Goal: Task Accomplishment & Management: Use online tool/utility

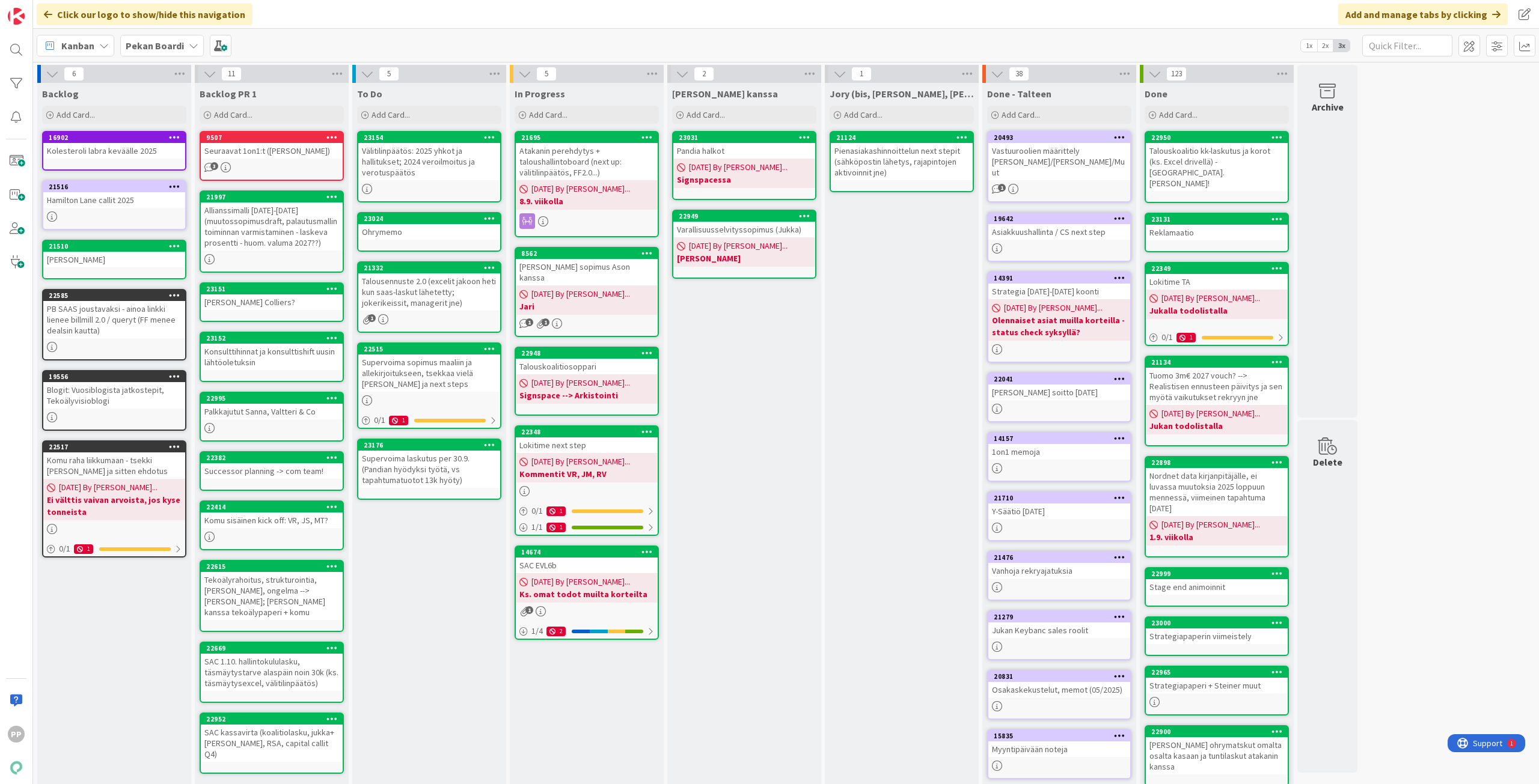
drag, startPoint x: 0, startPoint y: 0, endPoint x: 760, endPoint y: 461, distance: 888.9
click at [760, 461] on div "Jukan kanssa Add Card... 23031 Pandia halkot 09/01/2025 By Pekka... Signspacess…" at bounding box center [744, 493] width 154 height 821
click at [731, 424] on div "Jukan kanssa Add Card... 23031 Pandia halkot 09/01/2025 By Pekka... Signspacess…" at bounding box center [744, 493] width 154 height 821
click at [774, 539] on div "Jukan kanssa Add Card... 23031 Pandia halkot 09/01/2025 By Pekka... Signspacess…" at bounding box center [744, 493] width 154 height 821
drag, startPoint x: 740, startPoint y: 366, endPoint x: 759, endPoint y: 386, distance: 27.6
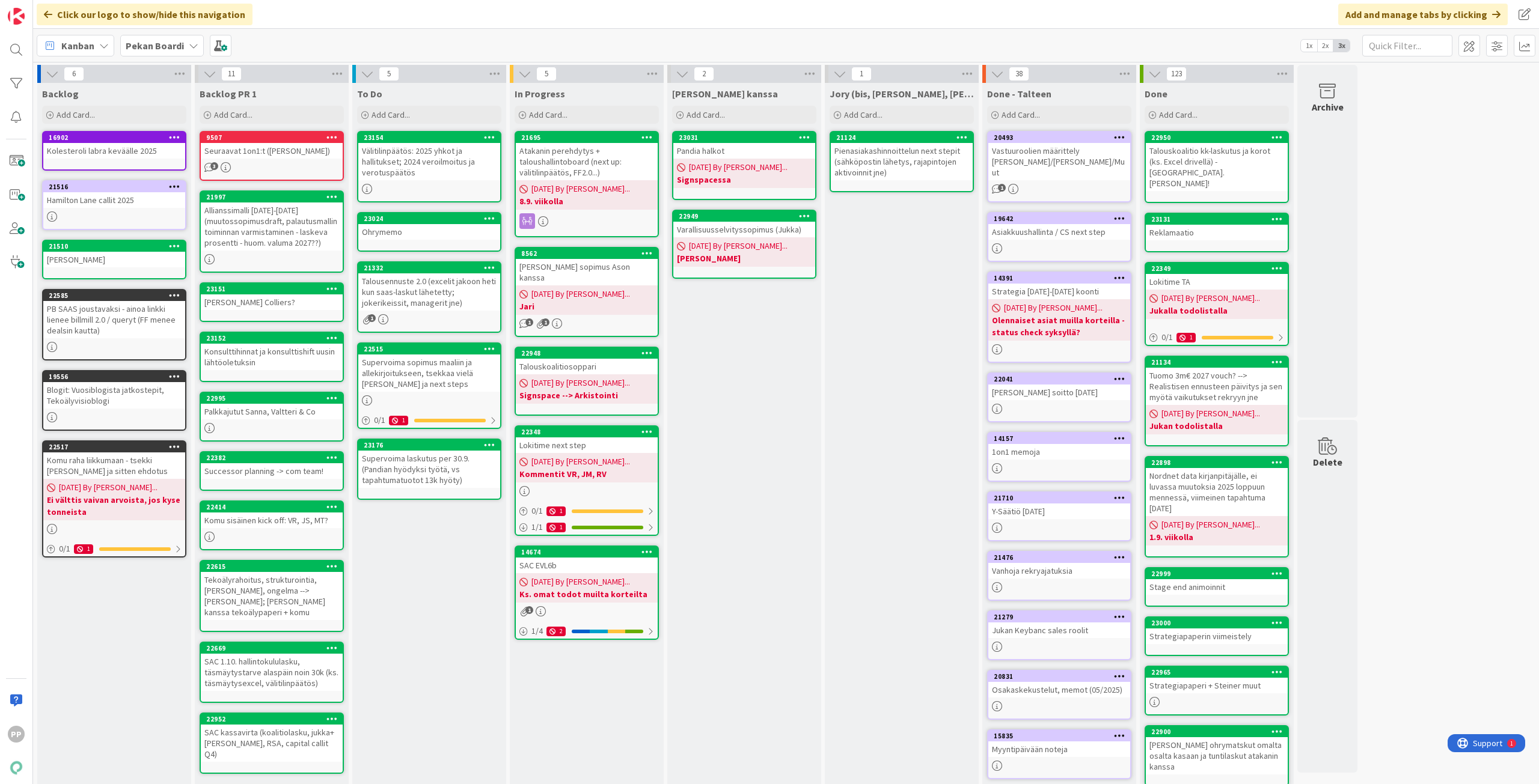
click at [740, 366] on div "Jukan kanssa Add Card... 23031 Pandia halkot 09/01/2025 By Pekka... Signspacess…" at bounding box center [744, 493] width 154 height 821
click at [895, 474] on div "Jory (bis, kenno, bohr) Add Card... 21124 Pienasiakashinnoittelun next stepit (…" at bounding box center [901, 493] width 154 height 821
click at [758, 418] on div "Jukan kanssa Add Card... 23031 Pandia halkot 09/01/2025 By Pekka... Signspacess…" at bounding box center [744, 493] width 154 height 821
click at [431, 605] on div "To Do Add Card... 23154 Välitilinpäätös: 2025 yhkot ja hallitukset; 2024 veroil…" at bounding box center [429, 493] width 154 height 821
click at [774, 490] on div "Jukan kanssa Add Card... 23031 Pandia halkot 09/01/2025 By Pekka... Signspacess…" at bounding box center [744, 493] width 154 height 821
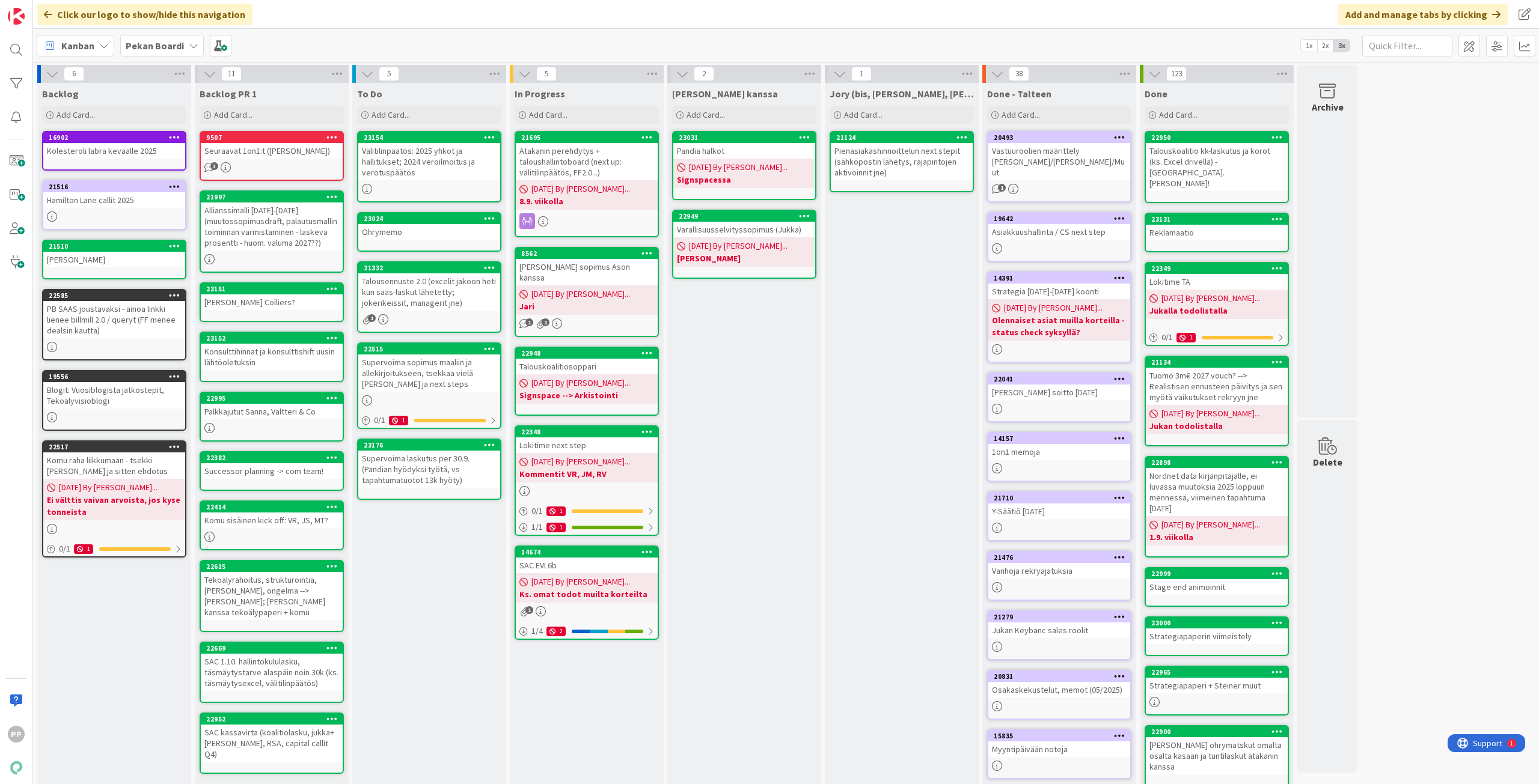
click at [739, 389] on div "Jukan kanssa Add Card... 23031 Pandia halkot 09/01/2025 By Pekka... Signspacess…" at bounding box center [744, 493] width 154 height 821
click at [473, 310] on div "Talousennuste 2.0 (excelit jakoon heti kun saas-laskut lähetetty; jokerikeissit…" at bounding box center [429, 292] width 142 height 37
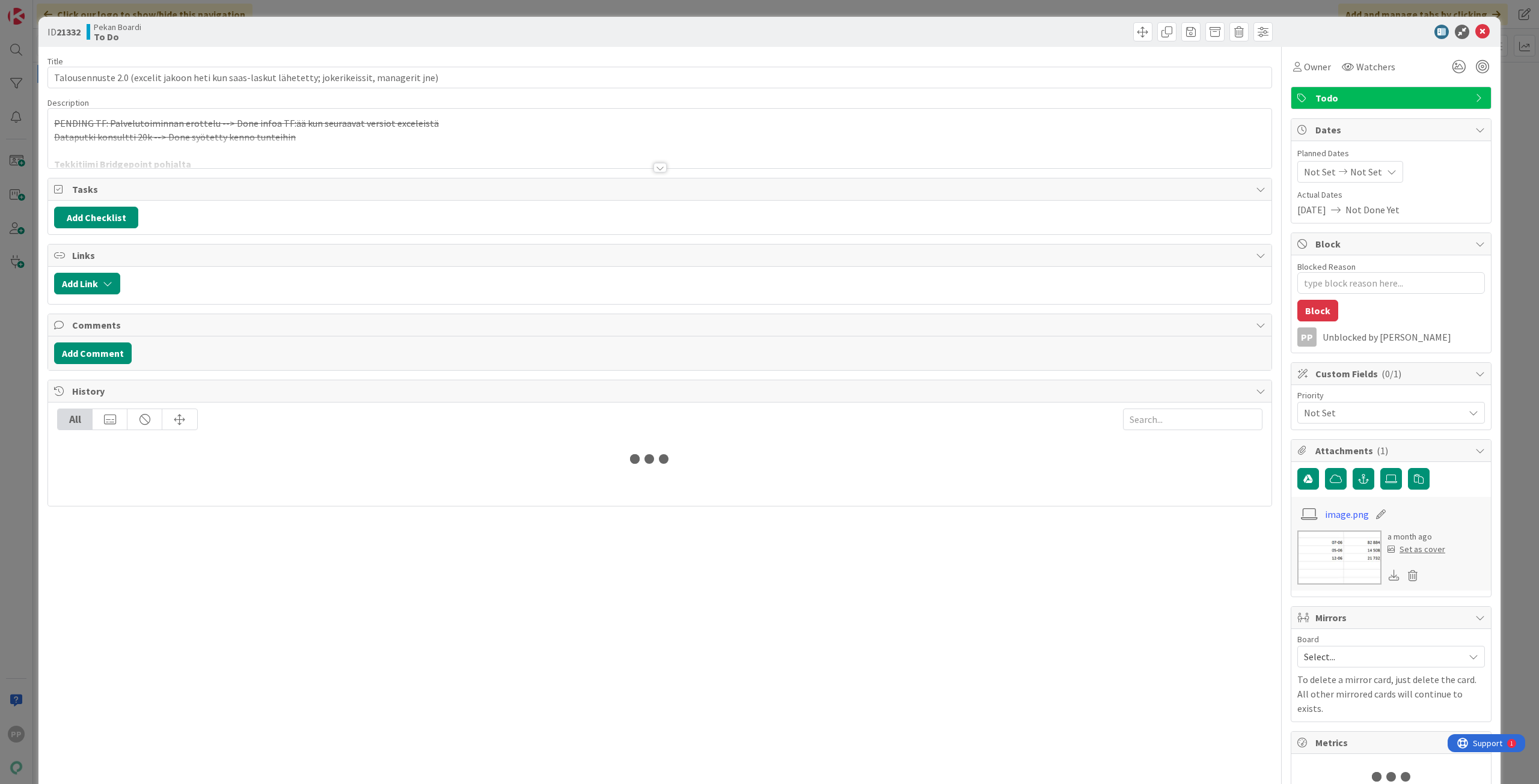
type textarea "x"
click at [351, 143] on div at bounding box center [660, 153] width 1223 height 31
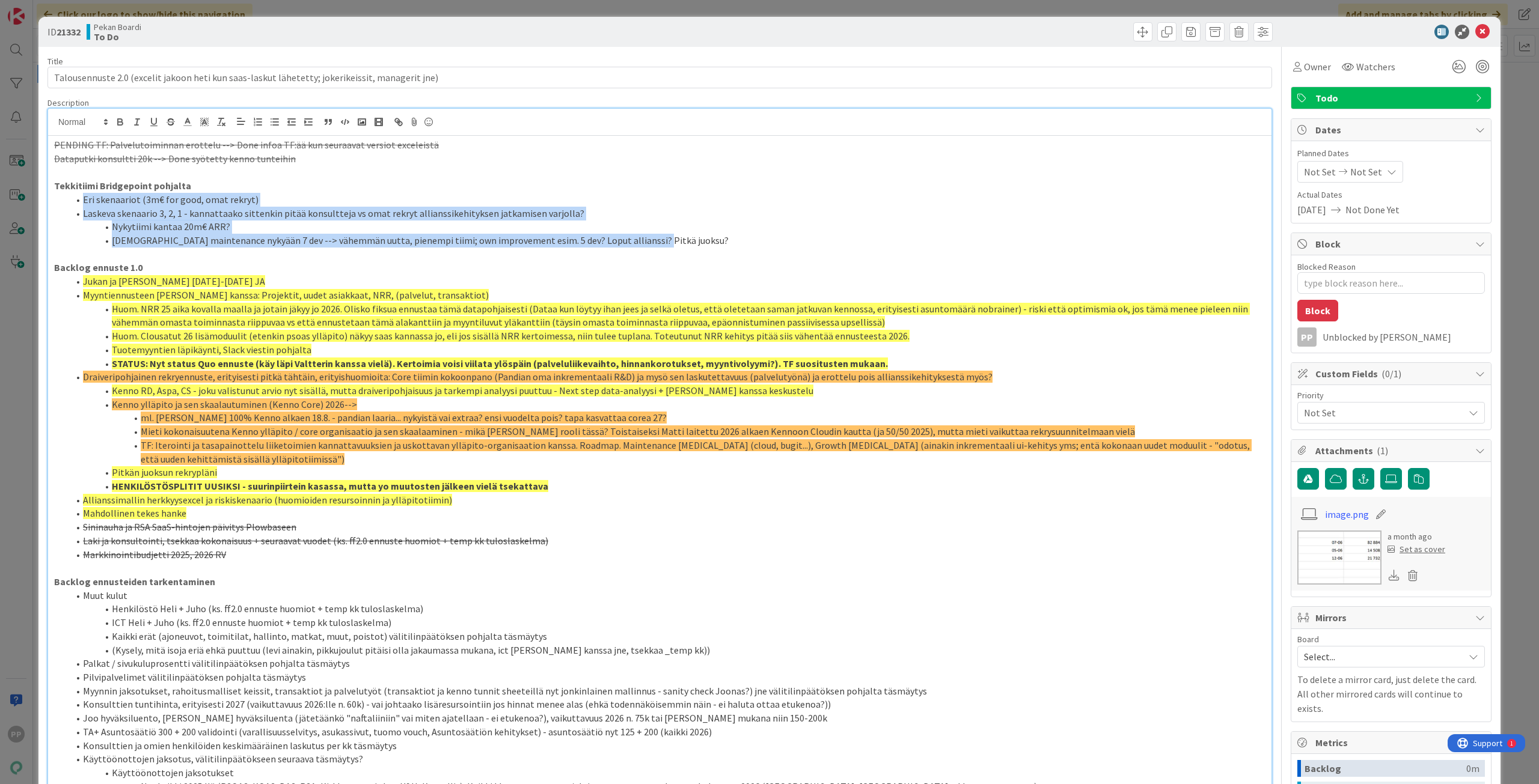
drag, startPoint x: 334, startPoint y: 182, endPoint x: 709, endPoint y: 245, distance: 380.3
click at [709, 245] on div "PENDING TF: Palvelutoiminnan erottelu --> Done infoa TF:ää kun seuraavat versio…" at bounding box center [660, 539] width 1223 height 807
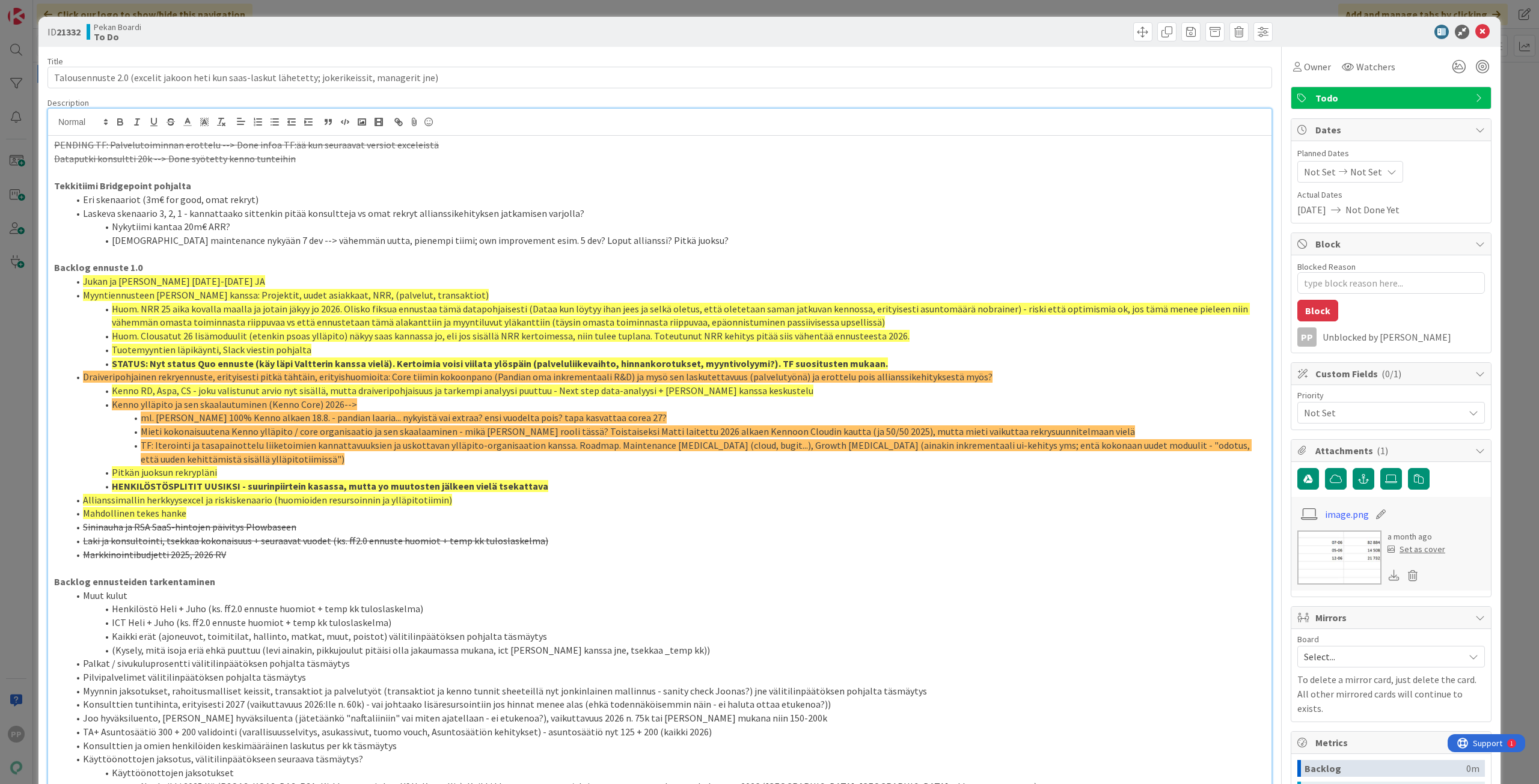
click at [710, 248] on p at bounding box center [660, 255] width 1211 height 14
click at [584, 470] on li "Pitkän juoksun rekrypläni" at bounding box center [667, 473] width 1197 height 14
click at [457, 98] on div "Description" at bounding box center [660, 103] width 1224 height 11
drag, startPoint x: 452, startPoint y: 54, endPoint x: 450, endPoint y: 34, distance: 20.1
click at [452, 51] on div "Title 95 / 128 Talousennuste 2.0 (excelit jakoon heti kun saas-laskut lähetetty…" at bounding box center [660, 754] width 1224 height 1414
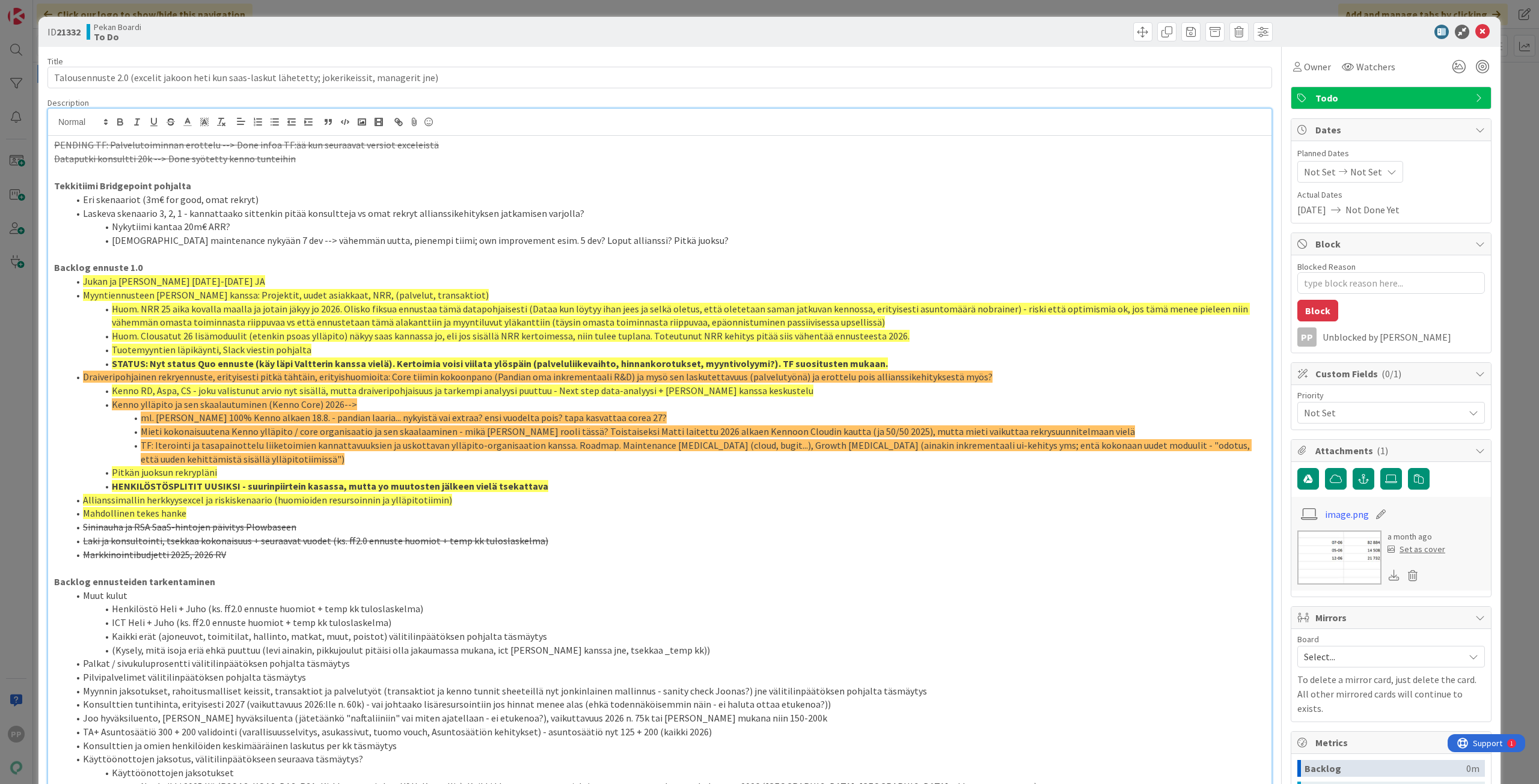
click at [448, 13] on div "ID 21332 Pekan Boardi To Do Title 95 / 128 Talousennuste 2.0 (excelit jakoon he…" at bounding box center [769, 392] width 1539 height 784
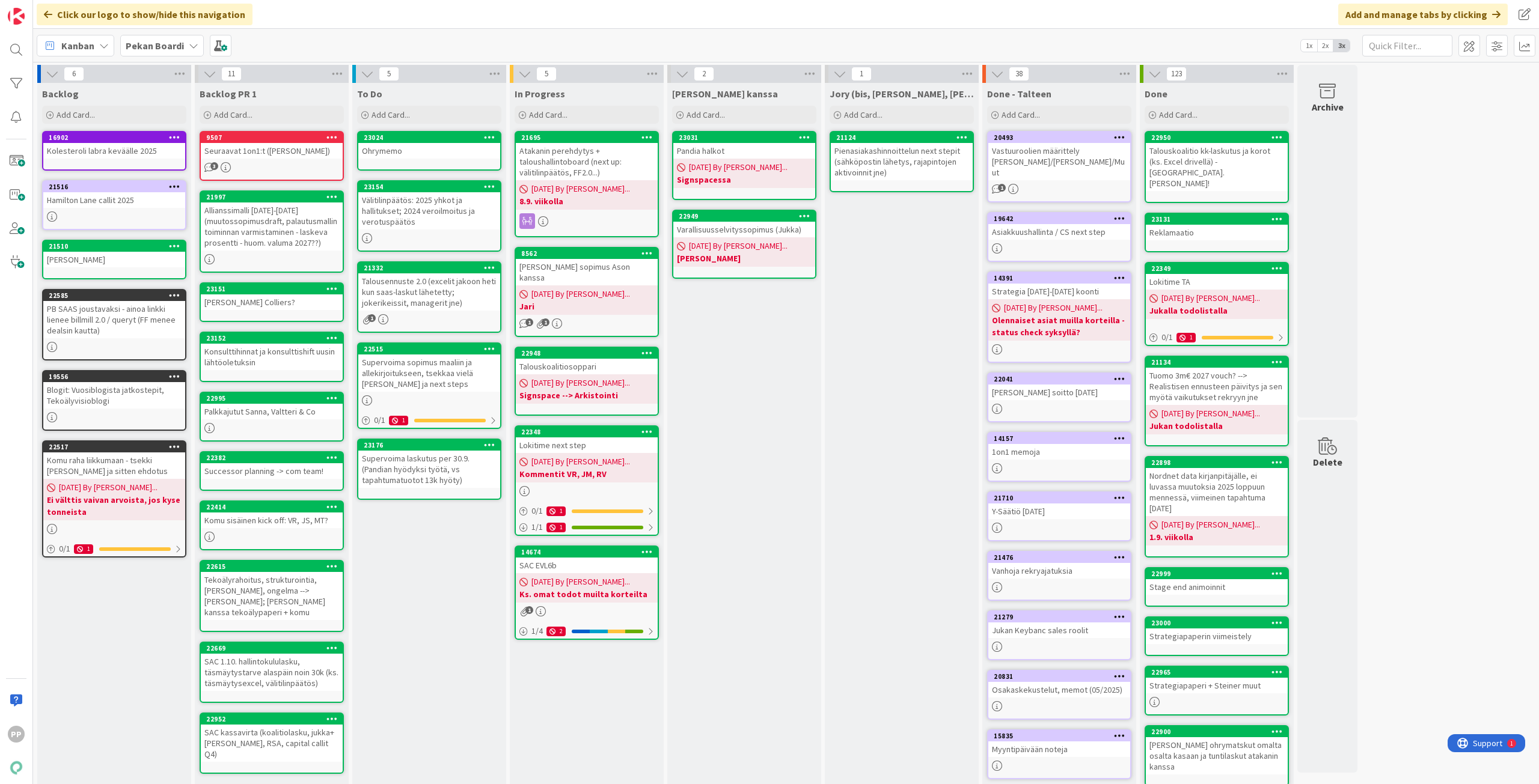
click at [416, 630] on div "To Do Add Card... 23024 Ohrymemo 23154 Välitilinpäätös: 2025 yhkot ja hallituks…" at bounding box center [429, 493] width 154 height 821
click at [427, 619] on div "To Do Add Card... 23024 Ohrymemo 23154 Välitilinpäätös: 2025 yhkot ja hallituks…" at bounding box center [429, 493] width 154 height 821
click at [448, 640] on div "To Do Add Card... 23024 Ohrymemo 23154 Välitilinpäätös: 2025 yhkot ja hallituks…" at bounding box center [429, 493] width 154 height 821
click at [801, 474] on div "Jukan kanssa Add Card... 23031 Pandia halkot 09/01/2025 By Pekka... Signspacess…" at bounding box center [744, 493] width 154 height 821
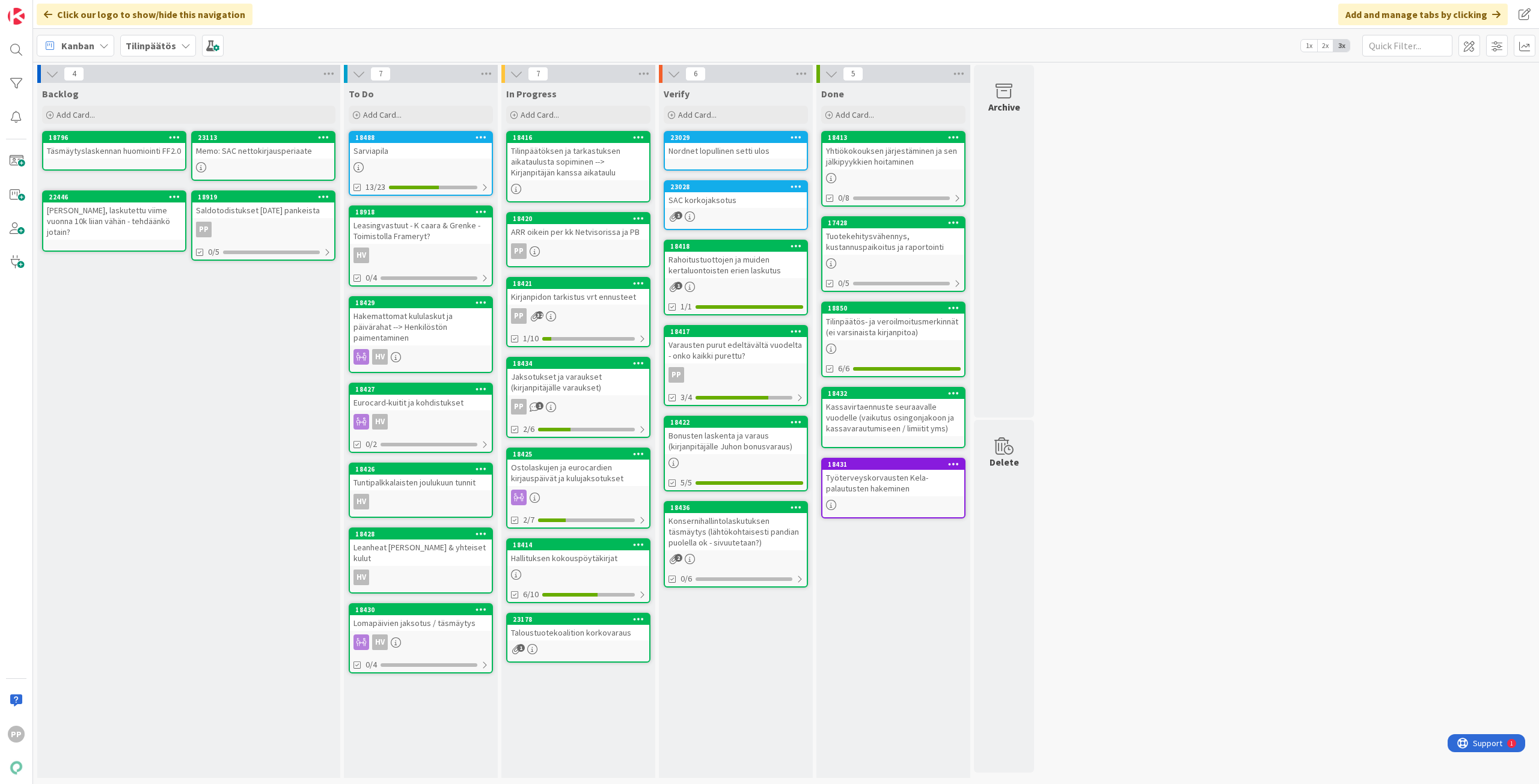
click at [1093, 584] on div "4 Backlog Add Card... 23113 Memo: SAC nettokirjausperiaate 18796 Täsmäytyslaske…" at bounding box center [786, 424] width 1500 height 719
click at [1191, 431] on div "4 Backlog Add Card... 23113 Memo: SAC nettokirjausperiaate 18796 Täsmäytyslaske…" at bounding box center [786, 424] width 1500 height 719
click at [440, 736] on div "To Do Add Card... 18488 [GEOGRAPHIC_DATA] 13/23 18918 [GEOGRAPHIC_DATA] - K caa…" at bounding box center [421, 431] width 154 height 695
click at [437, 721] on div "To Do Add Card... 18488 [GEOGRAPHIC_DATA] 13/23 18918 [GEOGRAPHIC_DATA] - K caa…" at bounding box center [421, 431] width 154 height 695
click at [425, 706] on div "To Do Add Card... 18488 [GEOGRAPHIC_DATA] 13/23 18918 [GEOGRAPHIC_DATA] - K caa…" at bounding box center [421, 431] width 154 height 695
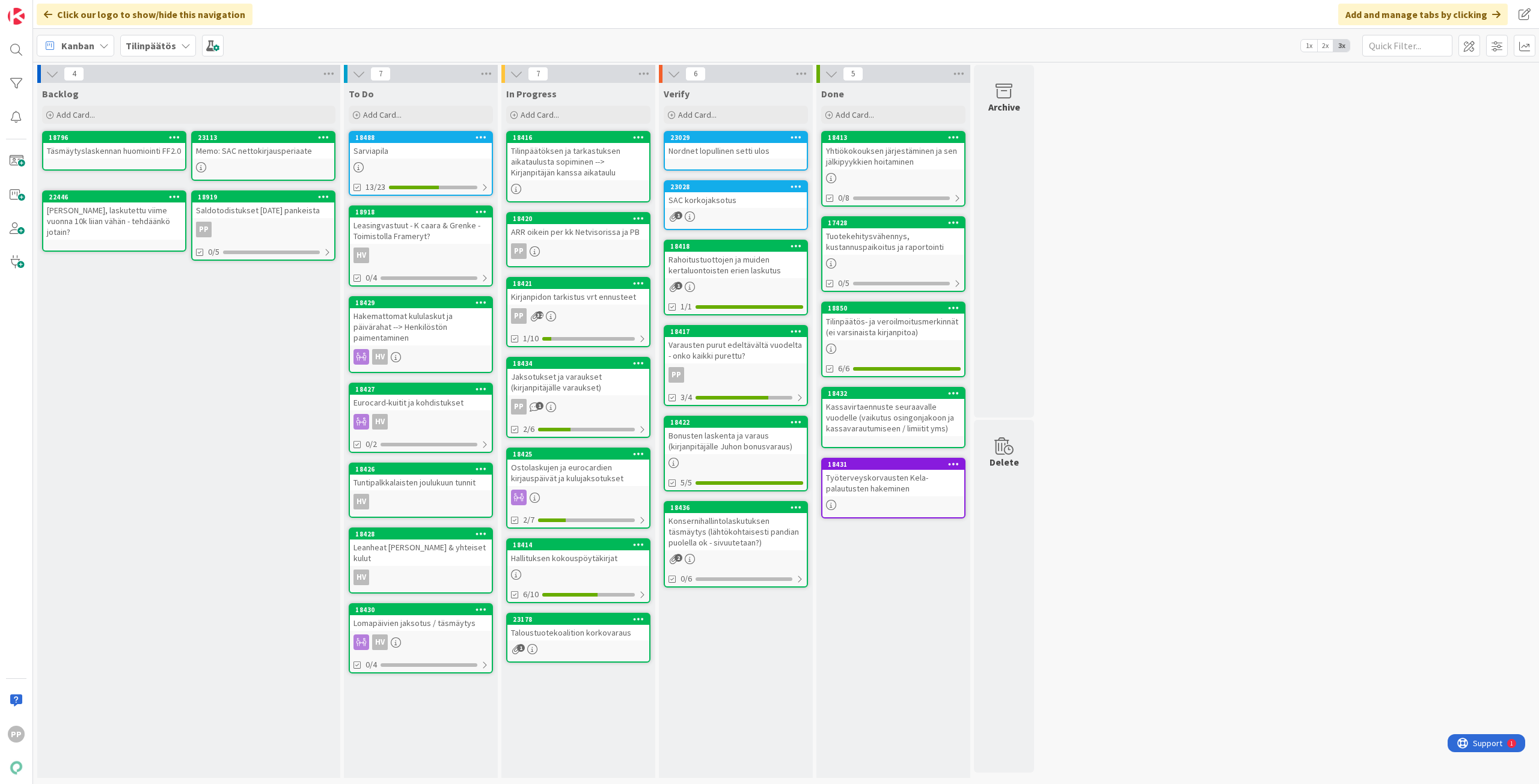
click at [413, 236] on div "Leasingvastuut - K caara & Grenke - Toimistolla Frameryt?" at bounding box center [421, 230] width 142 height 26
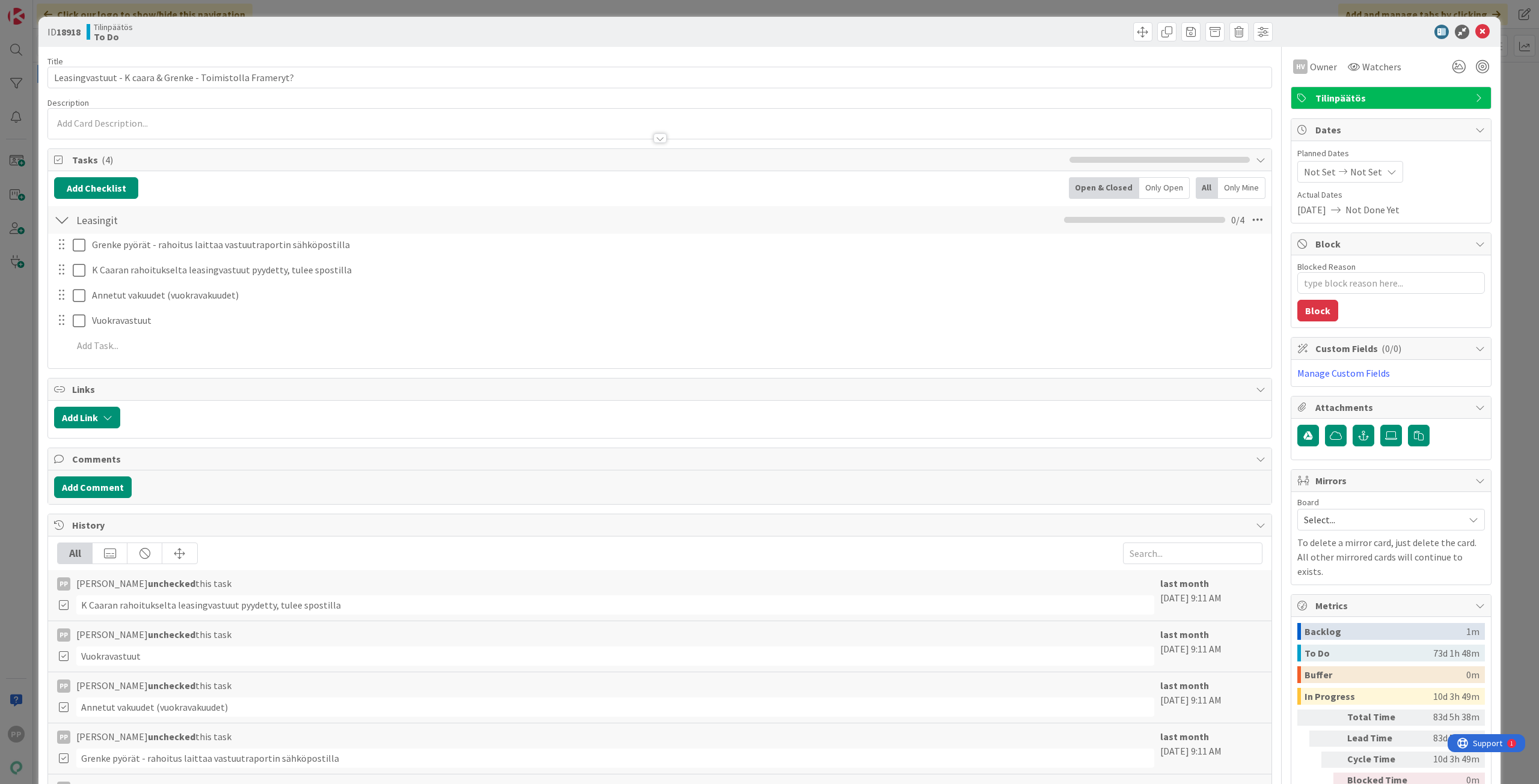
type textarea "x"
click at [384, 123] on div "PP [PERSON_NAME] just joined" at bounding box center [660, 124] width 1223 height 30
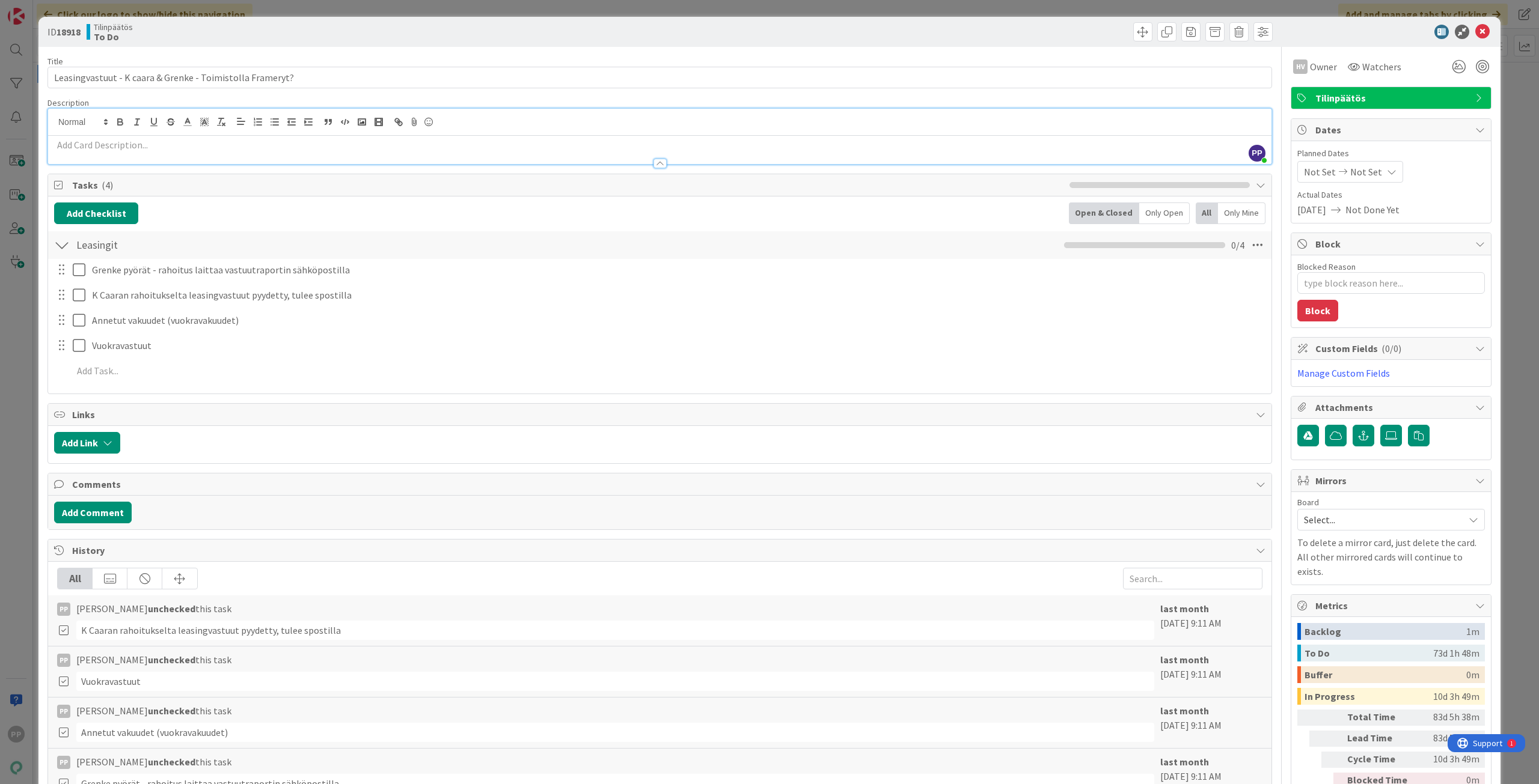
click at [390, 154] on div at bounding box center [660, 157] width 1223 height 13
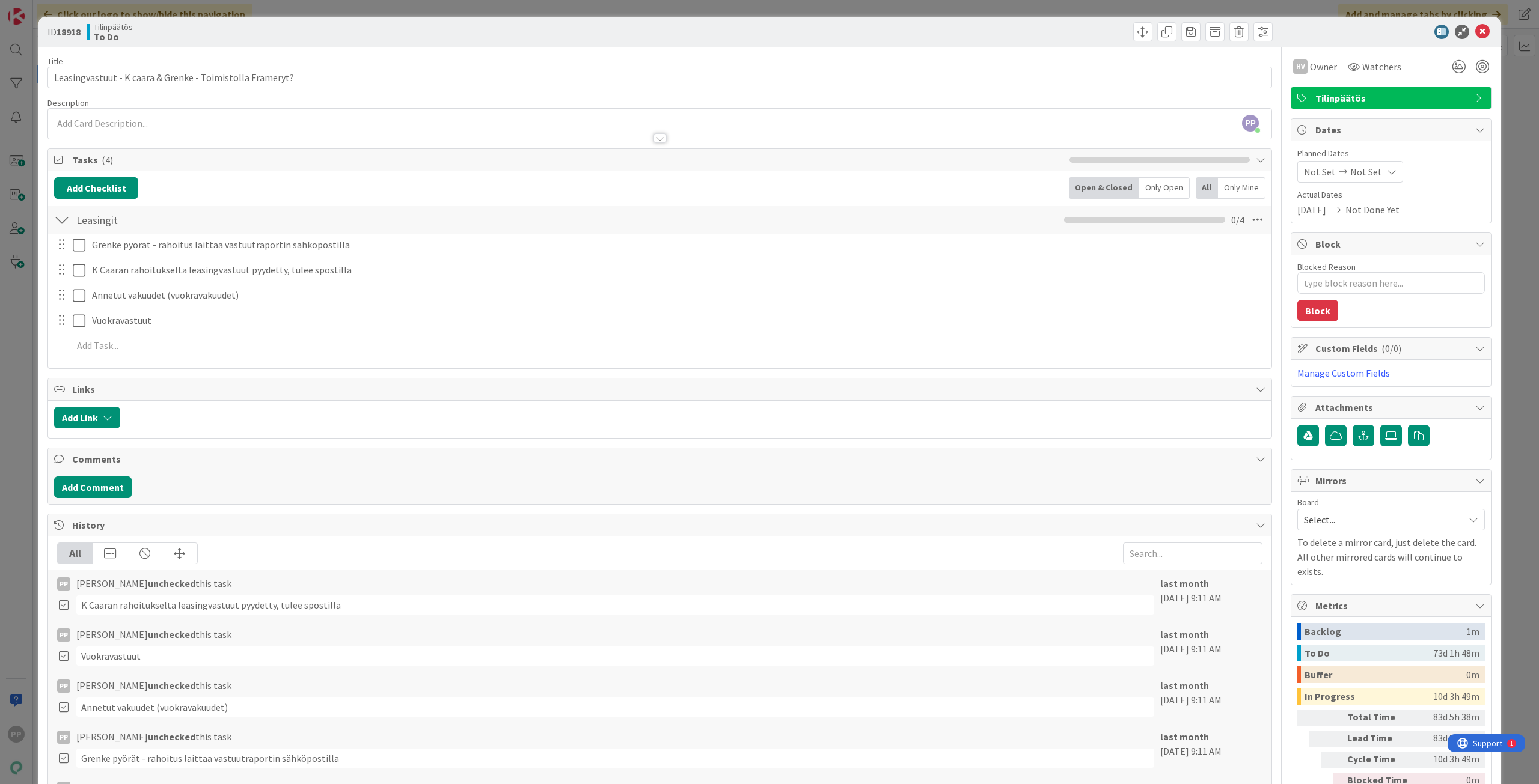
click at [389, 123] on p at bounding box center [660, 123] width 1211 height 14
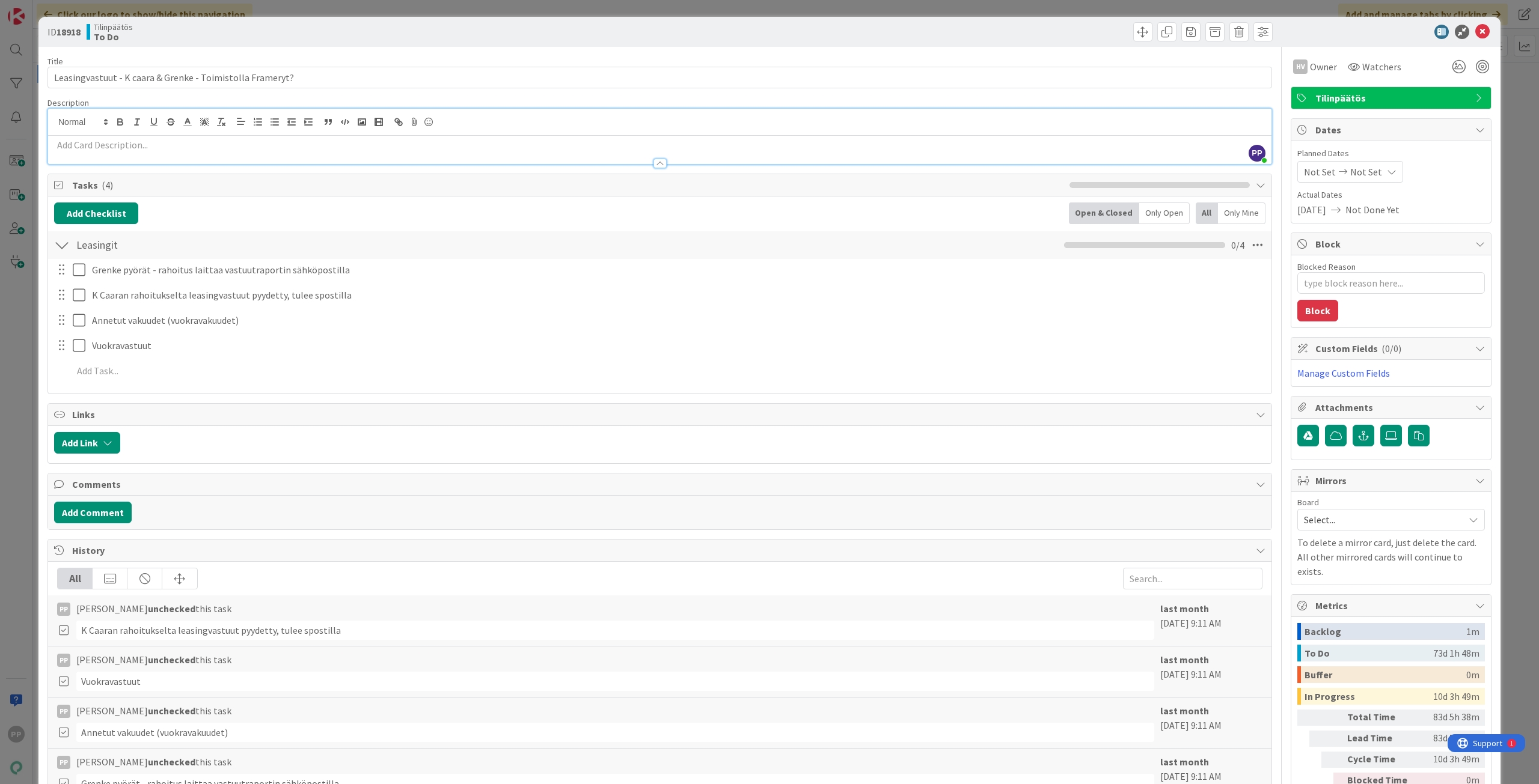
click at [384, 141] on p at bounding box center [660, 145] width 1211 height 14
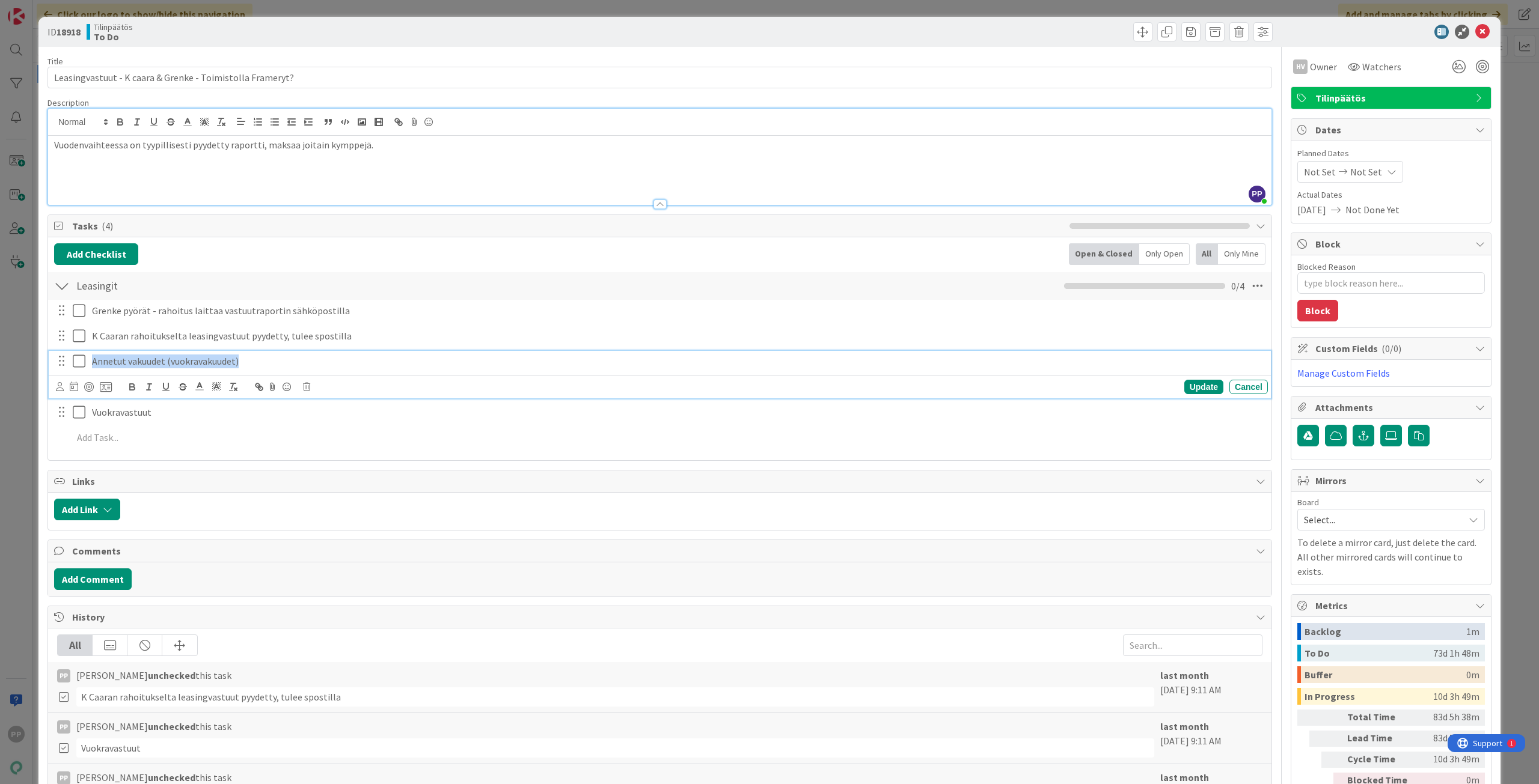
drag, startPoint x: 239, startPoint y: 366, endPoint x: 92, endPoint y: 366, distance: 147.0
click at [92, 366] on p "Annetut vakuudet (vuokravakuudet)" at bounding box center [678, 361] width 1171 height 14
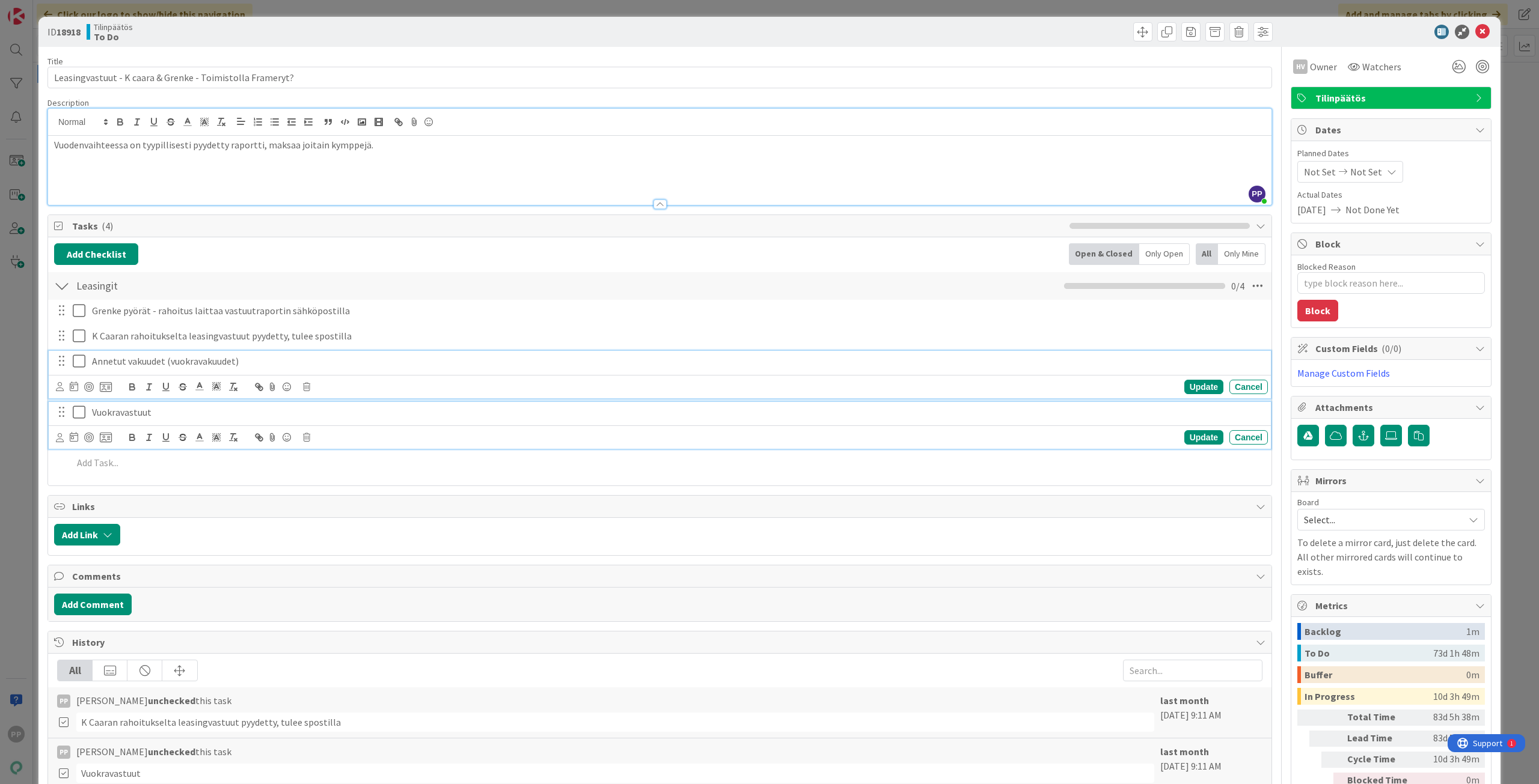
click at [104, 415] on p "Vuokravastuut" at bounding box center [678, 412] width 1171 height 14
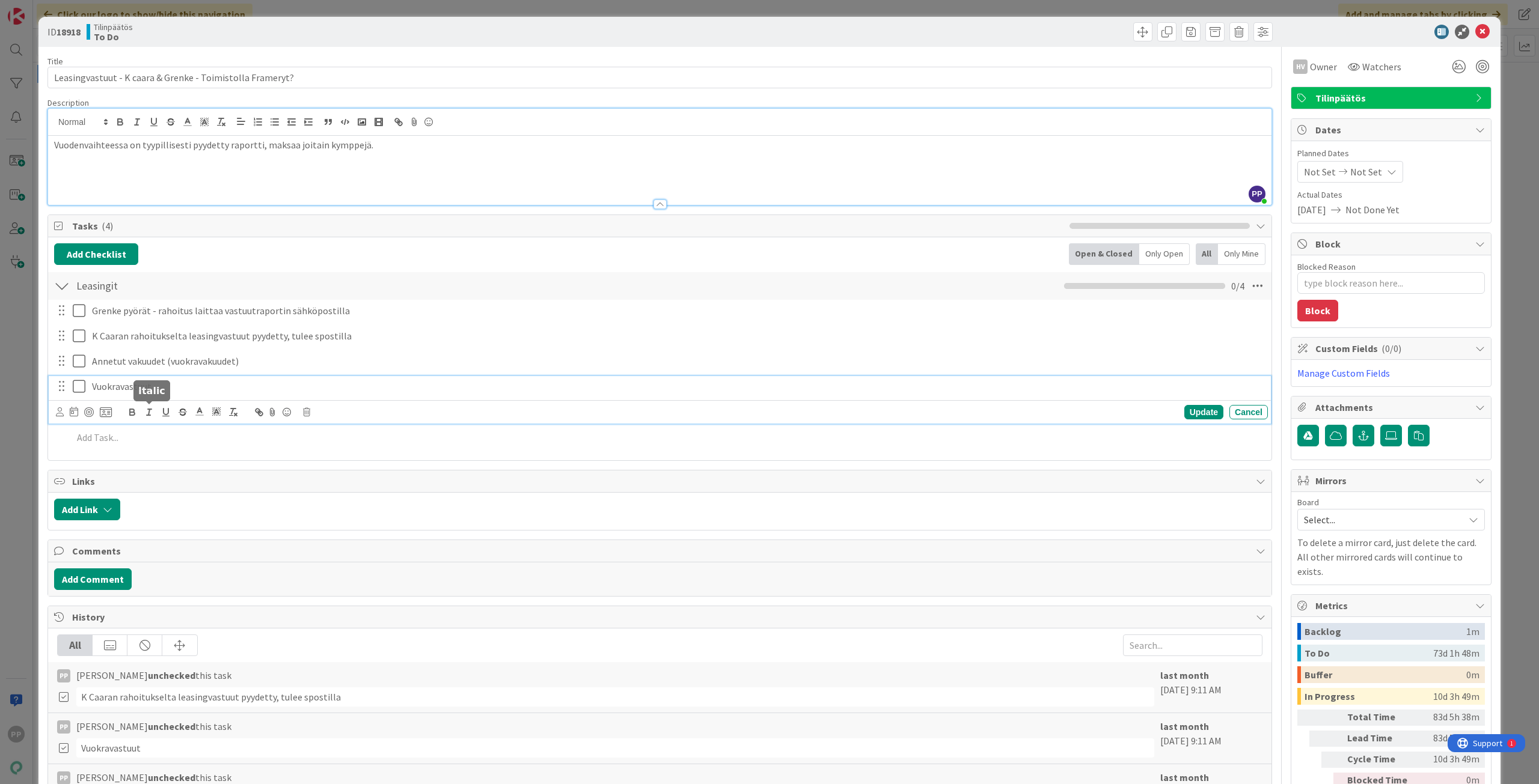
click at [184, 390] on p "Vuokravastuut" at bounding box center [678, 387] width 1171 height 14
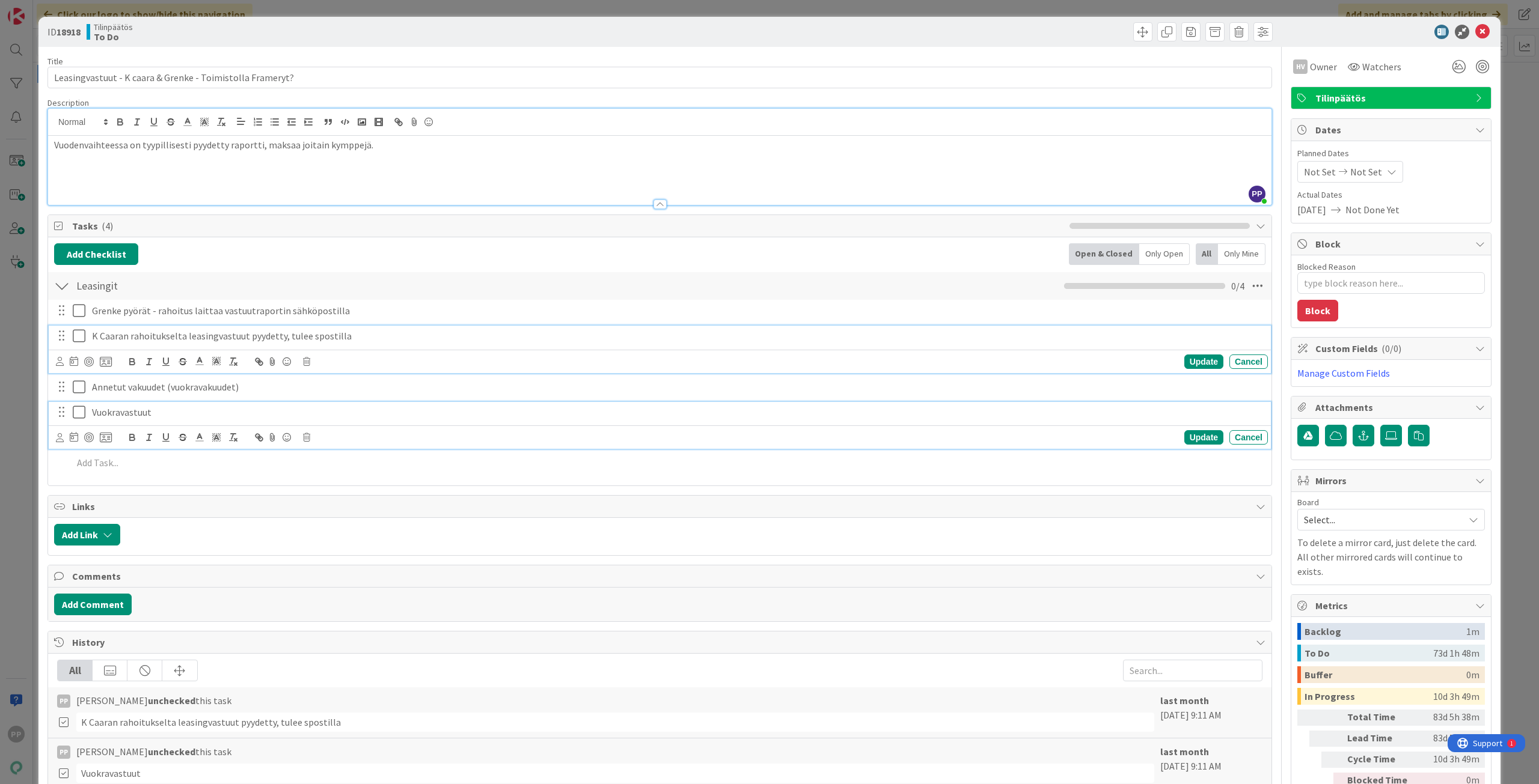
click at [212, 335] on p "K Caaran rahoitukselta leasingvastuut pyydetty, tulee spostilla" at bounding box center [678, 336] width 1171 height 14
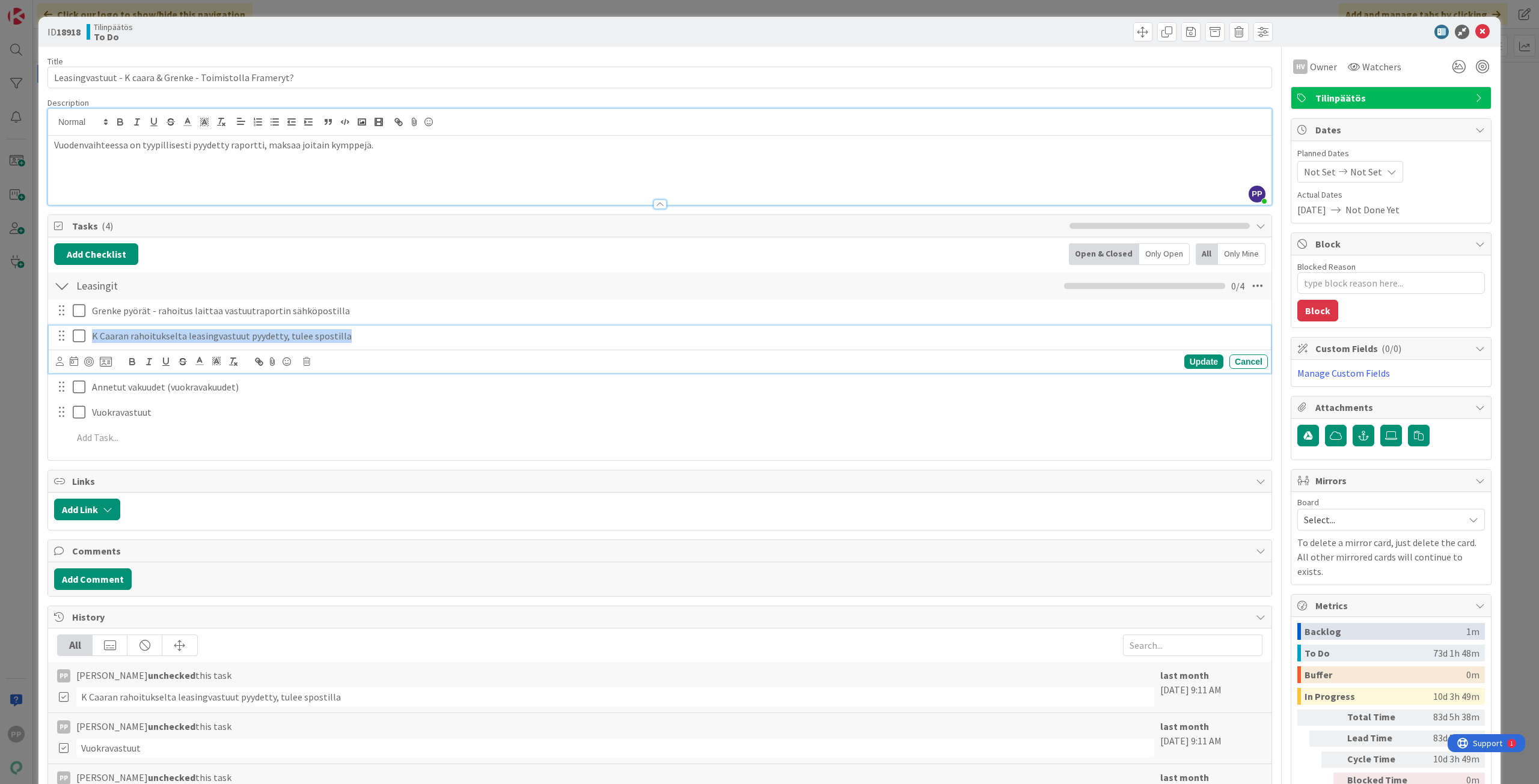
drag, startPoint x: 342, startPoint y: 336, endPoint x: 91, endPoint y: 338, distance: 251.0
click at [91, 338] on div "K Caaran rahoitukselta leasingvastuut pyydetty, tulee spostilla" at bounding box center [677, 336] width 1180 height 21
drag, startPoint x: 93, startPoint y: 334, endPoint x: 351, endPoint y: 333, distance: 258.0
click at [351, 333] on p "K Caaran rahoitukselta leasingvastuut pyydetty, tulee spostilla" at bounding box center [678, 336] width 1171 height 14
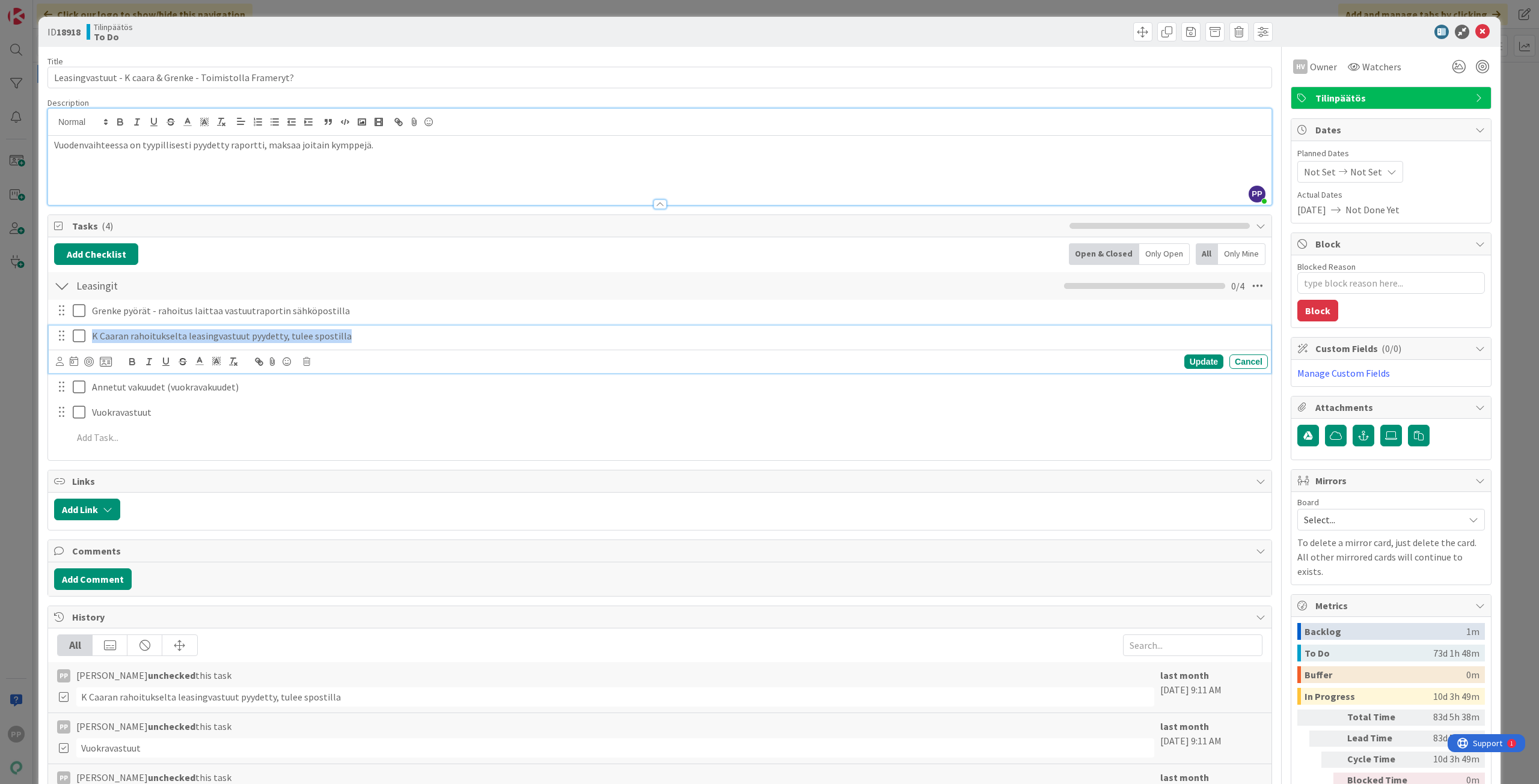
click at [354, 338] on p "K Caaran rahoitukselta leasingvastuut pyydetty, tulee spostilla" at bounding box center [678, 336] width 1171 height 14
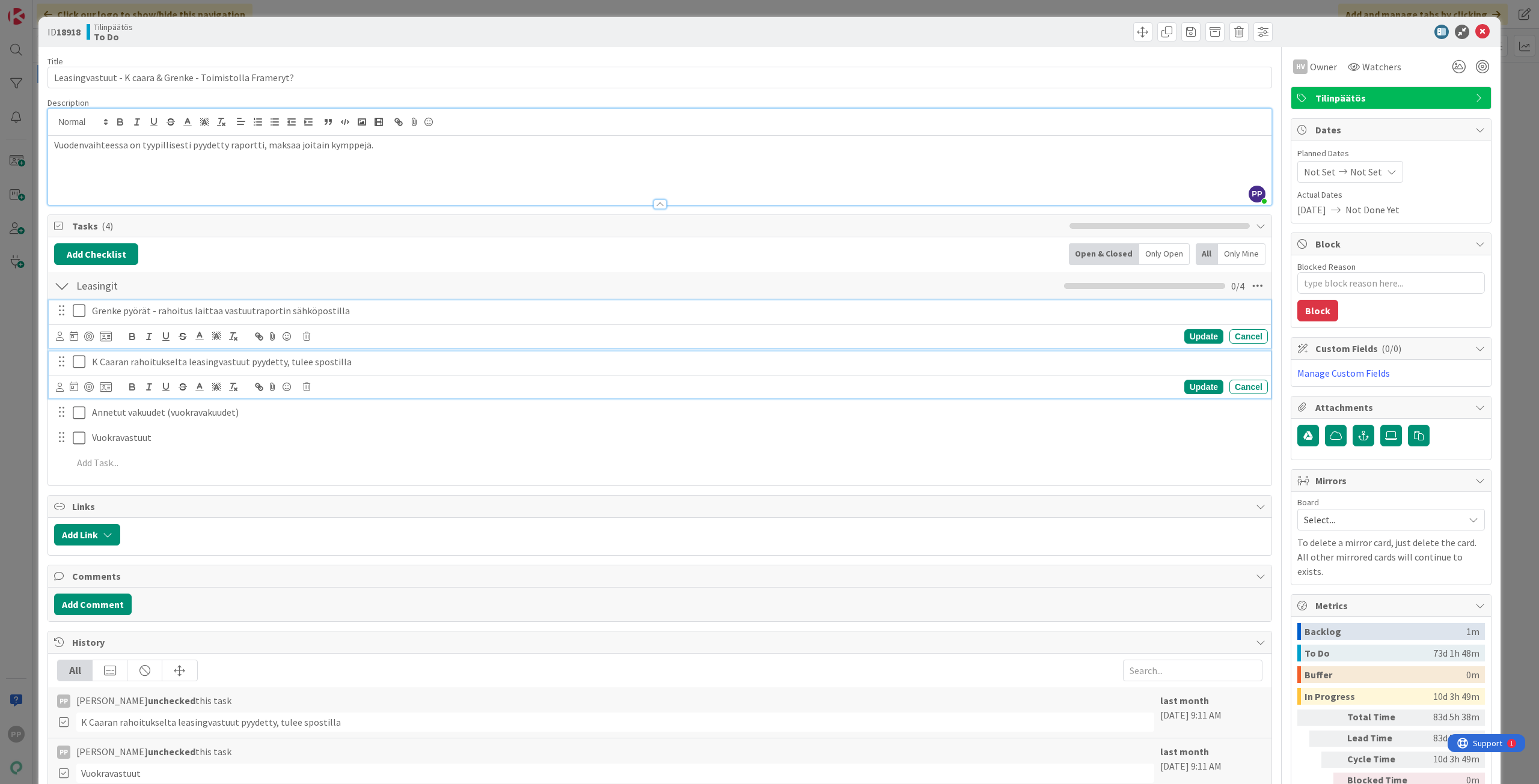
click at [347, 315] on p "Grenke pyörät - rahoitus laittaa vastuutraportin sähköpostilla" at bounding box center [678, 311] width 1171 height 14
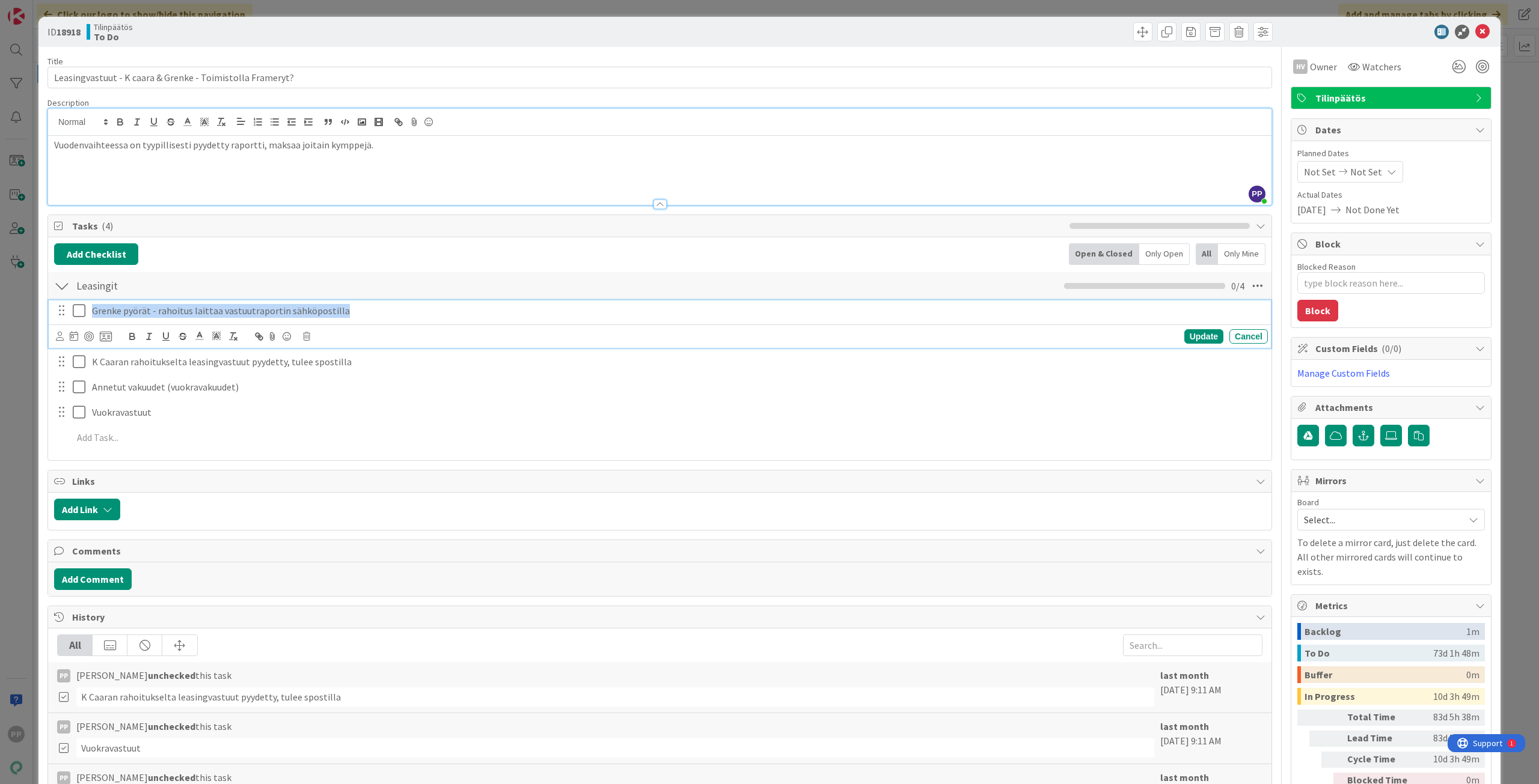
drag, startPoint x: 350, startPoint y: 314, endPoint x: 63, endPoint y: 323, distance: 287.1
click at [63, 323] on div "Grenke pyörät - rahoitus laittaa vastuutraportin sähköpostilla Update Cancel" at bounding box center [659, 324] width 1222 height 48
click at [342, 211] on div "Title 57 / 128 Leasingvastuut - K caara & Grenke - Toimistolla Frameryt? Descri…" at bounding box center [660, 491] width 1224 height 889
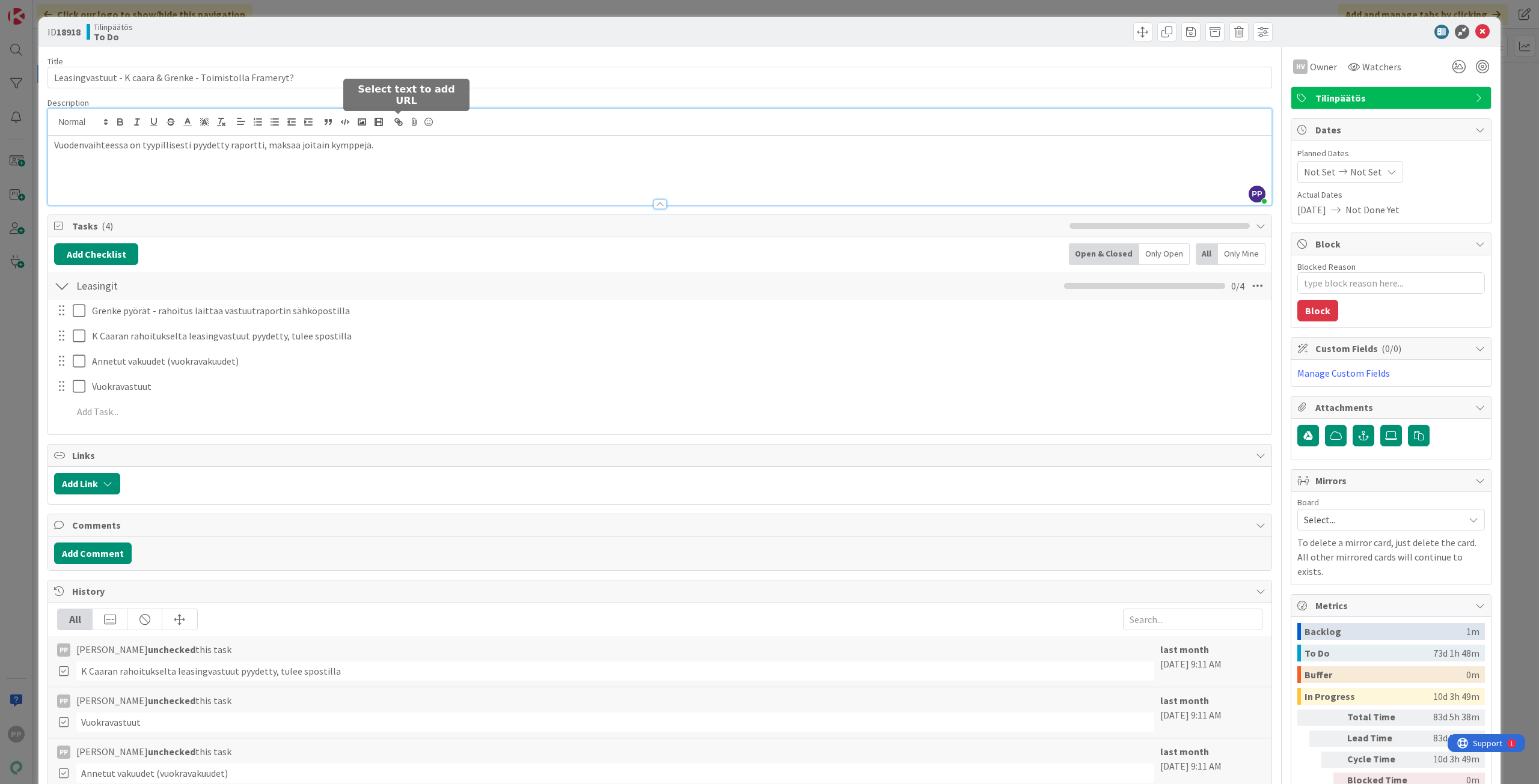
click at [402, 125] on icon "button" at bounding box center [398, 122] width 11 height 11
click at [402, 161] on p at bounding box center [660, 159] width 1211 height 14
click at [406, 156] on p at bounding box center [660, 159] width 1211 height 14
click at [417, 174] on p at bounding box center [660, 172] width 1211 height 14
click at [521, 184] on p at bounding box center [660, 186] width 1211 height 14
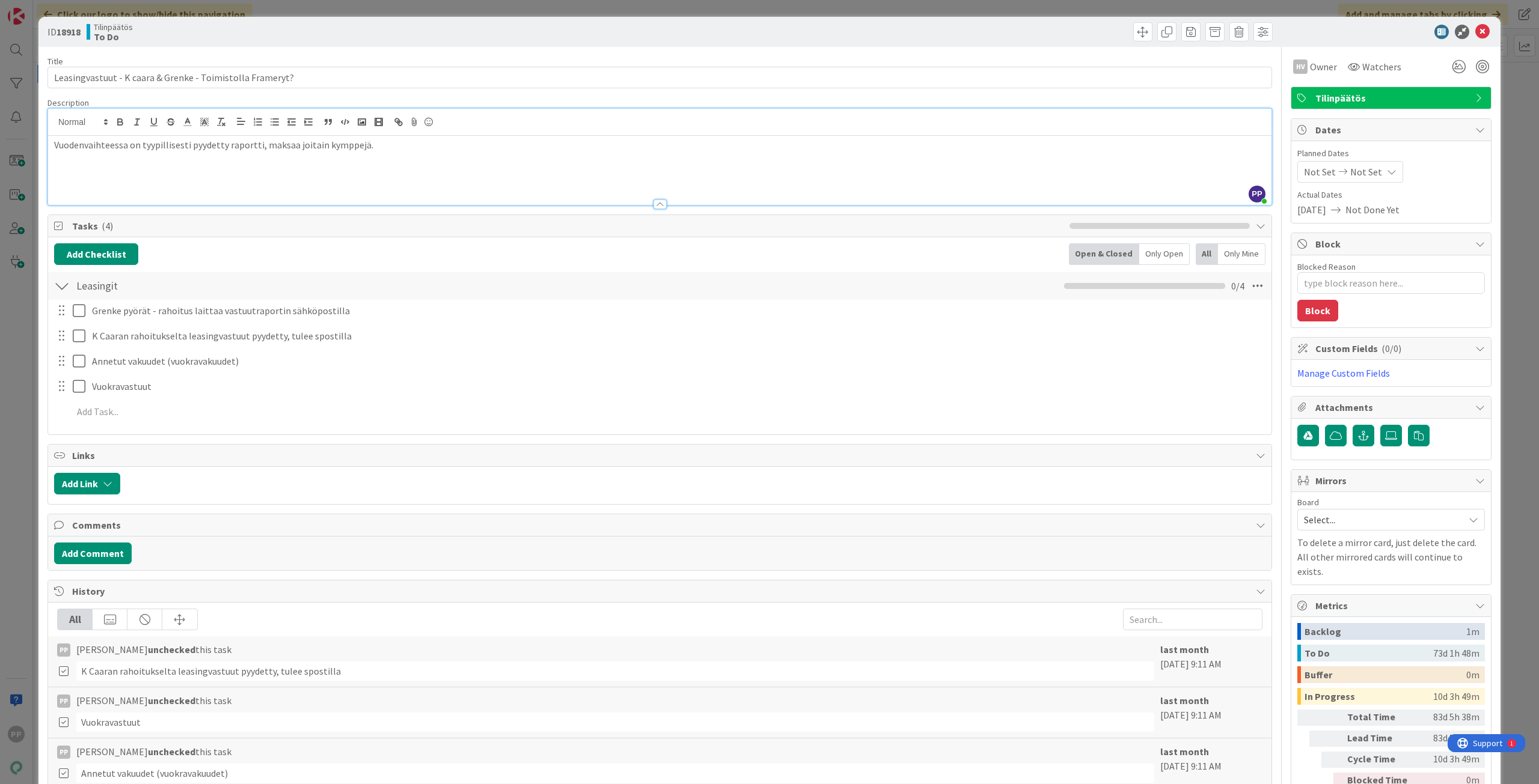
click at [522, 172] on p at bounding box center [660, 172] width 1211 height 14
click at [527, 181] on p at bounding box center [660, 186] width 1211 height 14
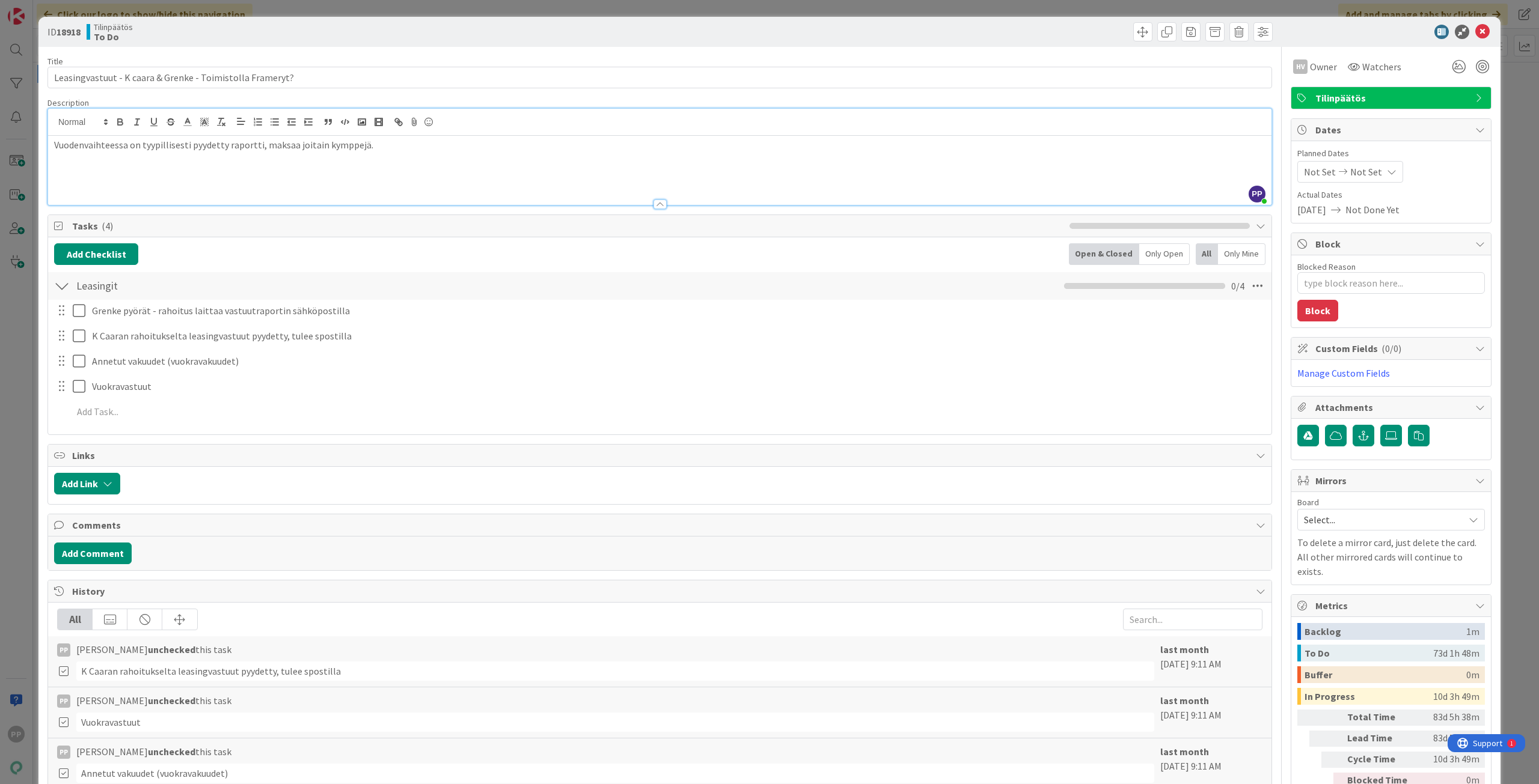
click at [527, 171] on p at bounding box center [660, 172] width 1211 height 14
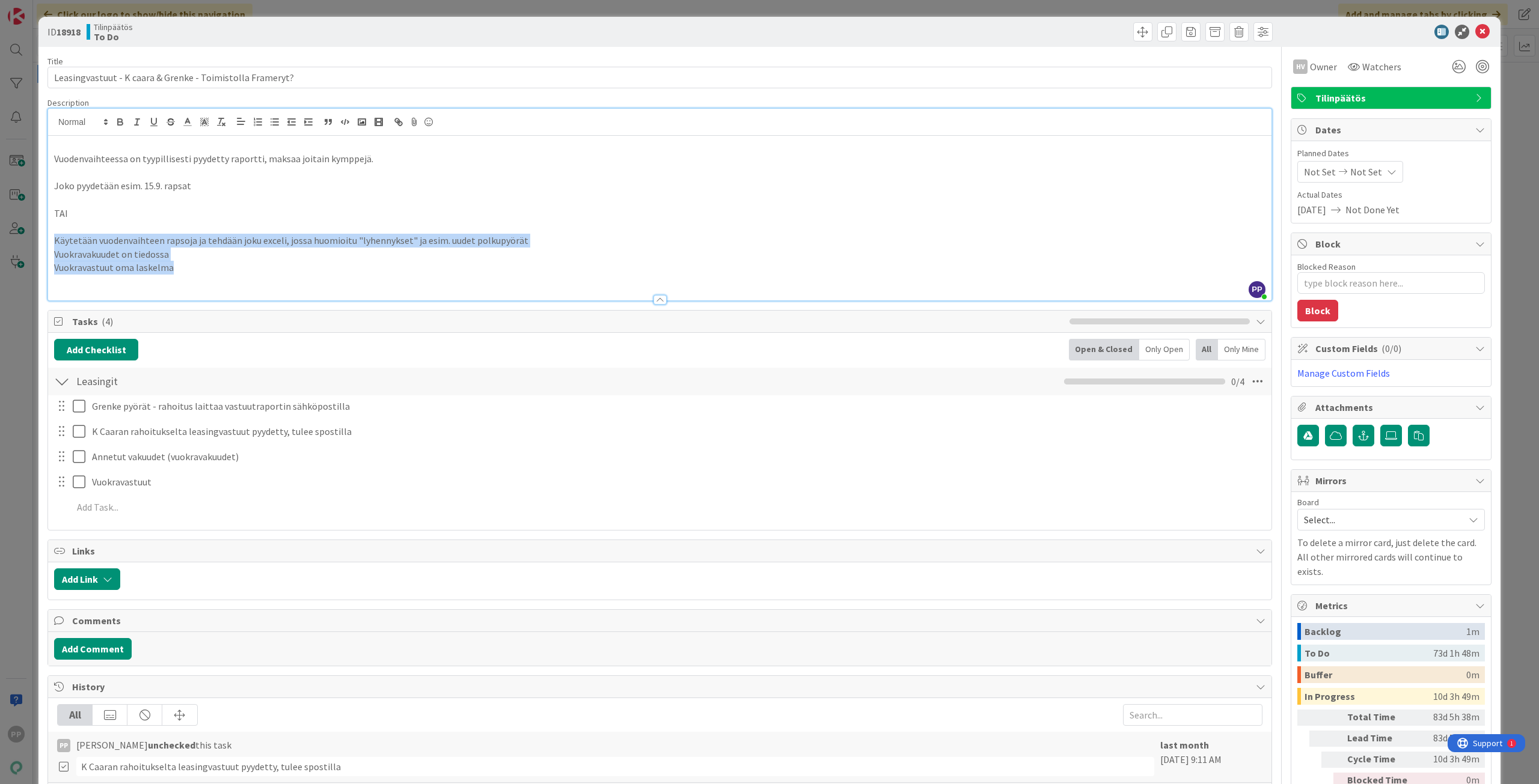
drag, startPoint x: 208, startPoint y: 273, endPoint x: 55, endPoint y: 240, distance: 156.5
click at [55, 240] on div "Vuodenvaihteessa on tyypillisesti pyydetty raportti, maksaa joitain kymppejä. J…" at bounding box center [660, 218] width 1223 height 165
click at [256, 261] on p "Vuokravastuut oma laskelma" at bounding box center [660, 267] width 1211 height 14
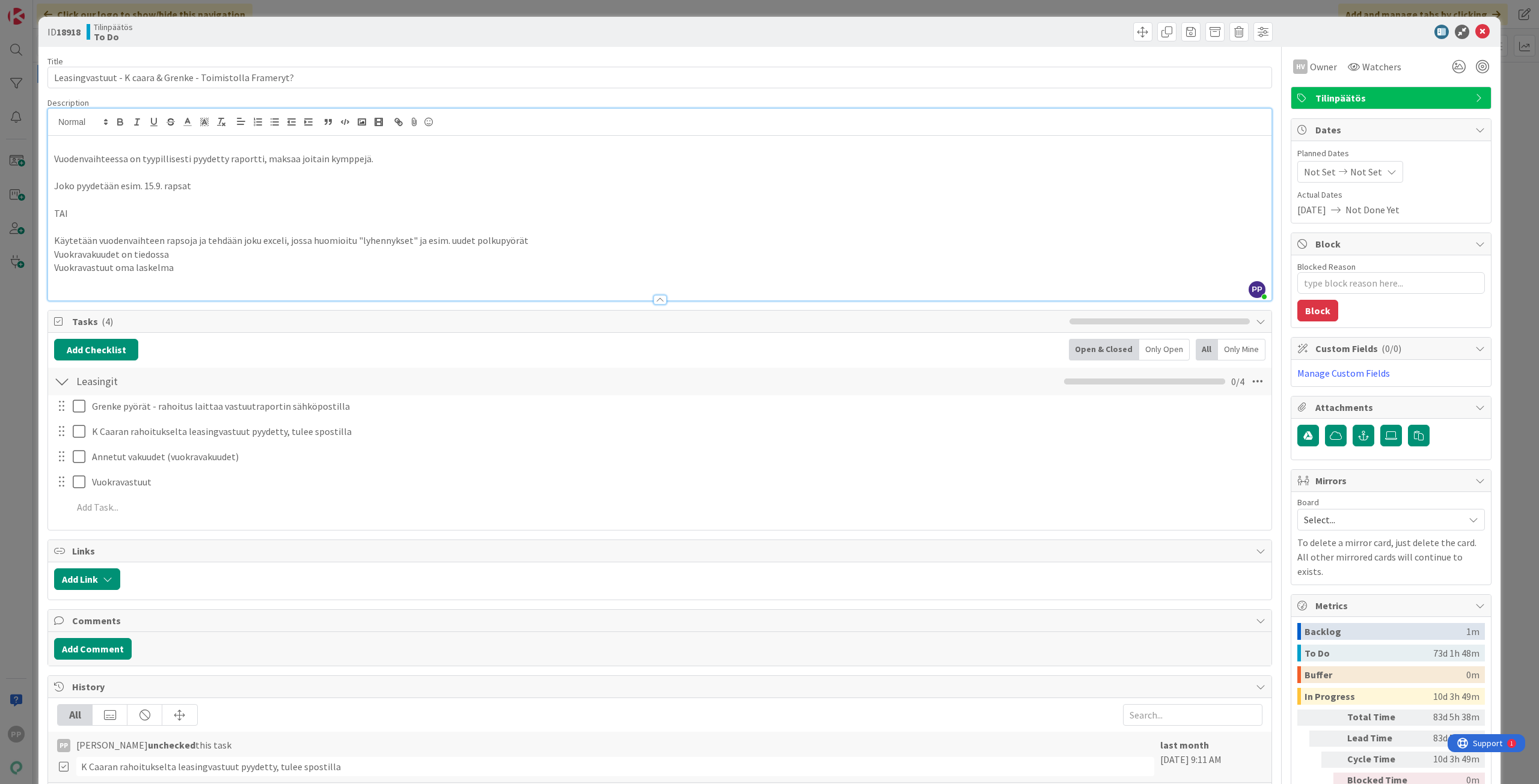
click at [261, 266] on p "Vuokravastuut oma laskelma" at bounding box center [660, 267] width 1211 height 14
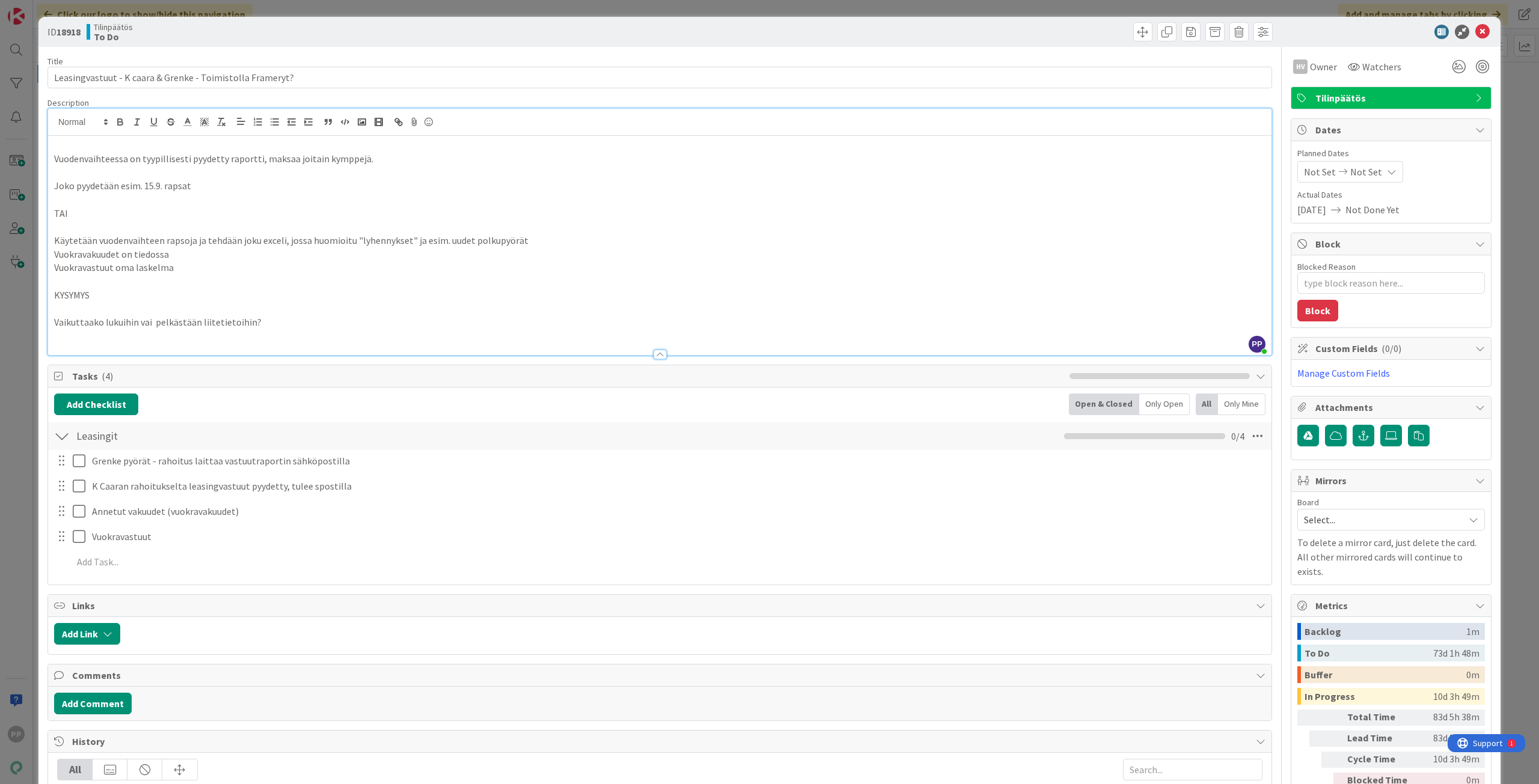
click at [321, 322] on p "Vaikuttaako lukuihin vai pelkästään liitetietoihin?" at bounding box center [660, 323] width 1211 height 14
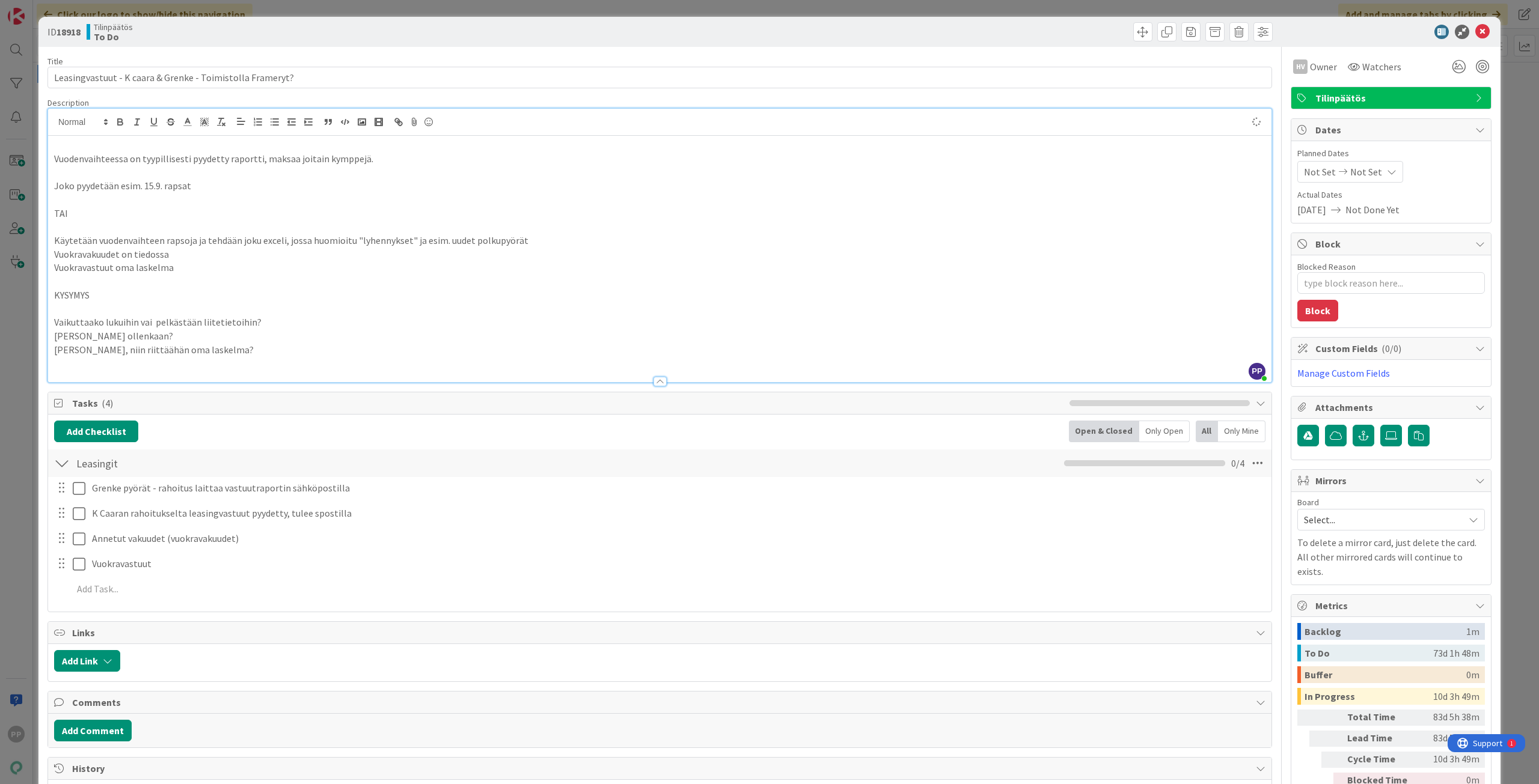
click at [277, 336] on p "[PERSON_NAME] ollenkaan?" at bounding box center [660, 336] width 1211 height 14
click at [284, 362] on p at bounding box center [660, 364] width 1211 height 14
drag, startPoint x: 292, startPoint y: 356, endPoint x: 38, endPoint y: 324, distance: 256.0
click at [39, 324] on div "ID 18918 Tilinpäätös To Do Title 57 / 128 Leasingvastuut - K caara & Grenke - T…" at bounding box center [769, 556] width 1462 height 1079
click at [221, 357] on p at bounding box center [660, 364] width 1211 height 14
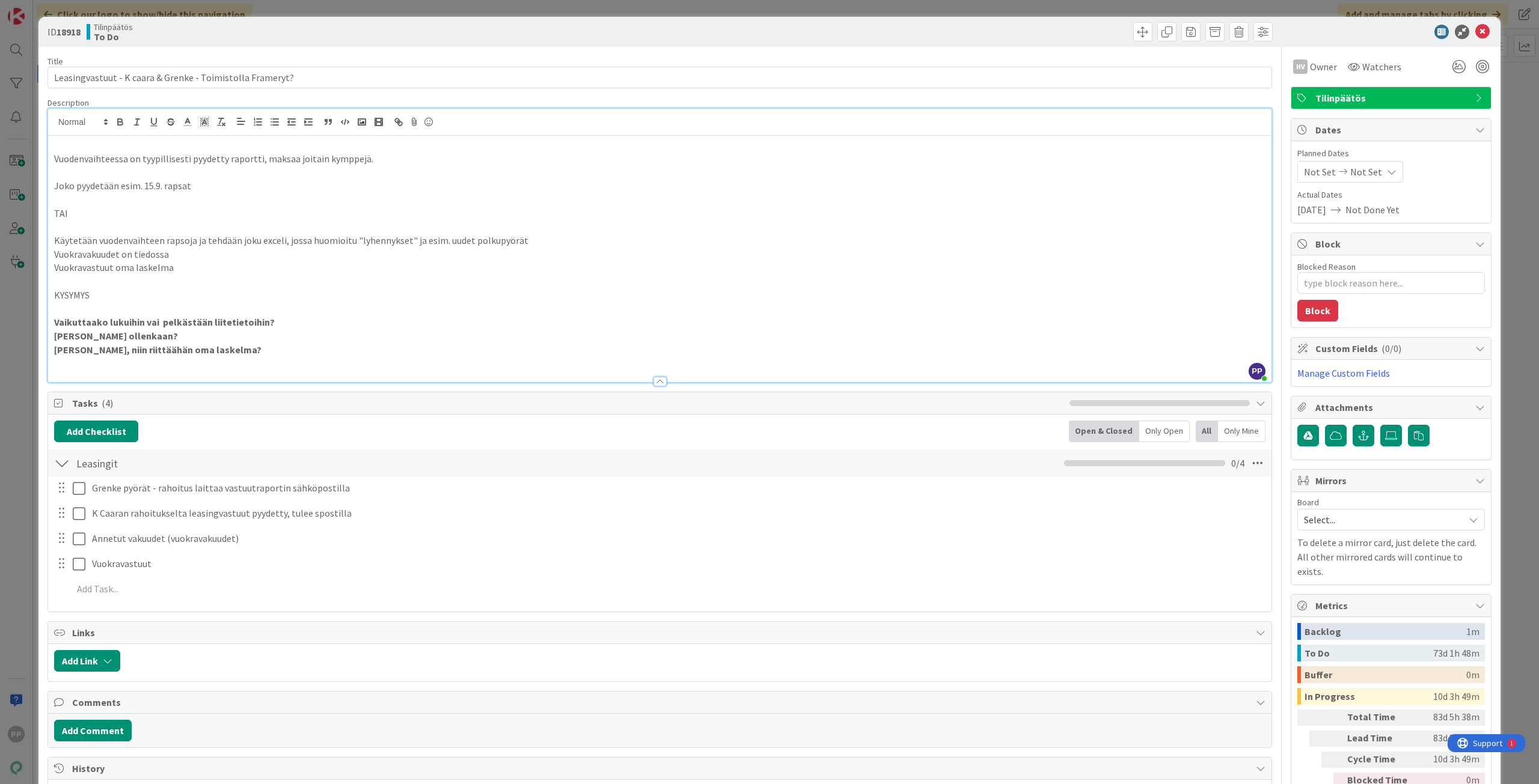
click at [453, 98] on div "Description" at bounding box center [660, 103] width 1224 height 11
type textarea "x"
click at [460, 49] on div "Title 57 / 128 Leasingvastuut - K caara & Grenke - Toimistolla Frameryt? Descri…" at bounding box center [660, 566] width 1224 height 1040
click at [463, 48] on div "Title 57 / 128 Leasingvastuut - K caara & Grenke - Toimistolla Frameryt? Descri…" at bounding box center [660, 566] width 1224 height 1040
click at [465, 48] on div "Title 57 / 128 Leasingvastuut - K caara & Grenke - Toimistolla Frameryt? Descri…" at bounding box center [660, 566] width 1224 height 1040
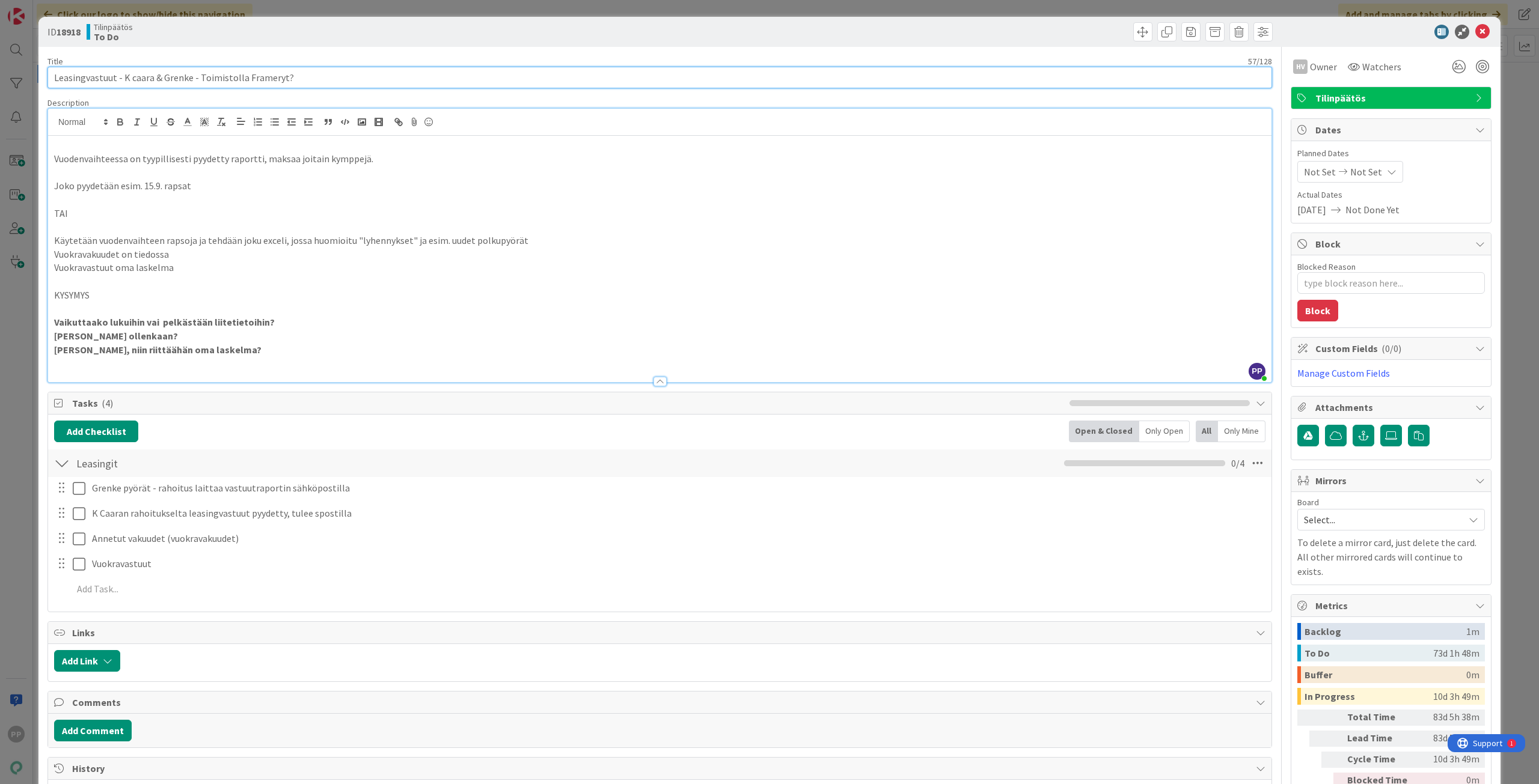
drag, startPoint x: 366, startPoint y: 69, endPoint x: 197, endPoint y: 151, distance: 187.8
click at [197, 151] on div "Title 57 / 128 Leasingvastuut - K caara & Grenke - Toimistolla Frameryt? Descri…" at bounding box center [660, 566] width 1224 height 1040
type input "Leasingvastuut - [PERSON_NAME] & Grenke"
type textarea "x"
click at [313, 63] on div "Title 33 / 128" at bounding box center [660, 61] width 1224 height 11
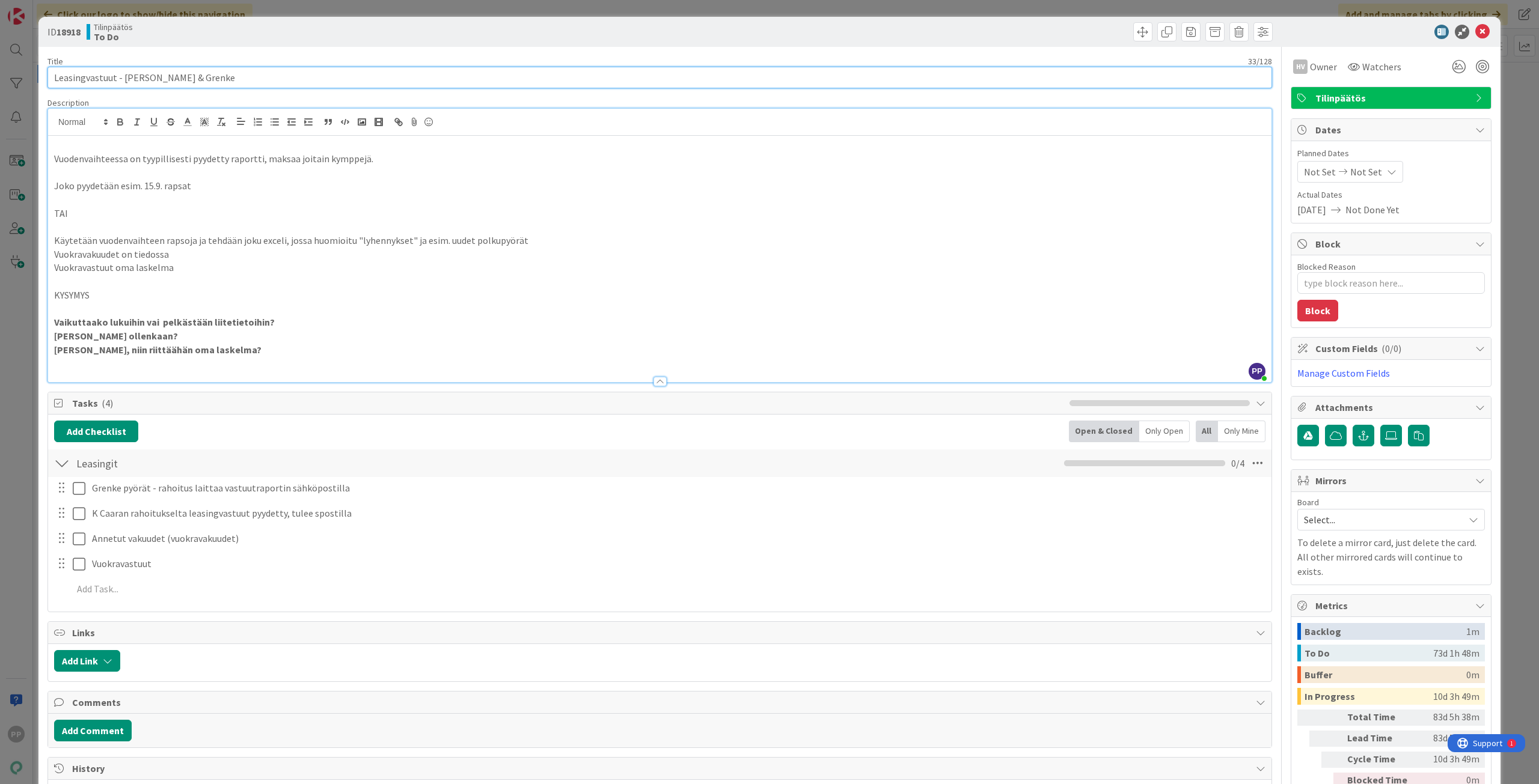
click at [307, 83] on input "Leasingvastuut - [PERSON_NAME] & Grenke" at bounding box center [660, 77] width 1224 height 22
type input "Leasingvastuut - K caara & Grenke + toimitilat"
type textarea "x"
type input "Leasingvastuut - K caara & Grenke + toimitilat"
click at [378, 31] on div "Tilinpäätös To Do" at bounding box center [372, 31] width 570 height 19
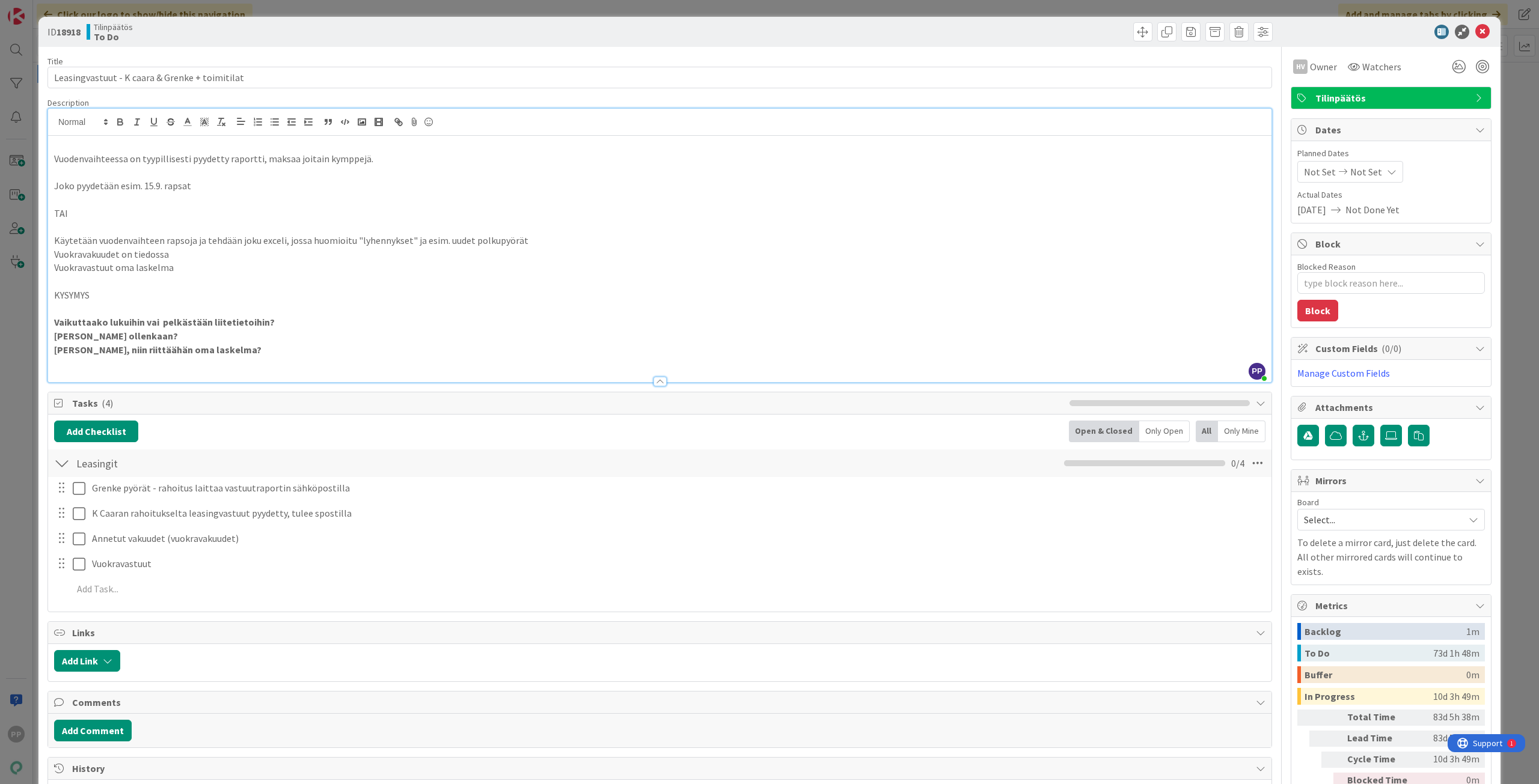
click at [381, 50] on div "Title 46 / 128 Leasingvastuut - K caara & [PERSON_NAME] + toimitilat Descriptio…" at bounding box center [660, 566] width 1224 height 1040
click at [412, 12] on div "ID 18918 Tilinpäätös To Do Title 46 / 128 Leasingvastuut - K caara & Grenke + t…" at bounding box center [769, 392] width 1539 height 784
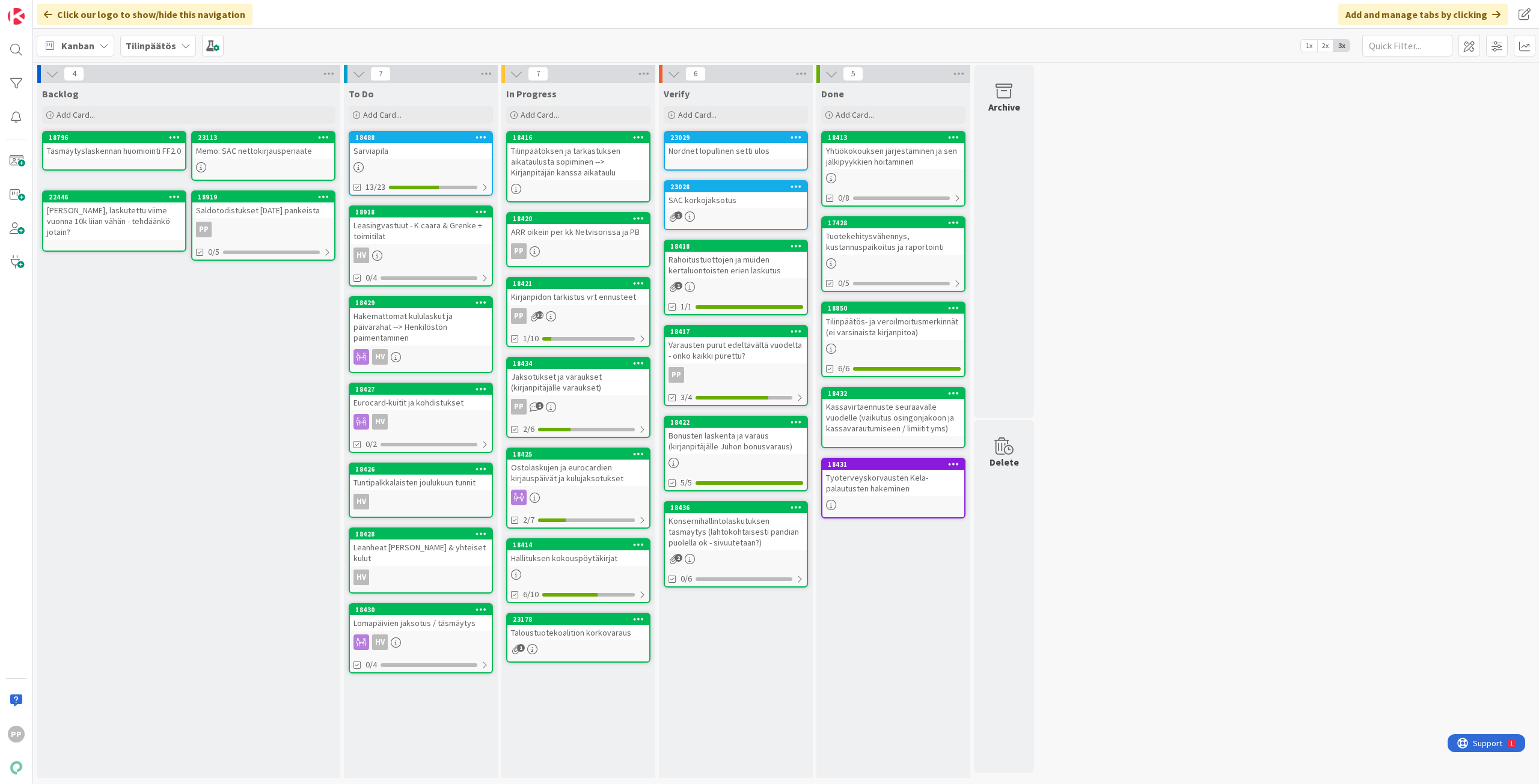
click at [437, 331] on div "Hakemattomat kululaskut ja päivärahat --> Henkilöstön paimentaminen" at bounding box center [421, 326] width 142 height 37
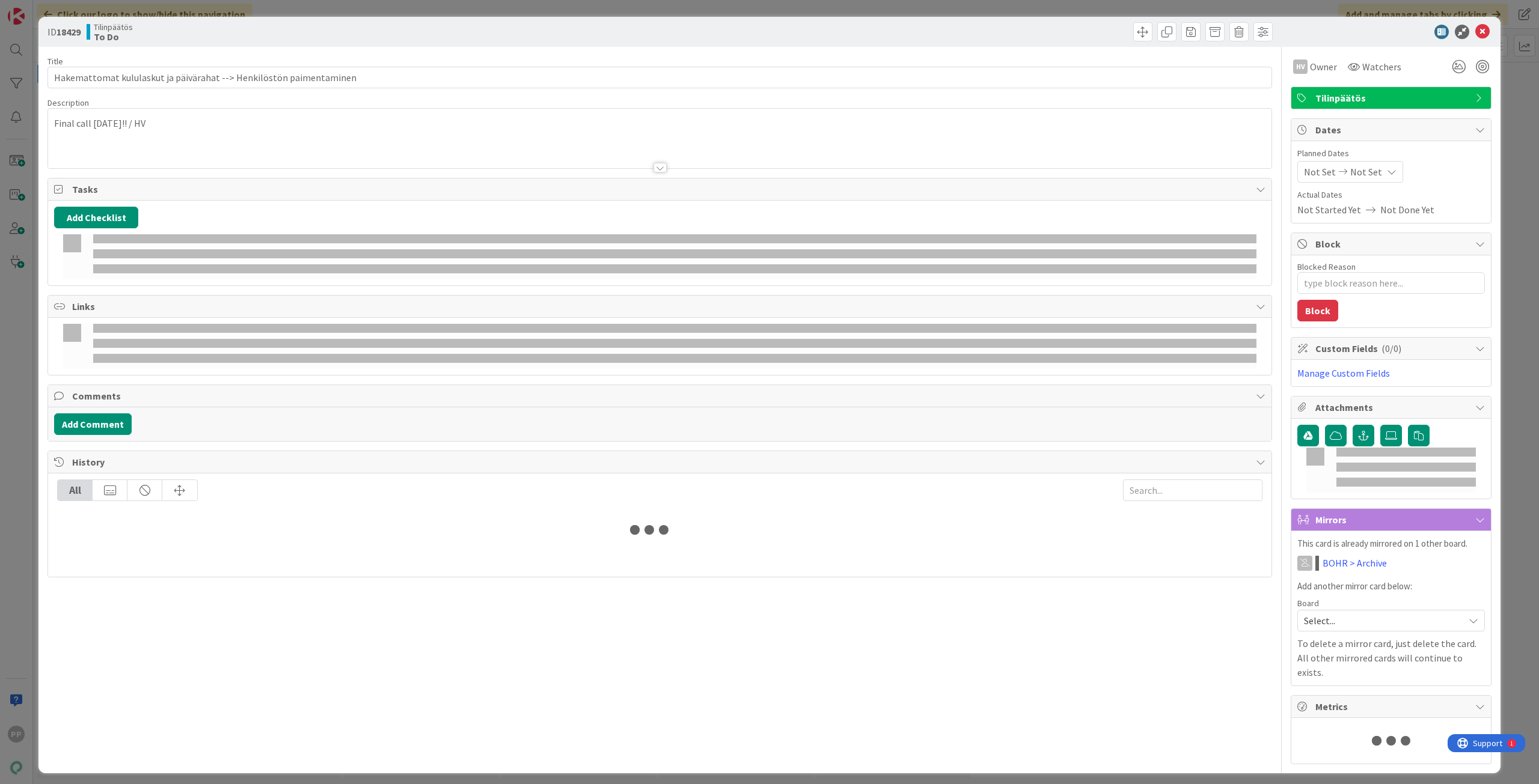
type textarea "x"
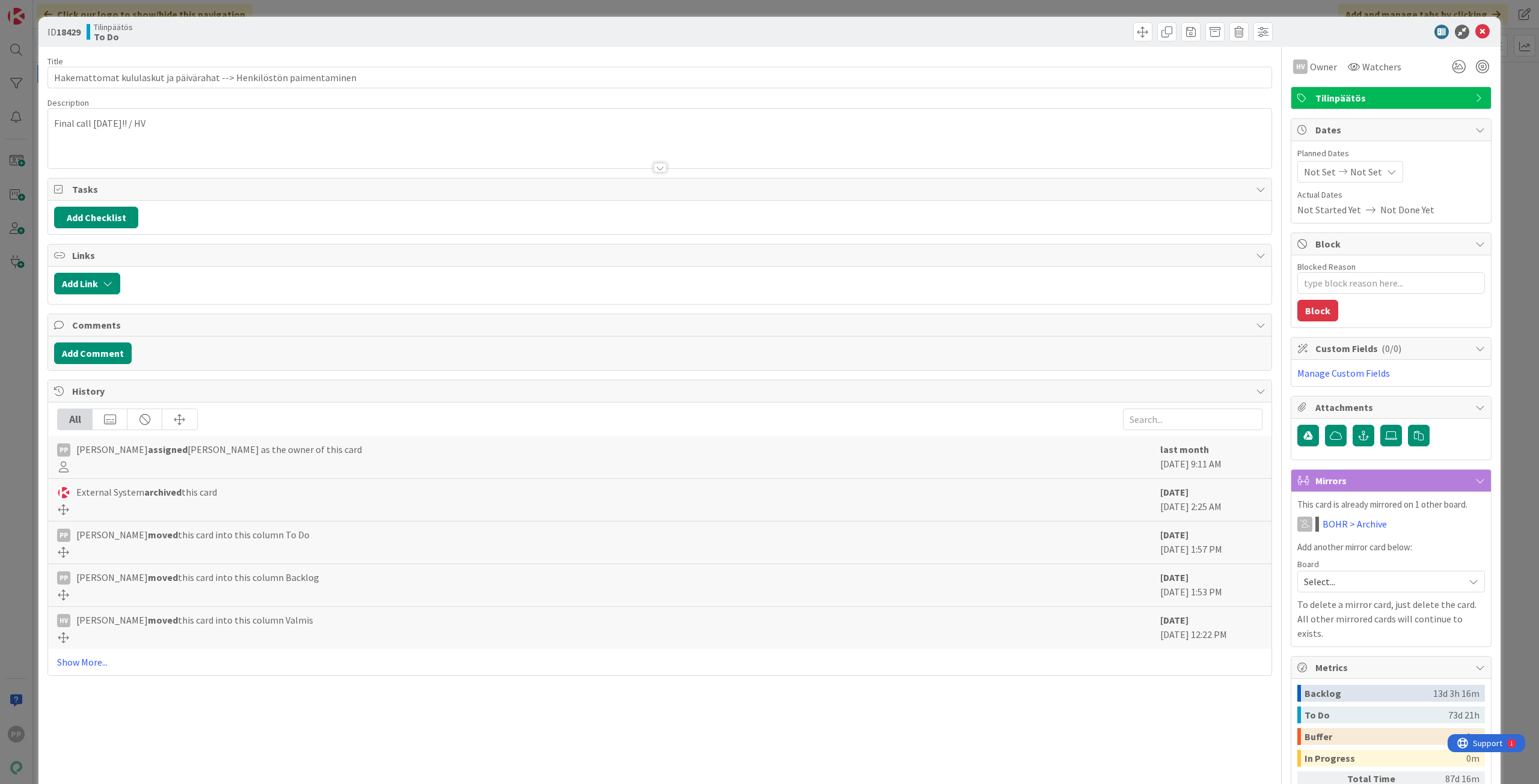
click at [341, 129] on div "Final call [DATE]!! / HV" at bounding box center [660, 138] width 1223 height 60
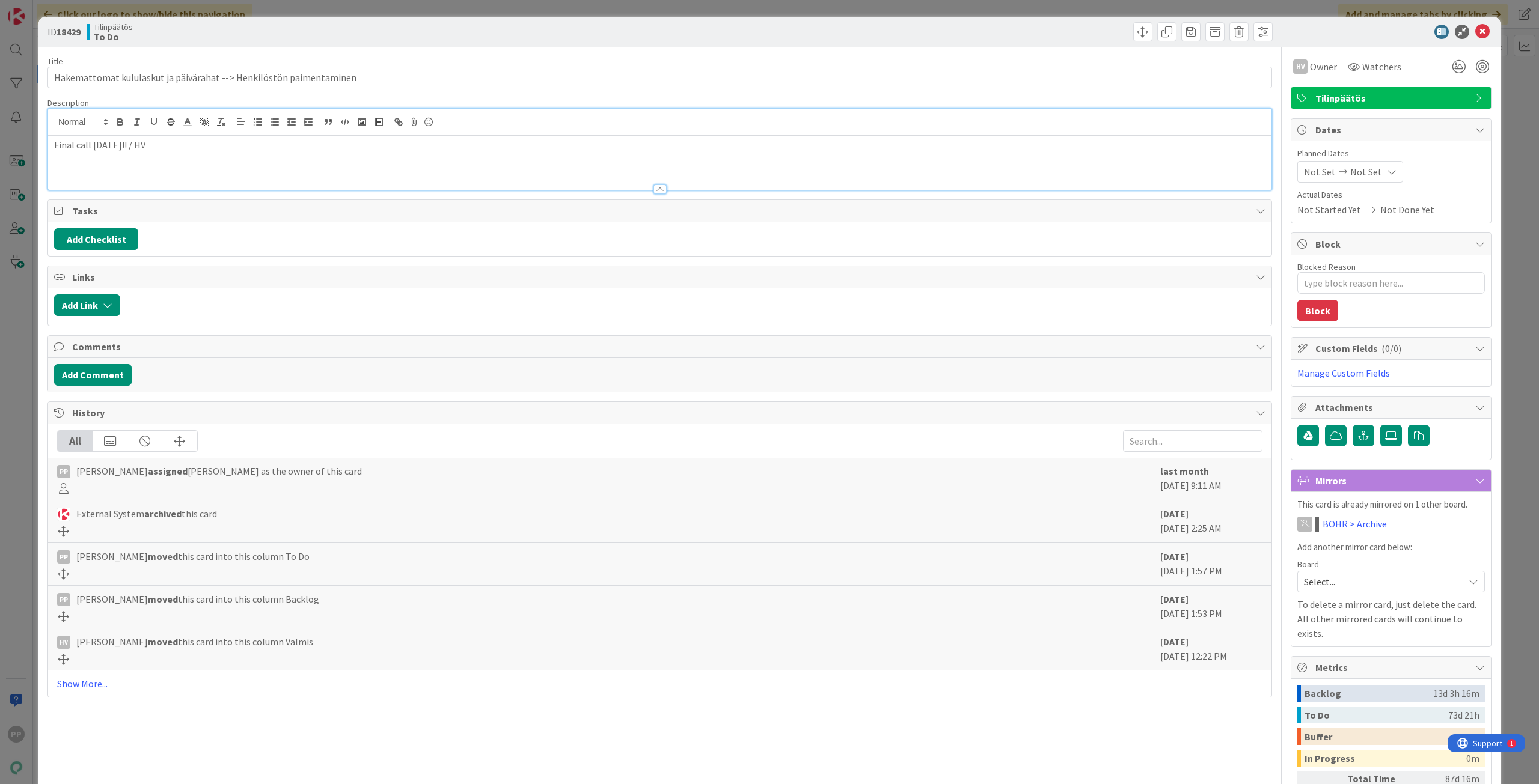
click at [351, 140] on p "Final call [DATE]!! / HV" at bounding box center [660, 145] width 1211 height 14
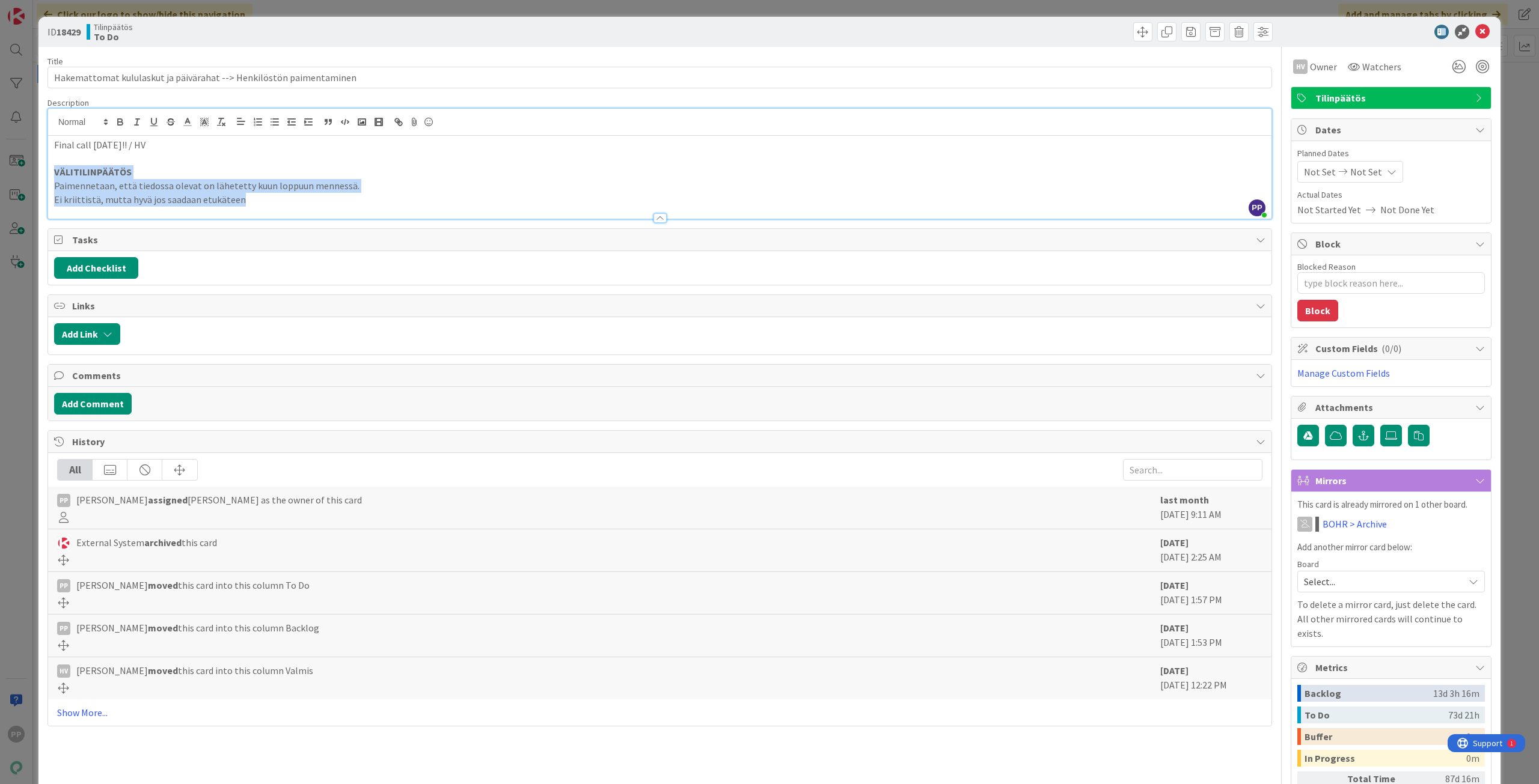
copy div "VÄLITILINPÄÄTÖS Paimennetaan, että tiedossa olevat on lähetetty kuun loppuun me…"
click at [262, 207] on div at bounding box center [660, 212] width 1223 height 13
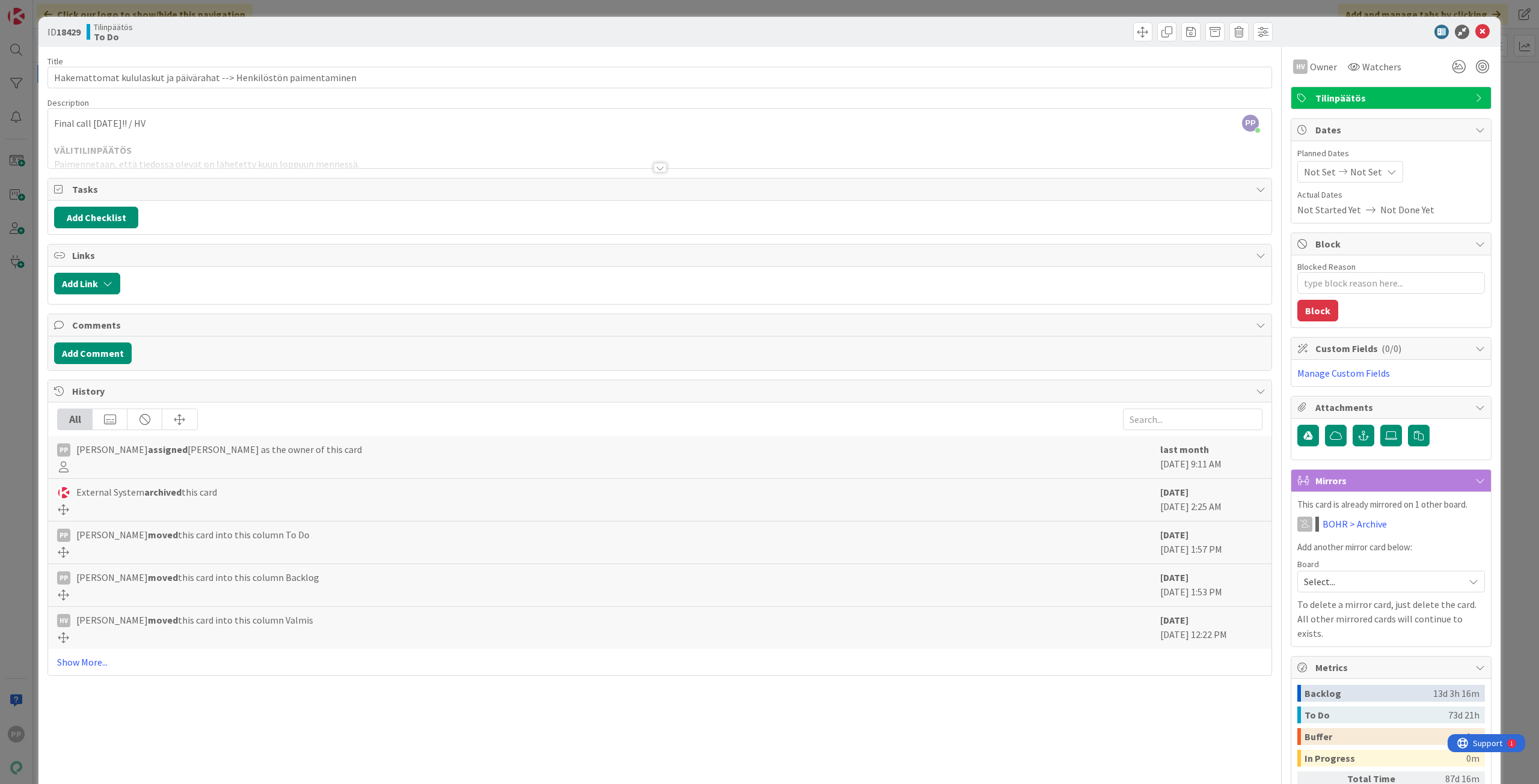
click at [277, 155] on div at bounding box center [660, 153] width 1223 height 31
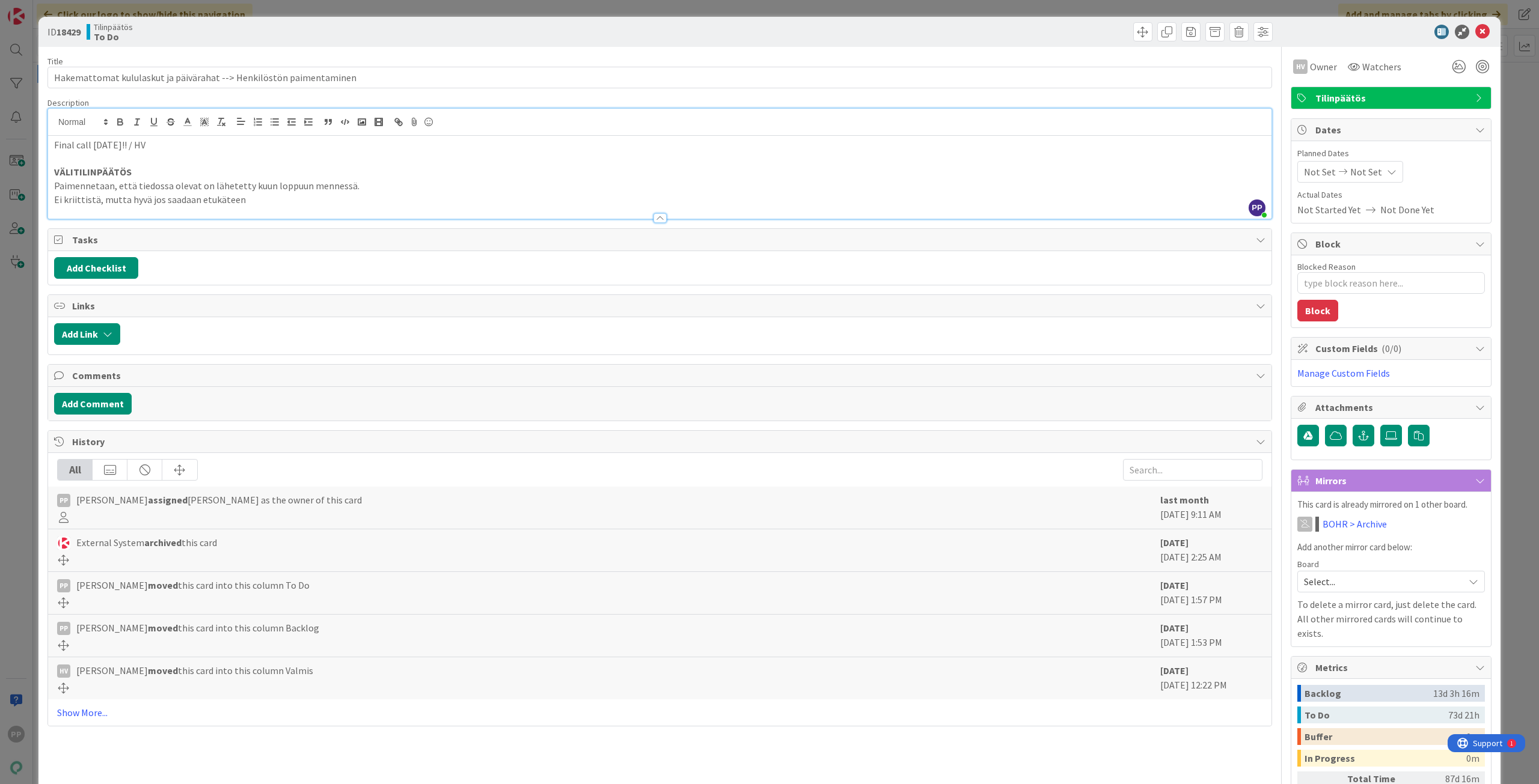
click at [249, 204] on p "Ei kriittistä, mutta hyvä jos saadaan etukäteen" at bounding box center [660, 199] width 1211 height 14
click at [293, 48] on div "Title 67 / 128 Hakemattomat kululaskut ja päivärahat --> Henkilöstön paimentami…" at bounding box center [660, 465] width 1224 height 837
click at [311, 2] on div "ID 18429 Tilinpäätös To Do Title 67 / 128 Hakemattomat kululaskut ja päivärahat…" at bounding box center [769, 392] width 1539 height 784
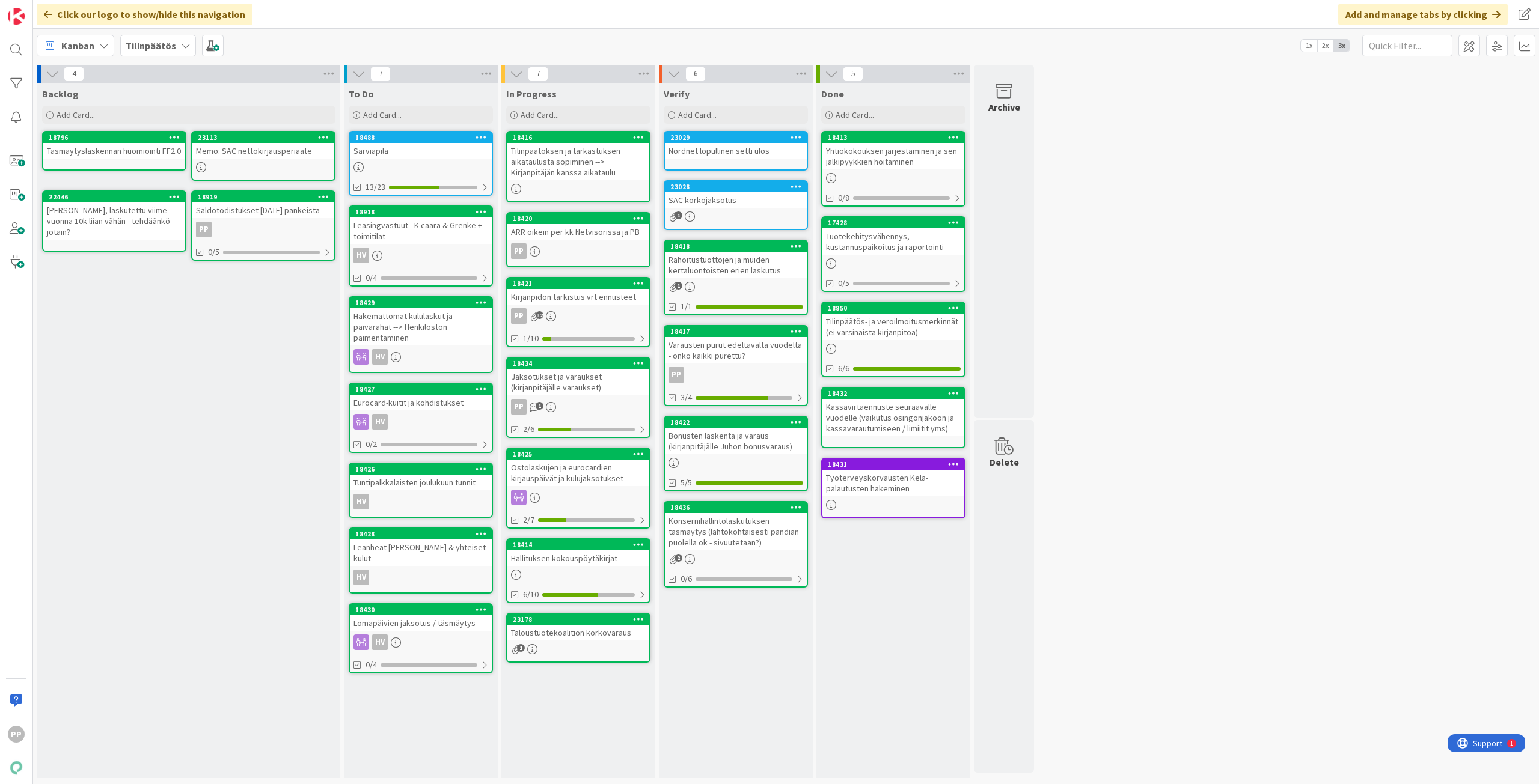
click at [440, 245] on link "18918 [GEOGRAPHIC_DATA] - K caara & Grenke + toimitilat HV 0/4" at bounding box center [420, 245] width 144 height 81
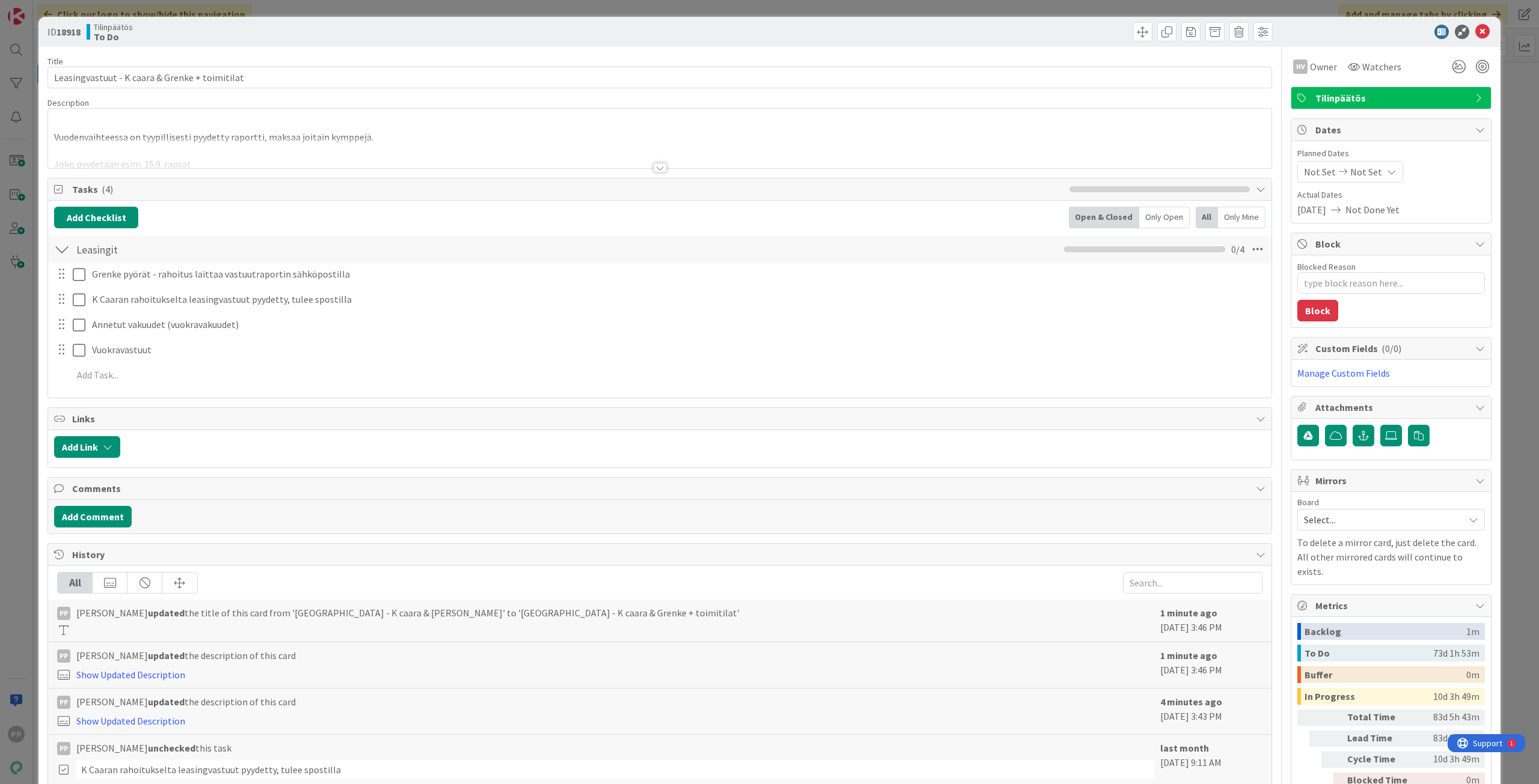
click at [139, 144] on div at bounding box center [660, 153] width 1223 height 31
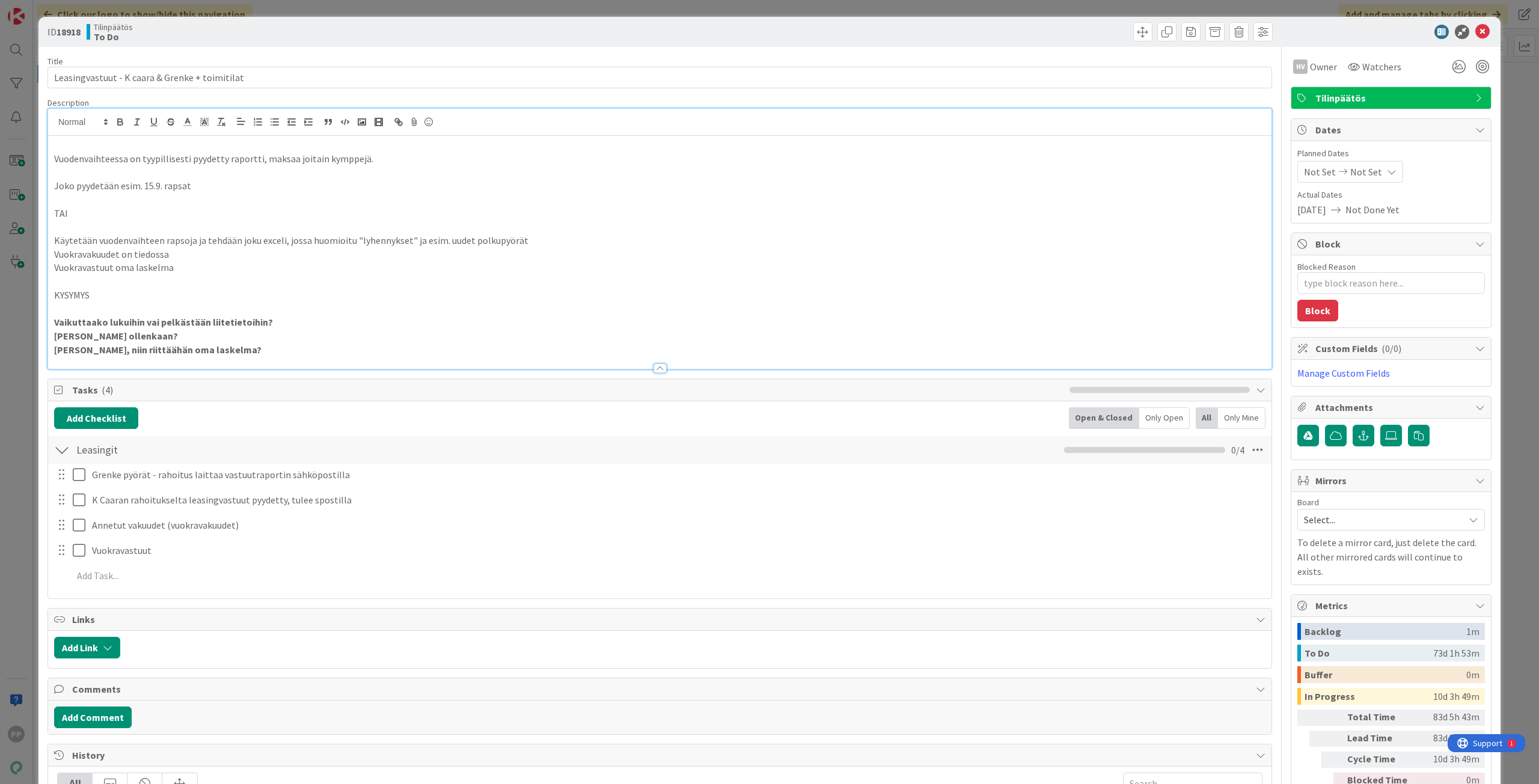
click at [117, 202] on p at bounding box center [660, 199] width 1211 height 14
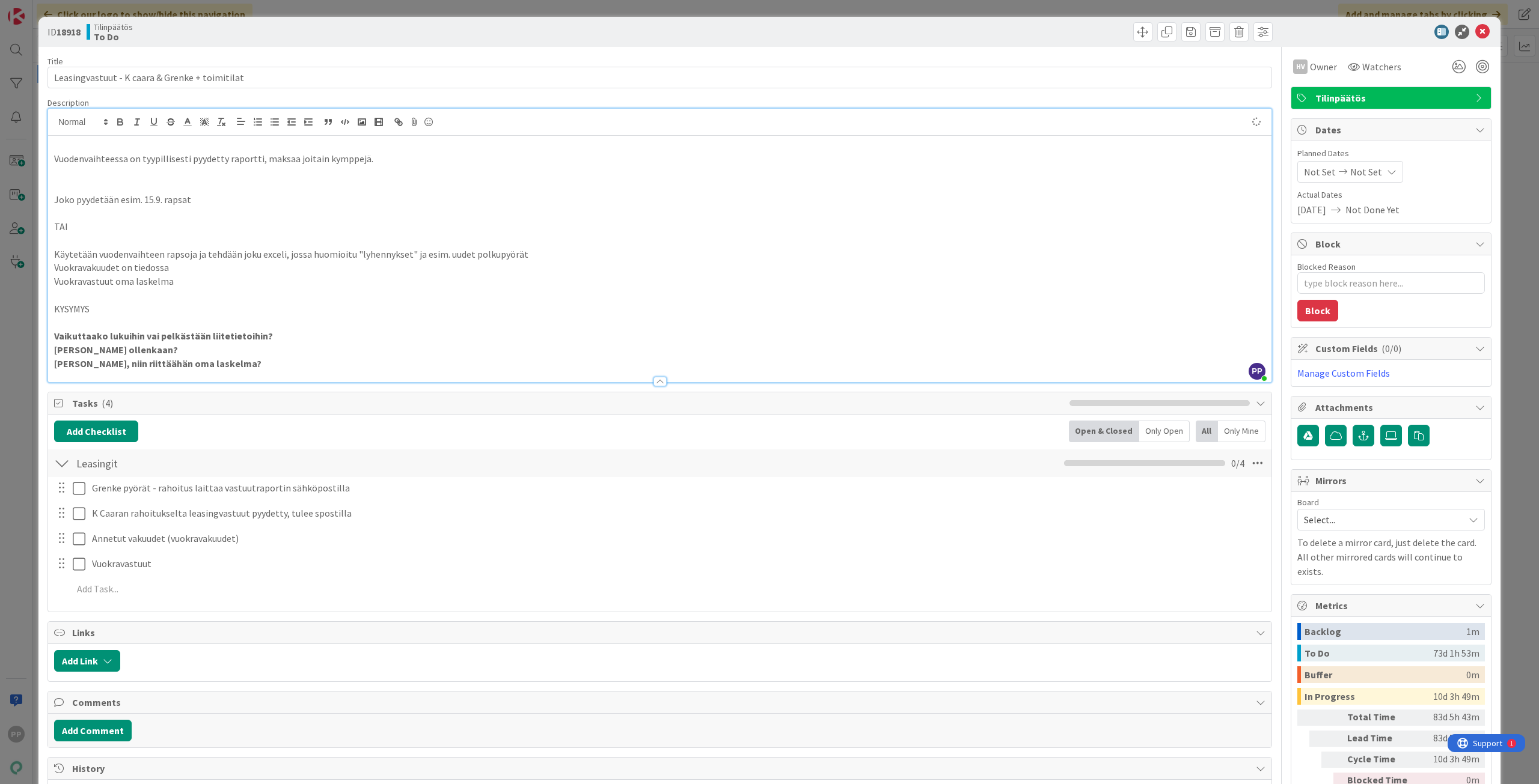
type textarea "x"
click at [240, 93] on div "Title 46 / 128 Leasingvastuut - K caara & Grenke + toimitilat Description PP [P…" at bounding box center [660, 562] width 1224 height 1030
click at [264, 57] on div "Title 46 / 128" at bounding box center [660, 61] width 1224 height 11
click at [286, 9] on div "ID 18918 Tilinpäätös To Do Title 46 / 128 Leasingvastuut - K caara & Grenke + t…" at bounding box center [769, 392] width 1539 height 784
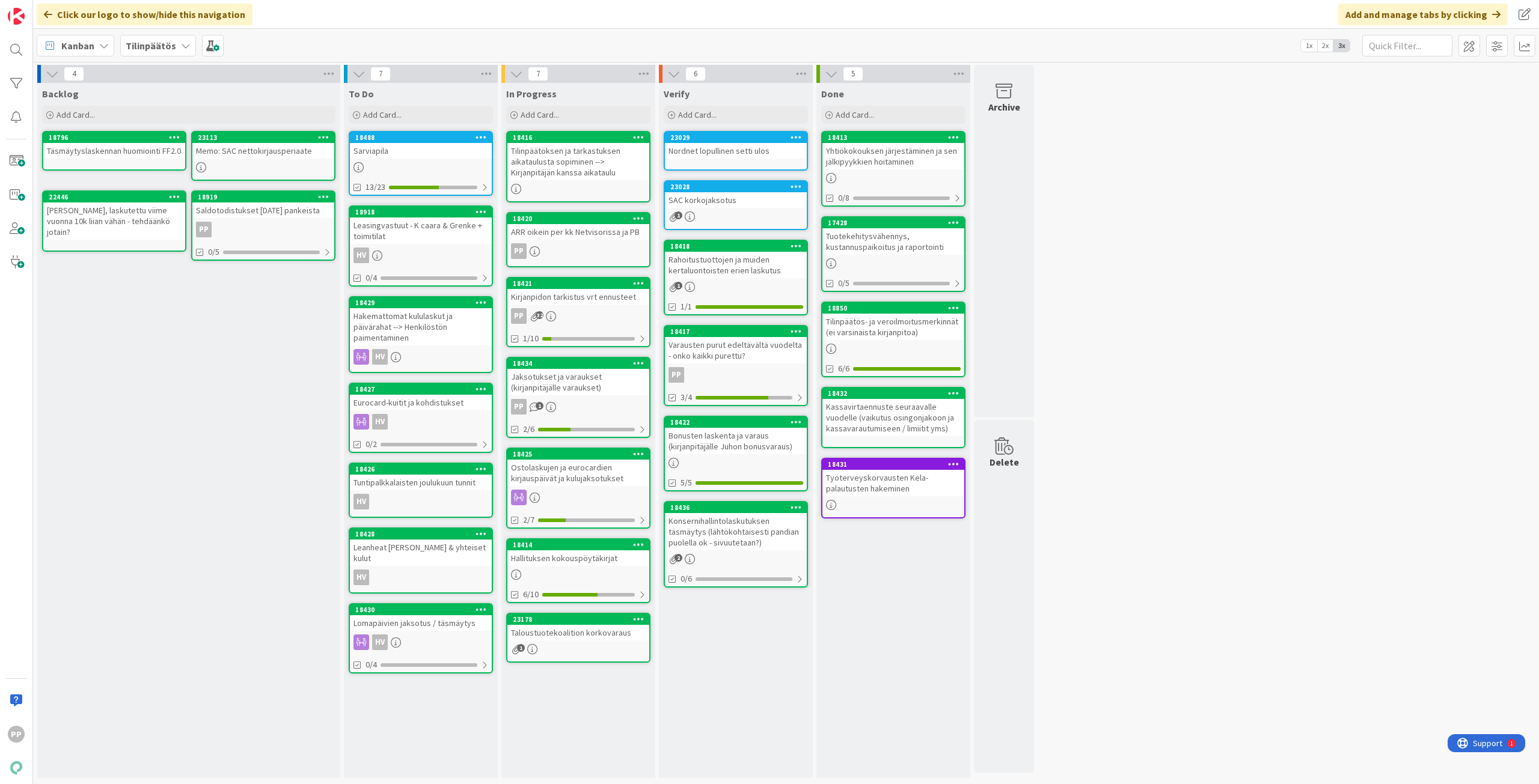
click at [439, 407] on div "Eurocard-kuitit ja kohdistukset" at bounding box center [421, 403] width 142 height 16
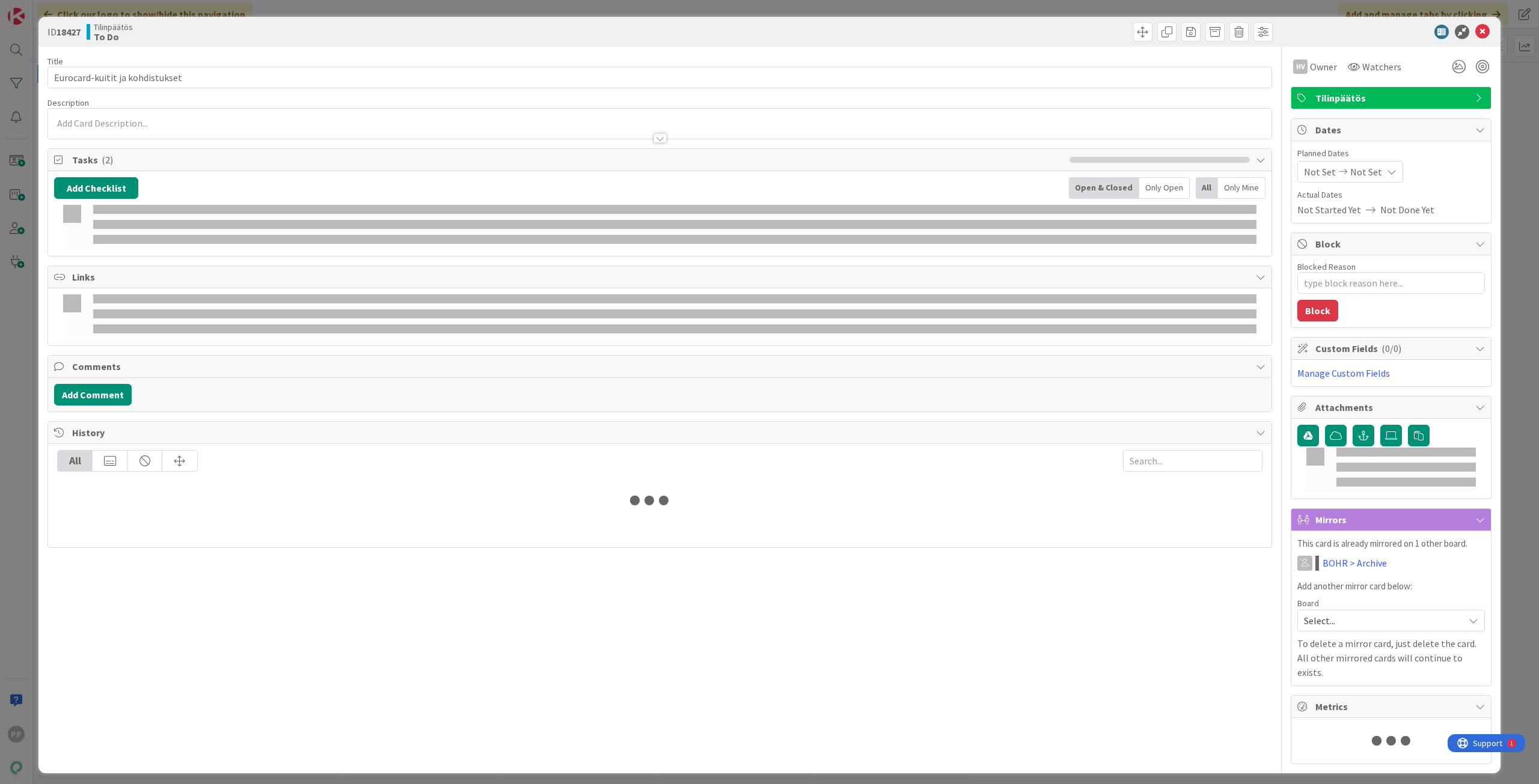
type textarea "x"
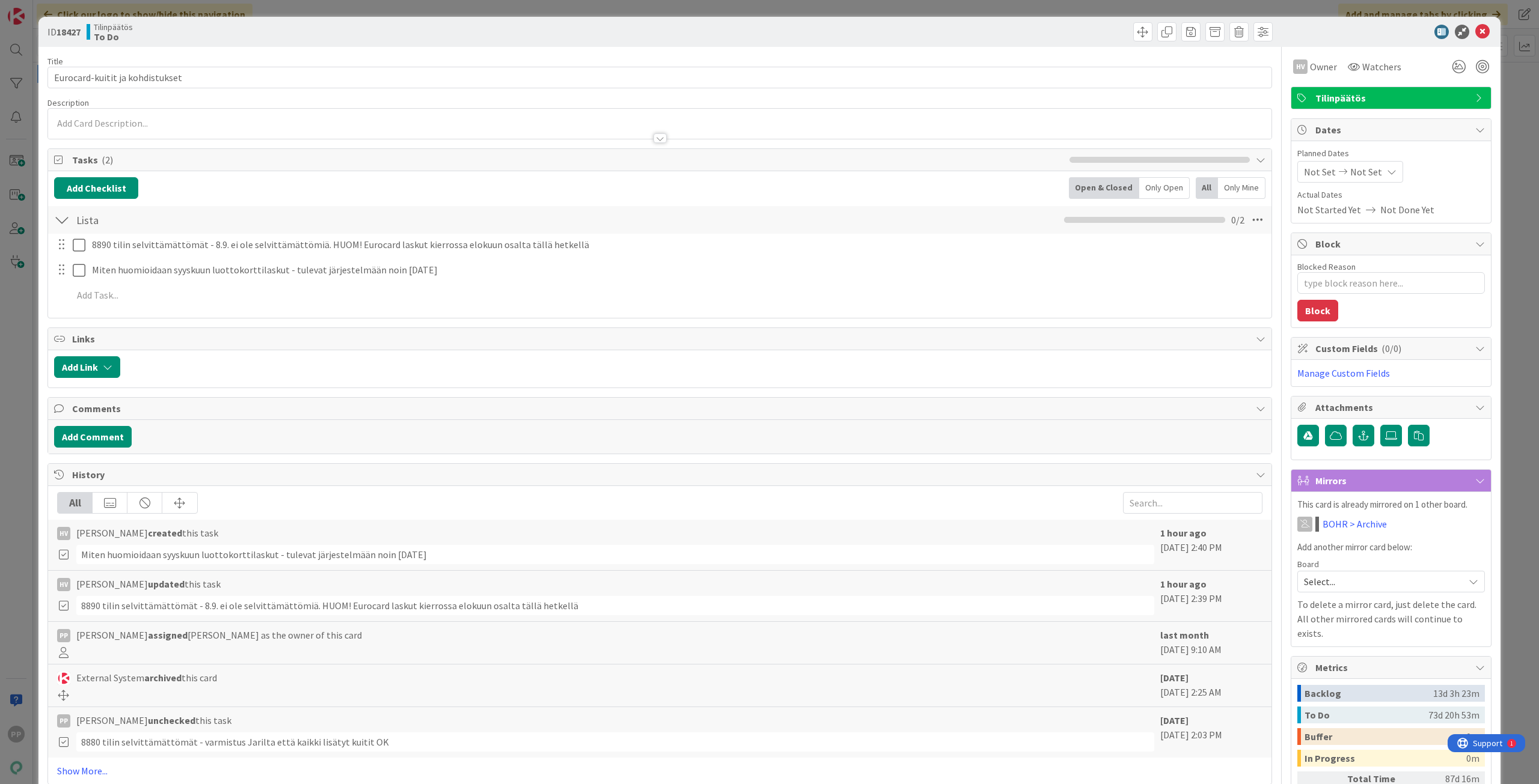
click at [142, 119] on p at bounding box center [660, 123] width 1211 height 14
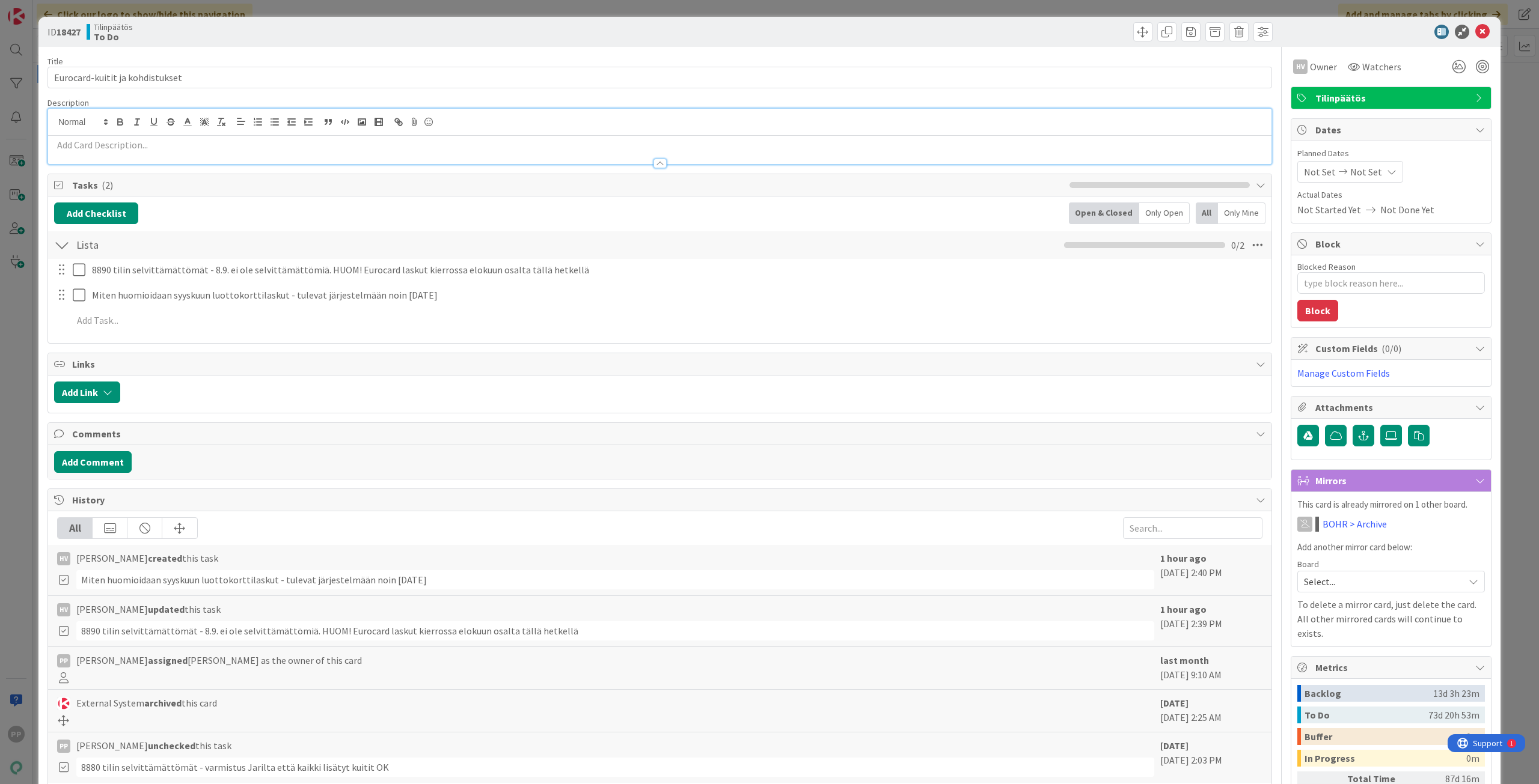
click at [157, 146] on p at bounding box center [660, 145] width 1211 height 14
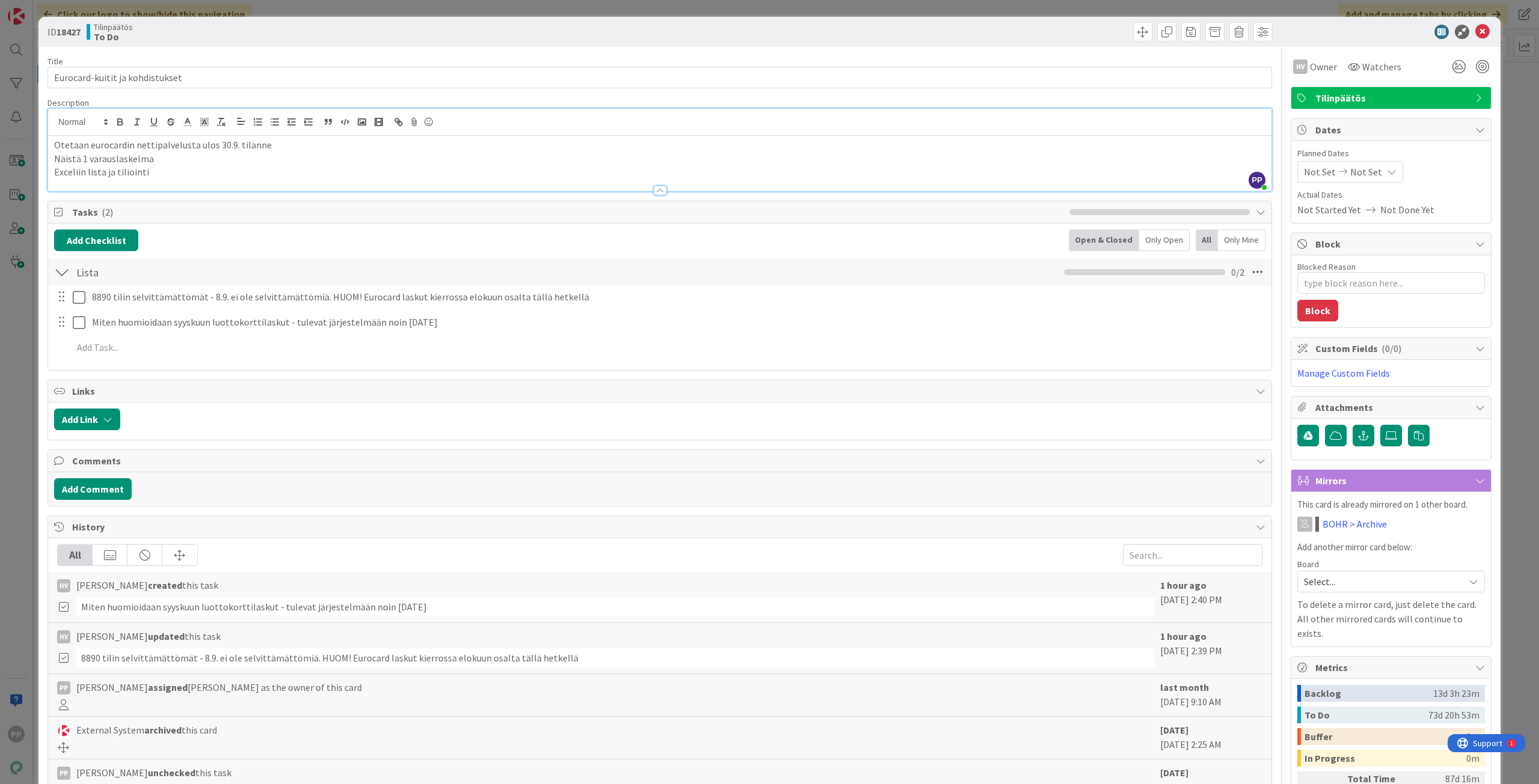
click at [311, 90] on div "Title 31 / 128 Eurocard-kuitit ja kohdistukset Description PP [PERSON_NAME] jus…" at bounding box center [660, 465] width 1224 height 837
click at [317, 60] on div "Title 31 / 128" at bounding box center [660, 61] width 1224 height 11
click at [357, 14] on div "ID 18427 Tilinpäätös To Do Title 31 / 128 Eurocard-kuitit ja kohdistukset Descr…" at bounding box center [769, 392] width 1539 height 784
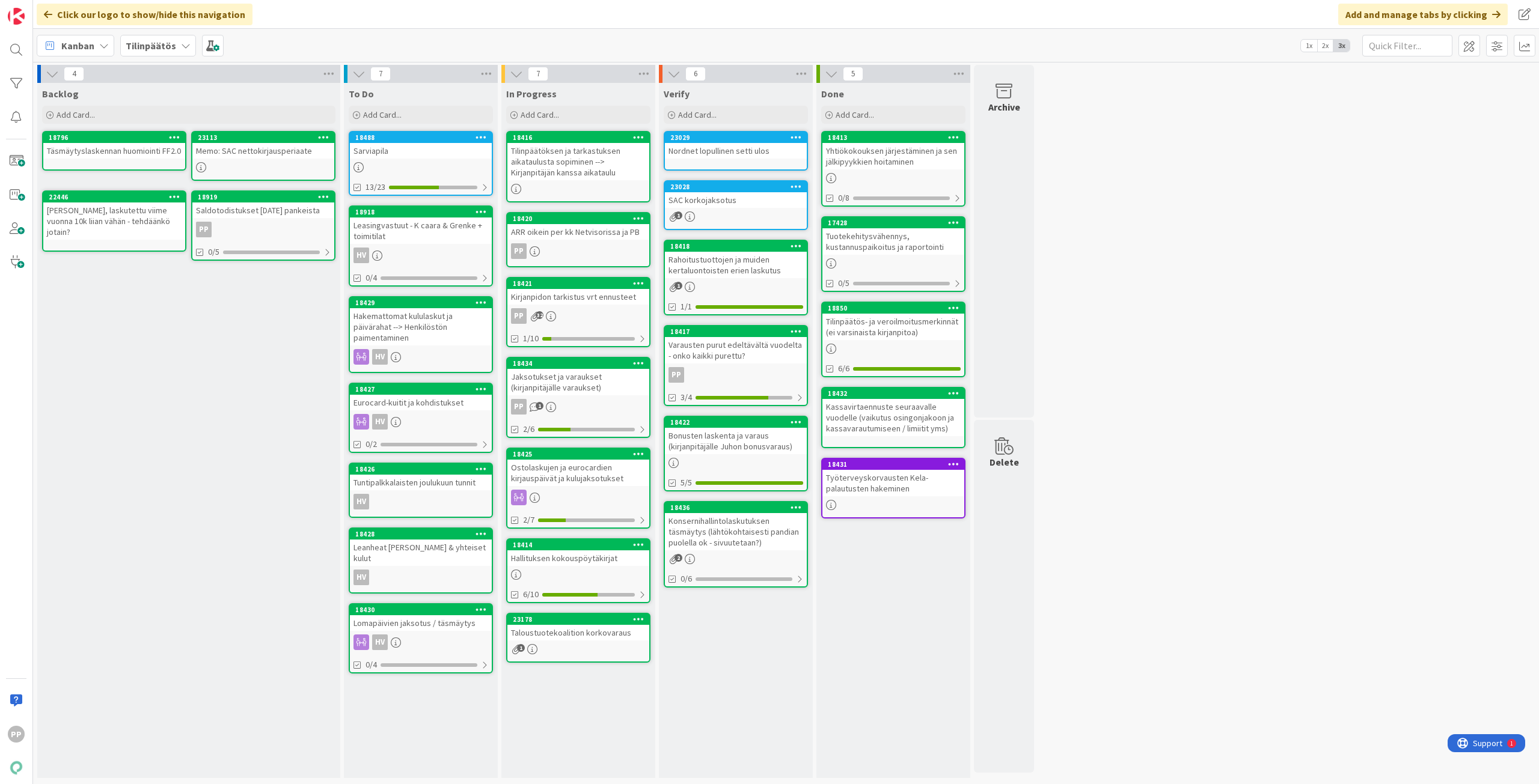
click at [453, 403] on div "Eurocard-kuitit ja kohdistukset" at bounding box center [421, 403] width 142 height 16
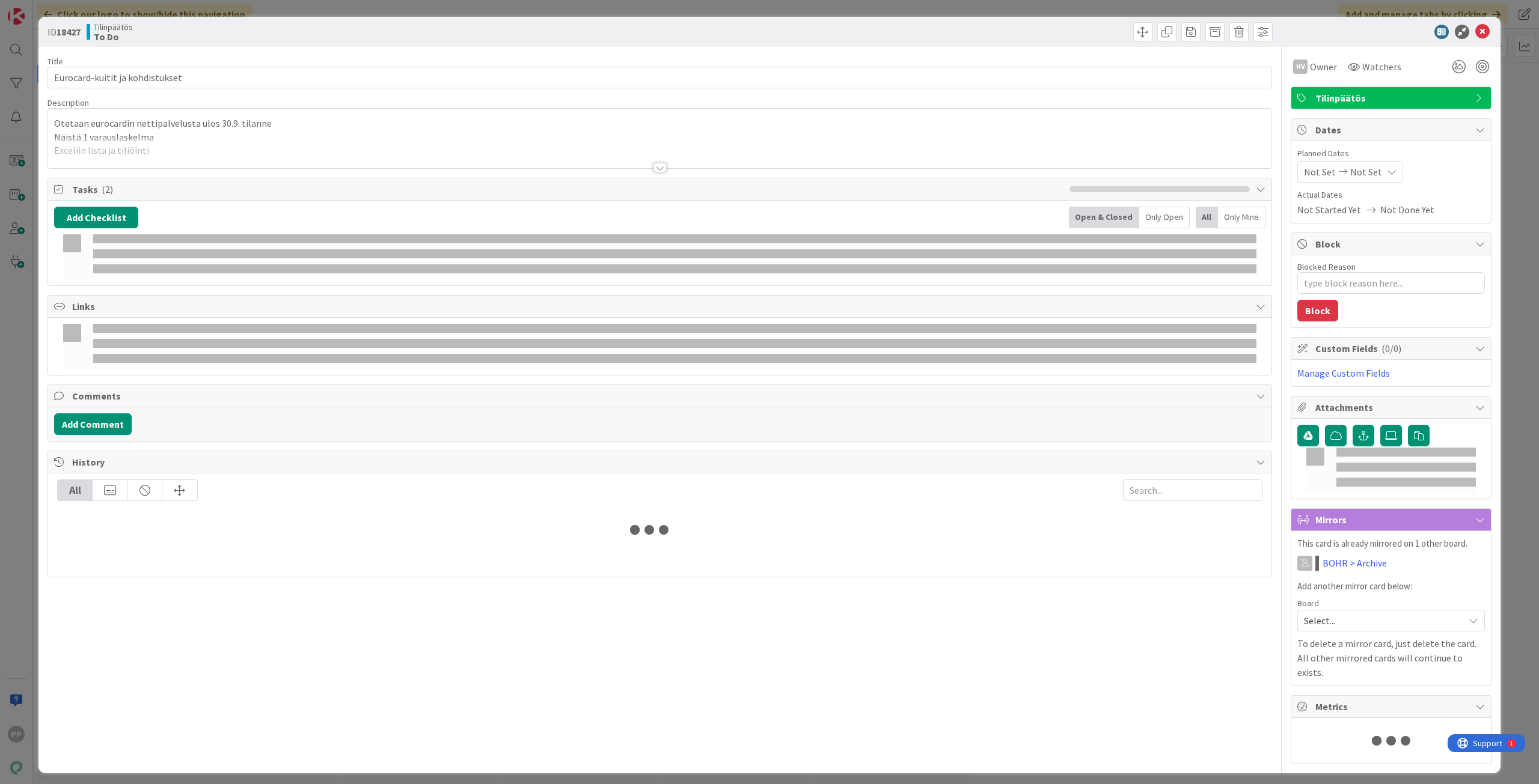
type textarea "x"
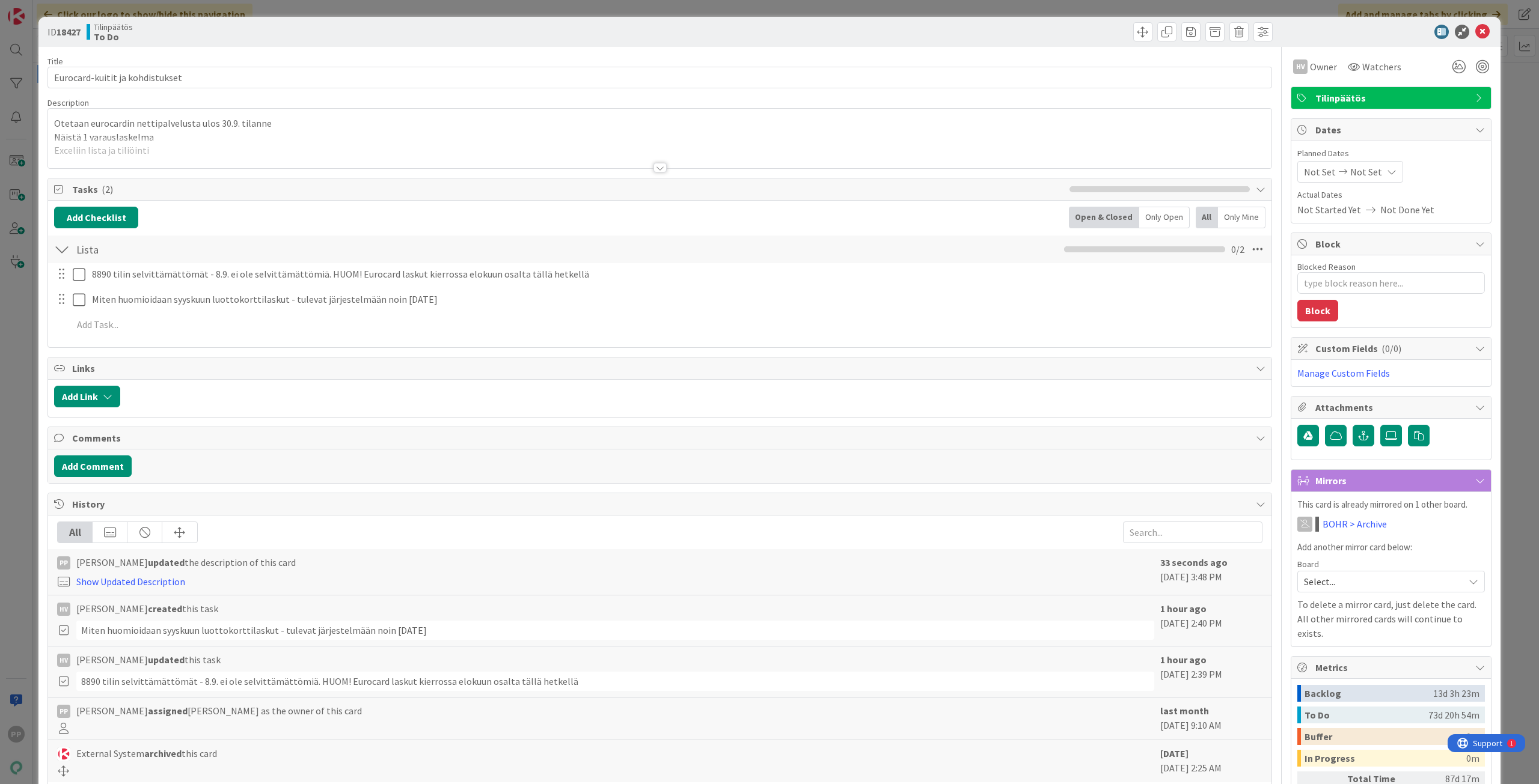
click at [227, 142] on div at bounding box center [660, 153] width 1223 height 31
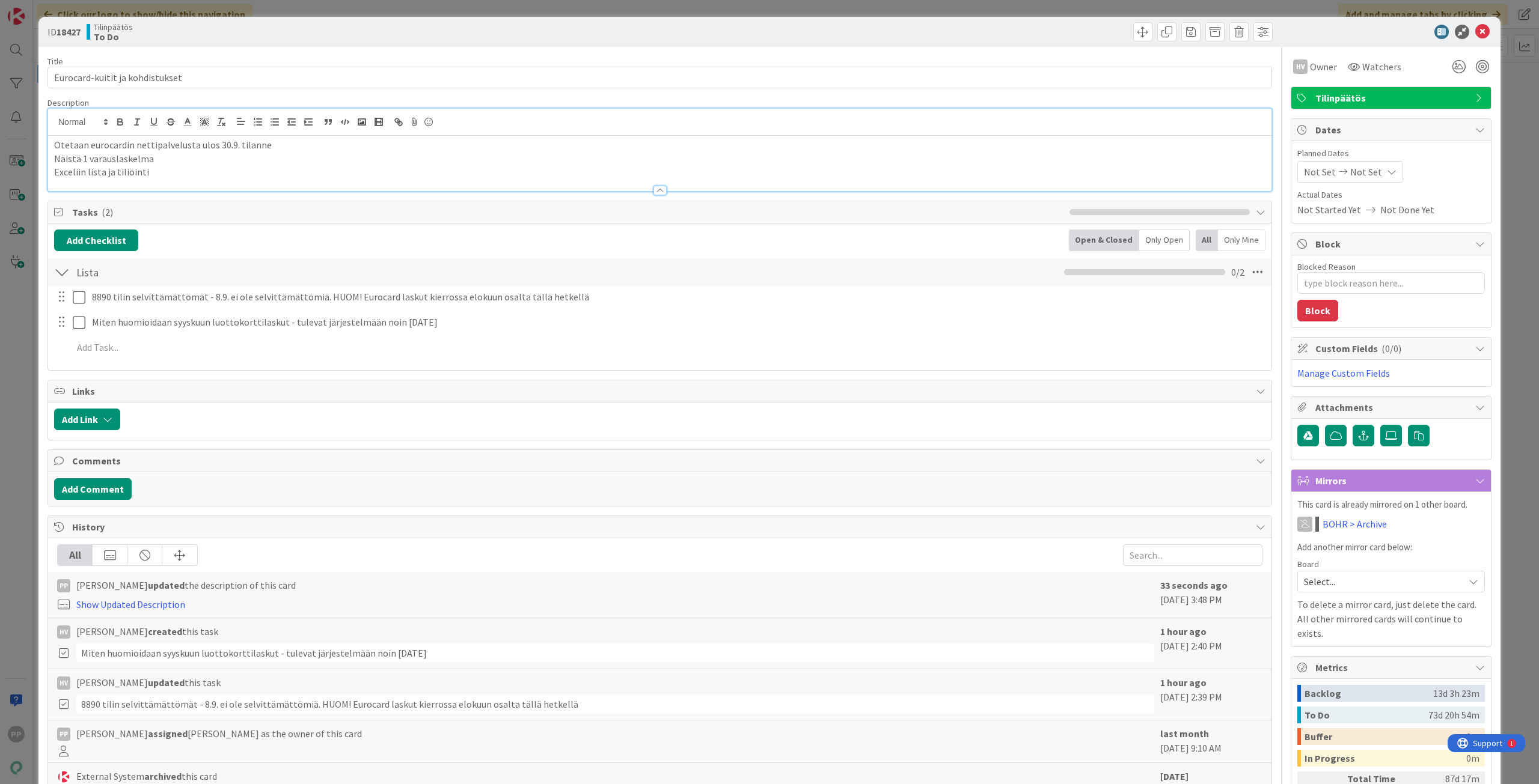
click at [243, 174] on p "Exceliin lista ja tiliöinti" at bounding box center [660, 172] width 1211 height 14
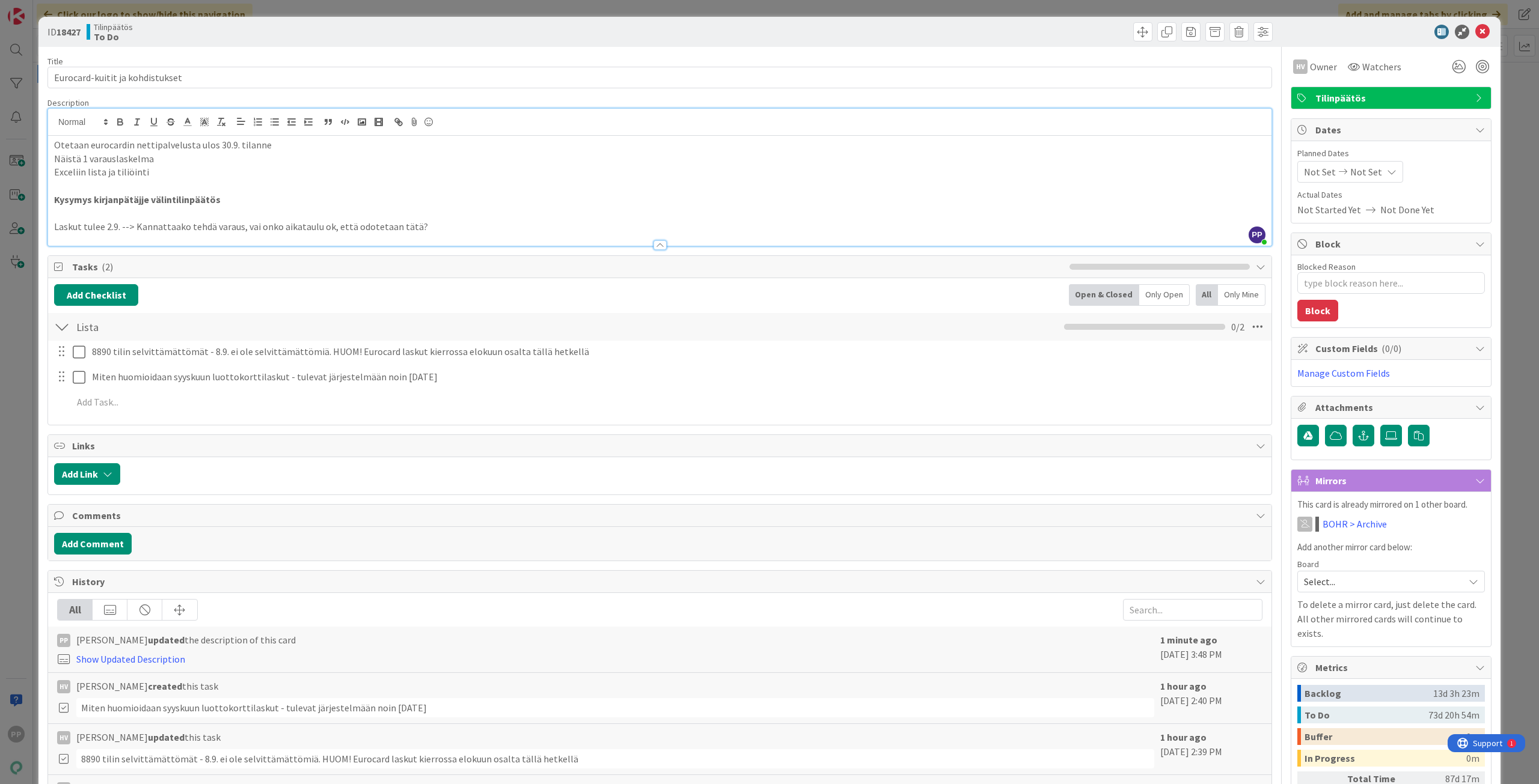
click at [435, 228] on p "Laskut tulee 2.9. --> Kannattaako tehdä varaus, vai onko aikataulu ok, että odo…" at bounding box center [660, 227] width 1211 height 14
click at [450, 225] on p "Laskut tulee 2.9. --> Kannattaako tehdä varaus, vai onko aikataulu ok, että odo…" at bounding box center [660, 227] width 1211 height 14
drag, startPoint x: 215, startPoint y: 188, endPoint x: 66, endPoint y: 131, distance: 159.5
click at [56, 131] on div "PP [PERSON_NAME] just joined Otetaan eurocardin nettipalvelusta ulos 30.9. tila…" at bounding box center [660, 177] width 1223 height 137
drag, startPoint x: 197, startPoint y: 184, endPoint x: 542, endPoint y: 252, distance: 351.6
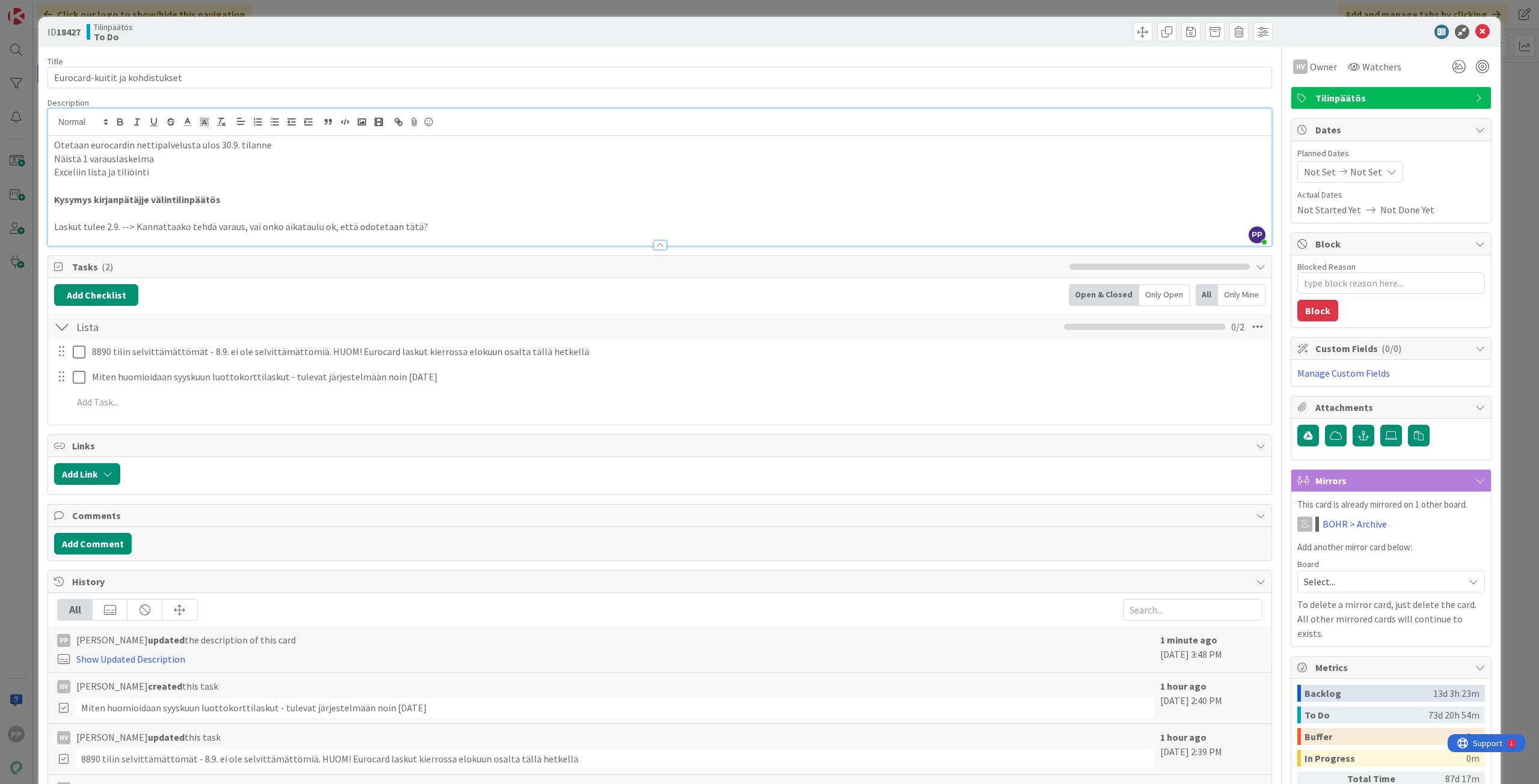
click at [542, 252] on div "Title 31 / 128 Eurocard-kuitit ja kohdistukset Description PP [PERSON_NAME] jus…" at bounding box center [660, 467] width 1224 height 840
click at [532, 223] on p "Laskut tulee 2.9. --> Kannattaako tehdä varaus, vai onko aikataulu ok, että odo…" at bounding box center [660, 227] width 1211 height 14
click at [534, 57] on div "Title 31 / 128" at bounding box center [660, 61] width 1224 height 11
drag, startPoint x: 545, startPoint y: 41, endPoint x: 557, endPoint y: 8, distance: 35.1
click at [545, 40] on div "Tilinpäätös To Do" at bounding box center [372, 31] width 570 height 19
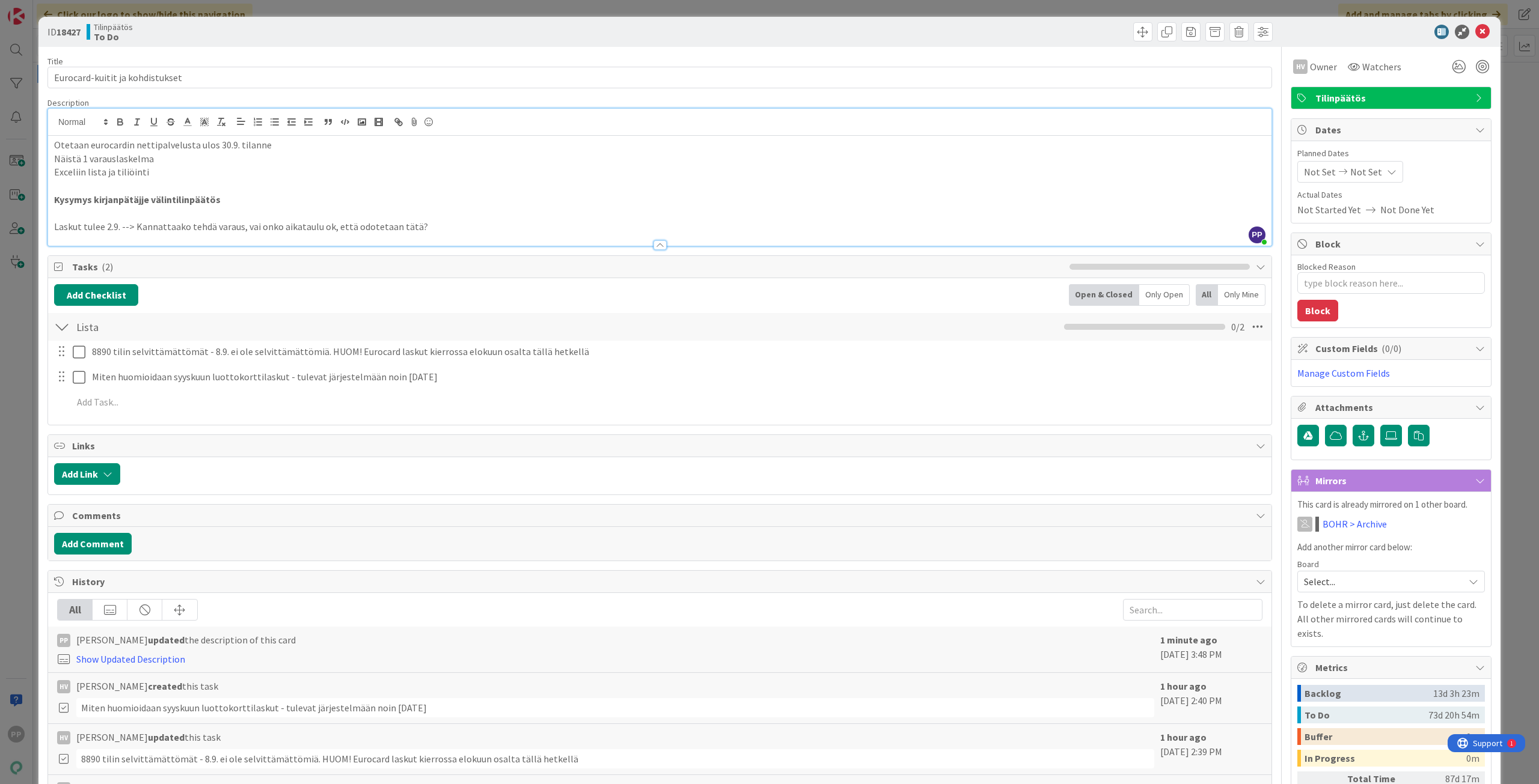
click at [557, 5] on div "ID 18427 Tilinpäätös To Do Title 31 / 128 Eurocard-kuitit ja kohdistukset Descr…" at bounding box center [769, 392] width 1539 height 784
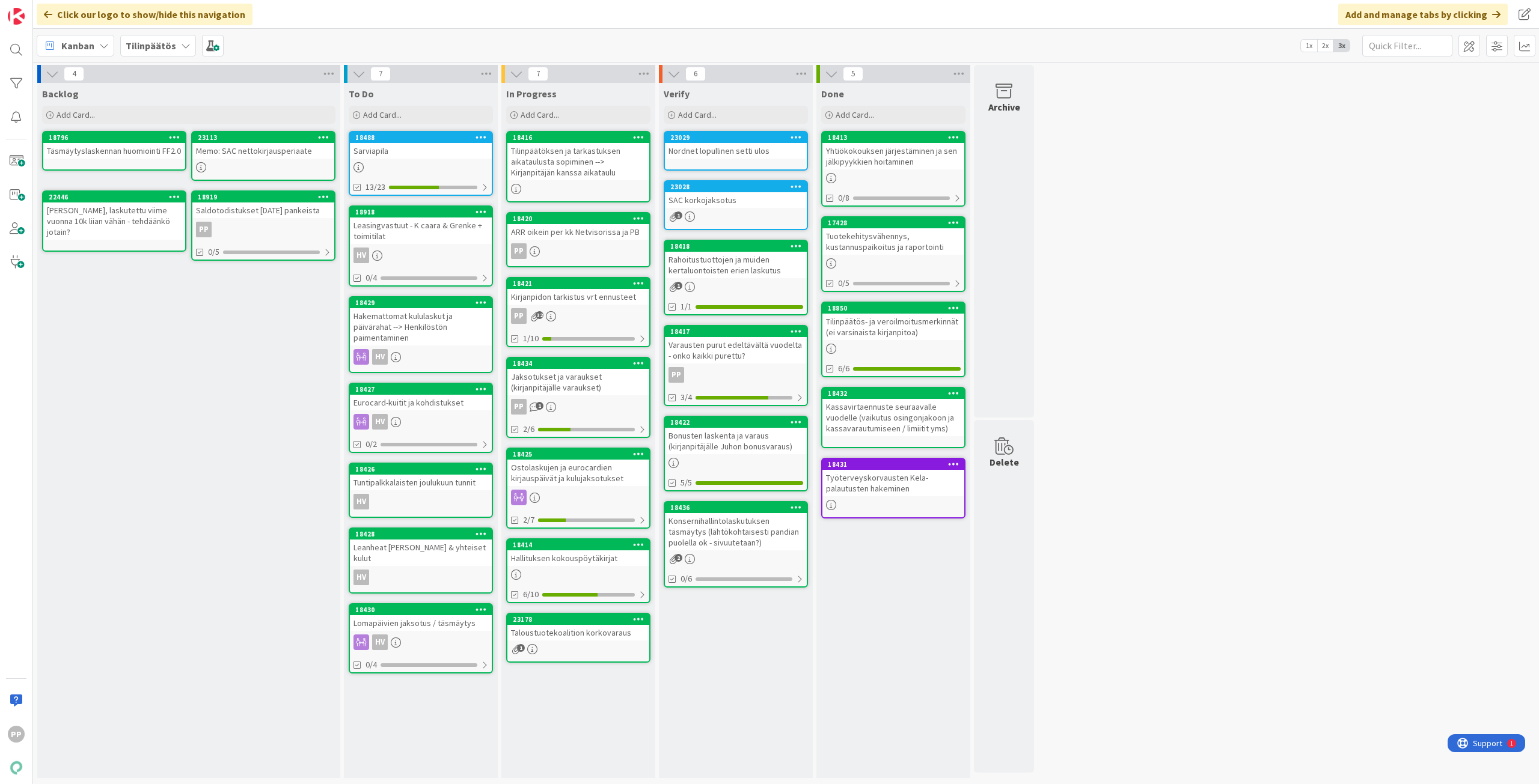
click at [434, 486] on div "Tuntipalkkalaisten joulukuun tunnit" at bounding box center [421, 482] width 142 height 16
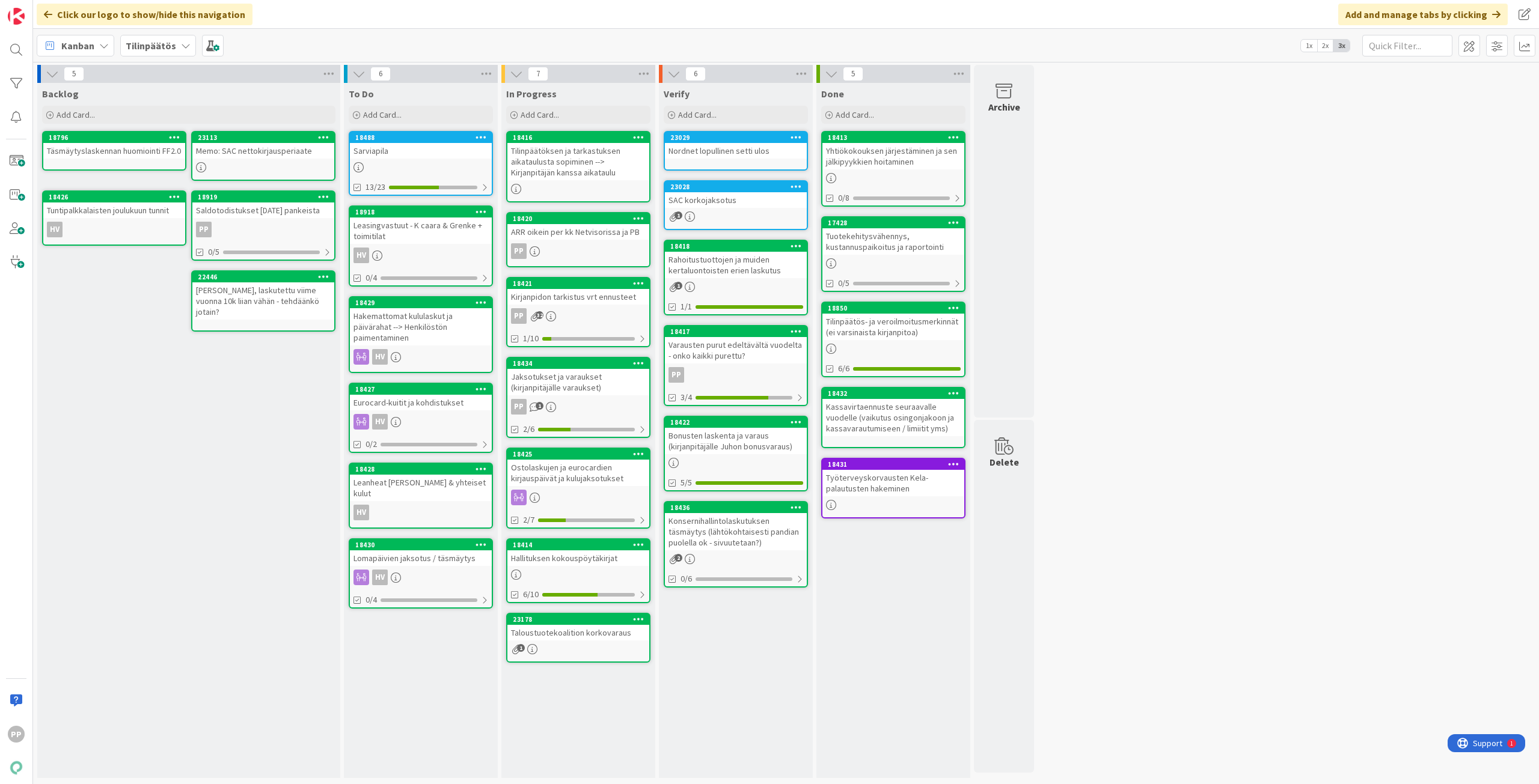
click at [426, 487] on div "Leanheat [PERSON_NAME] & yhteiset kulut" at bounding box center [421, 487] width 142 height 26
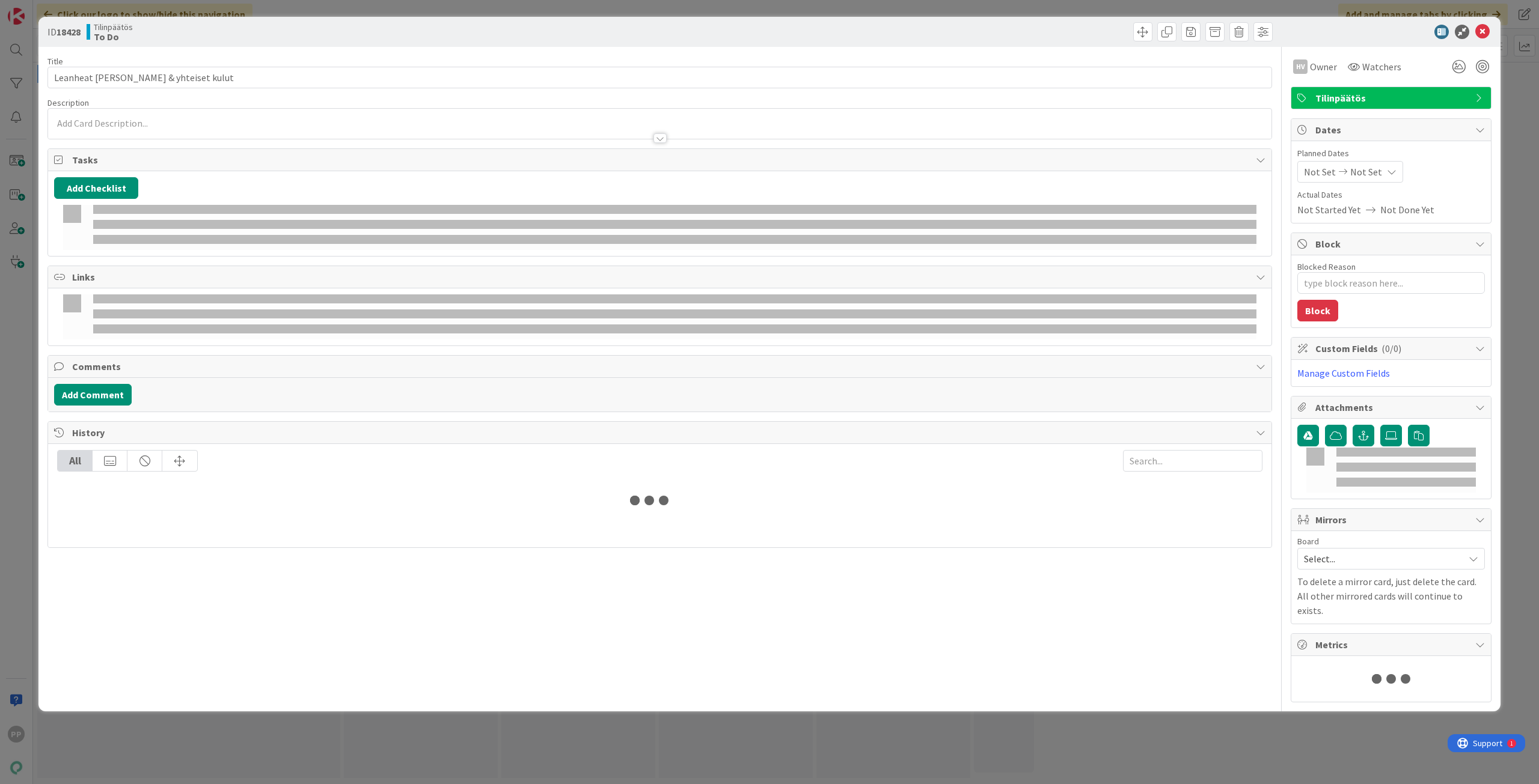
type textarea "x"
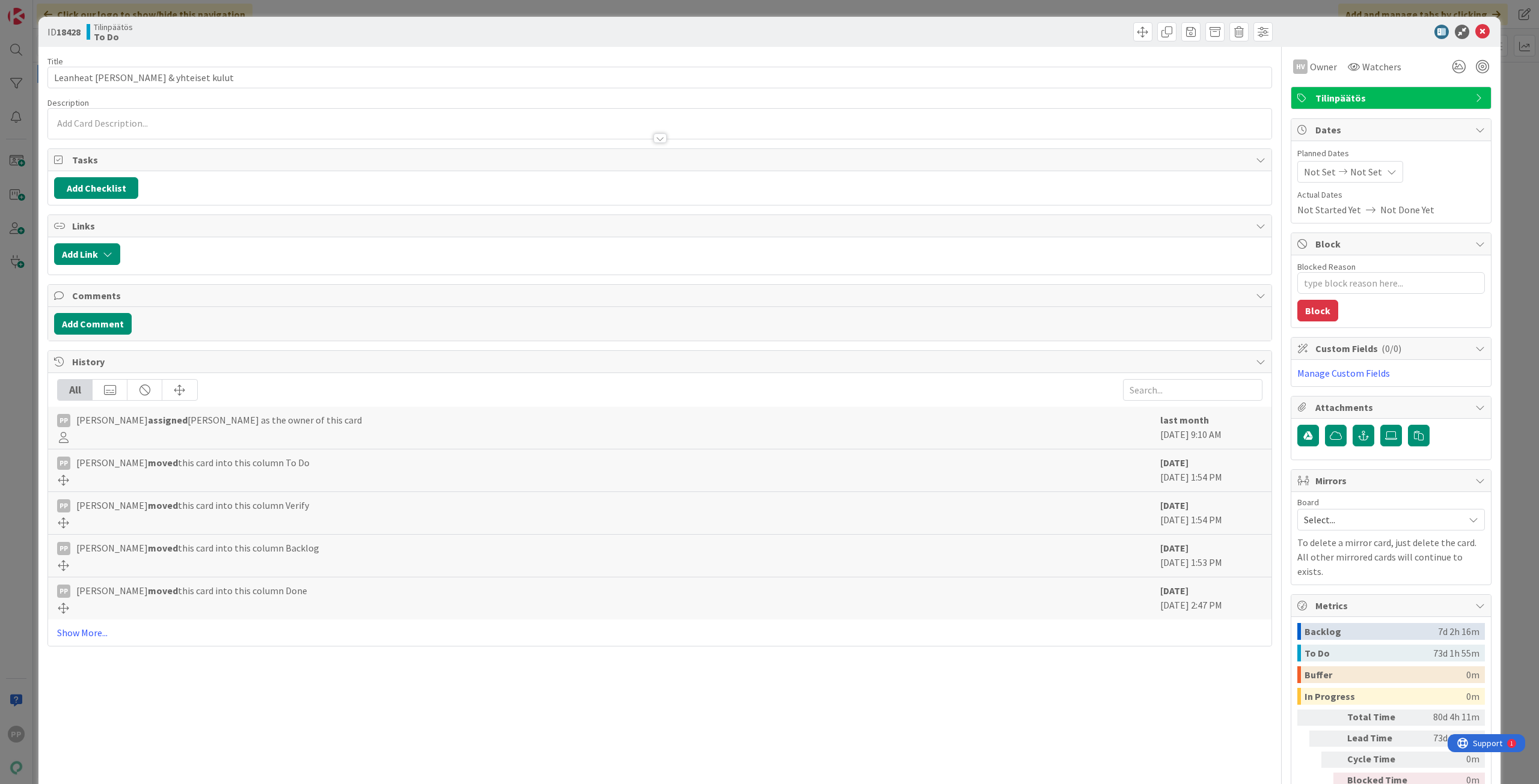
click at [300, 122] on div at bounding box center [660, 124] width 1223 height 30
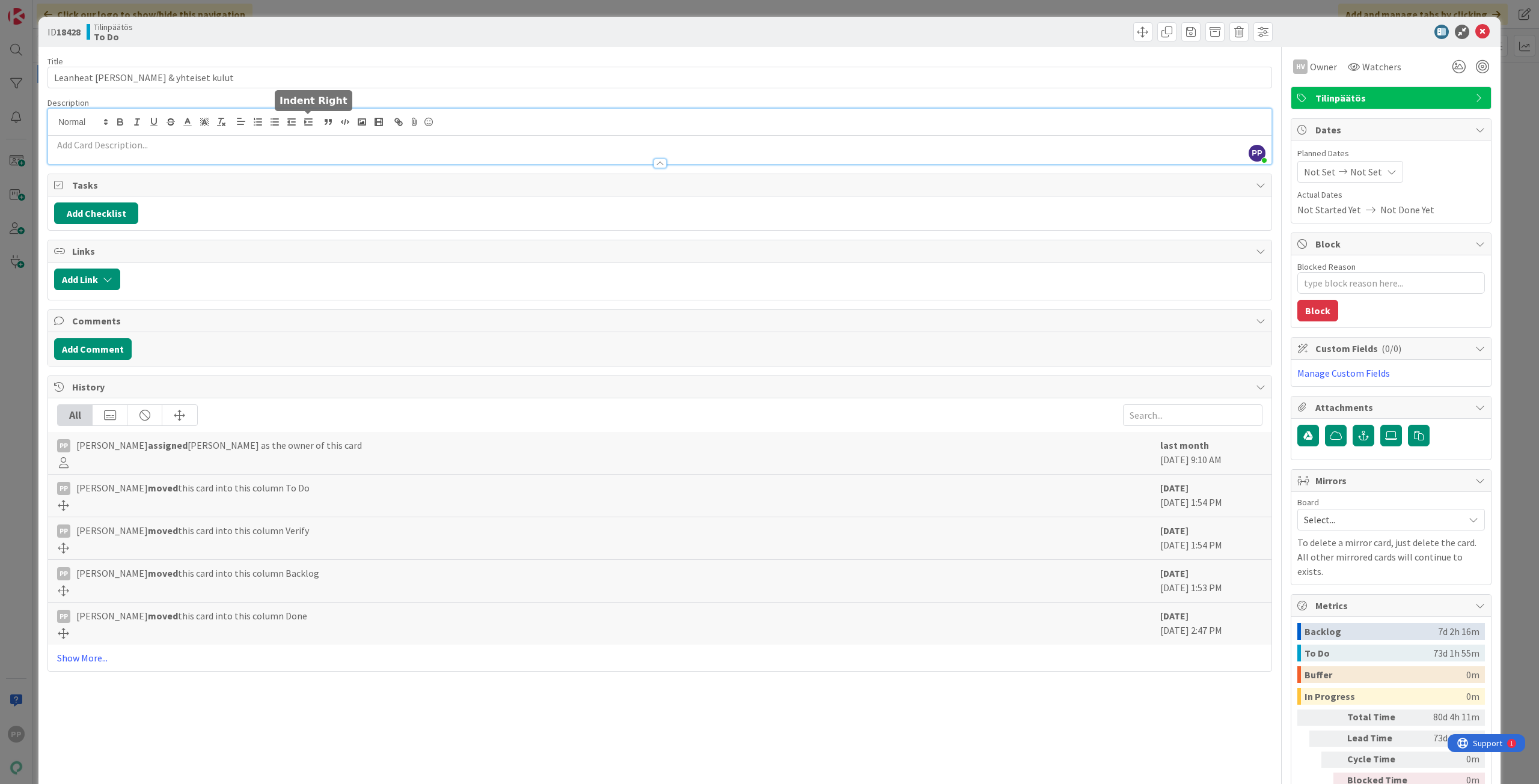
click at [302, 148] on p at bounding box center [660, 145] width 1211 height 14
click at [384, 150] on p at bounding box center [660, 145] width 1211 height 14
click at [381, 150] on p at bounding box center [660, 145] width 1211 height 14
click at [236, 149] on p at bounding box center [660, 145] width 1211 height 14
click at [240, 151] on div at bounding box center [660, 157] width 1223 height 13
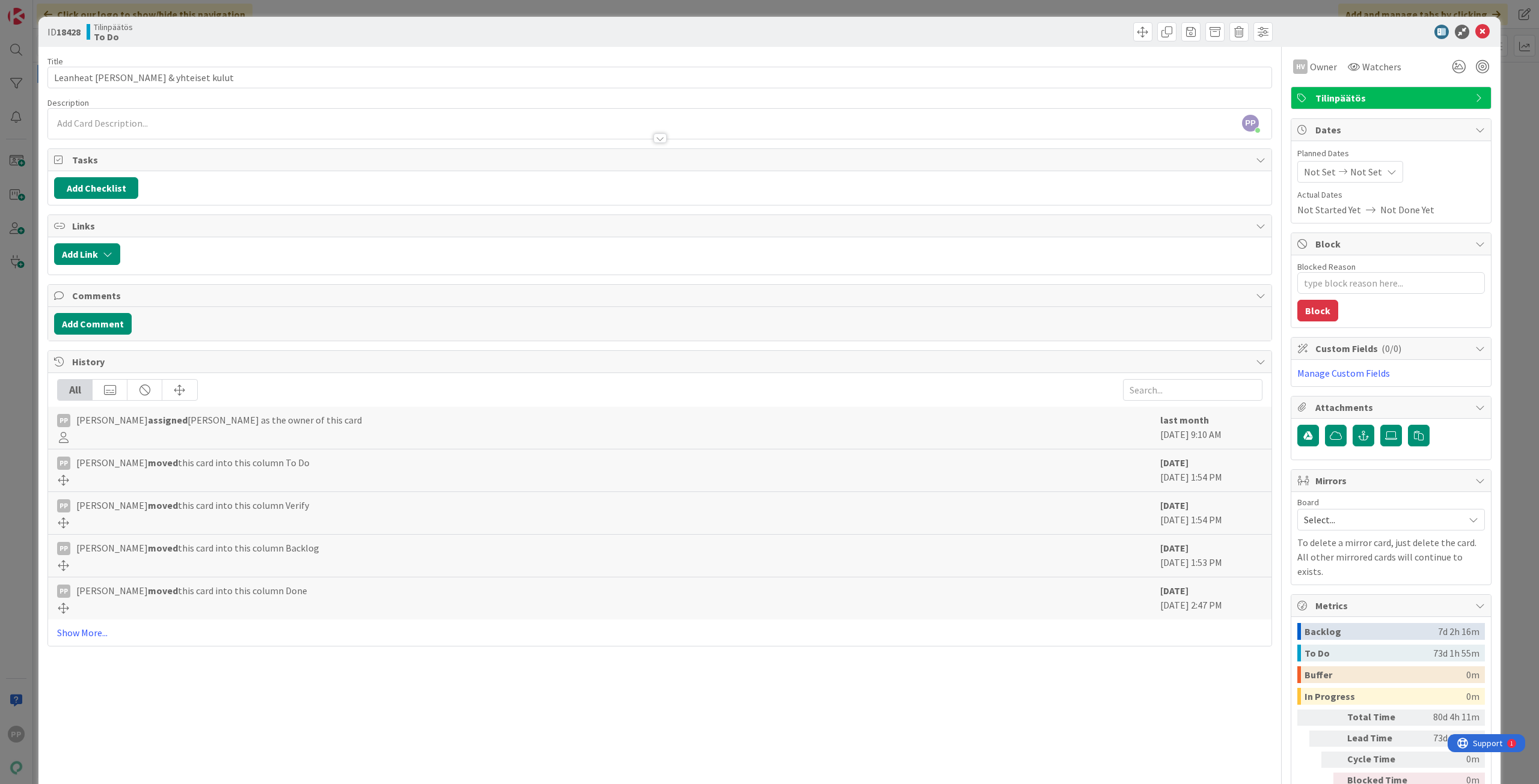
click at [196, 126] on div at bounding box center [660, 132] width 1223 height 13
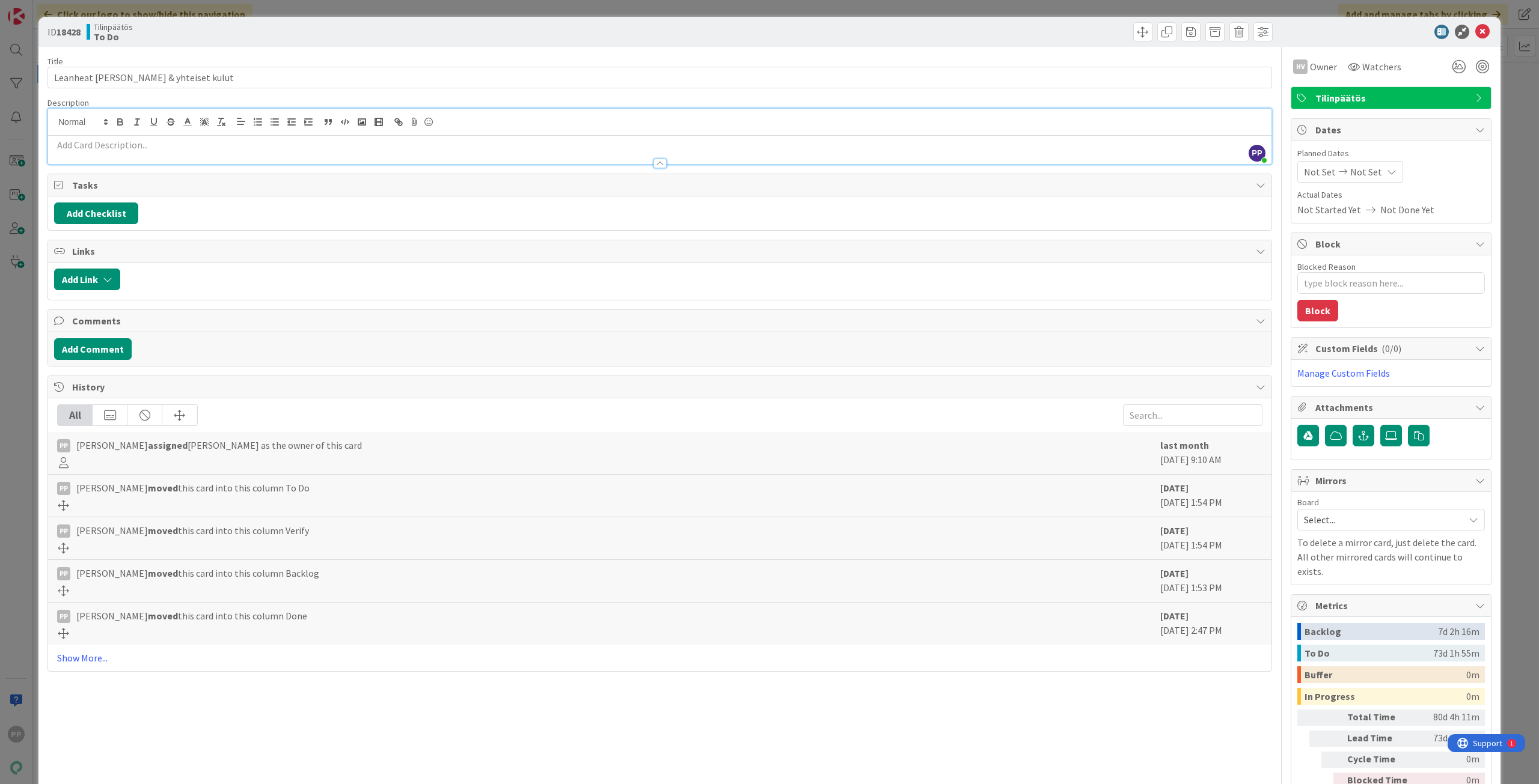
click at [141, 146] on p at bounding box center [660, 145] width 1211 height 14
click at [280, 82] on input "Leanheat [PERSON_NAME] & yhteiset kulut" at bounding box center [660, 77] width 1224 height 22
type input "Leanheat aamupala & yhteiset kulut (pandia group)"
type textarea "x"
type input "Leanheat aamupala & yhteiset kulut (pandia group)"
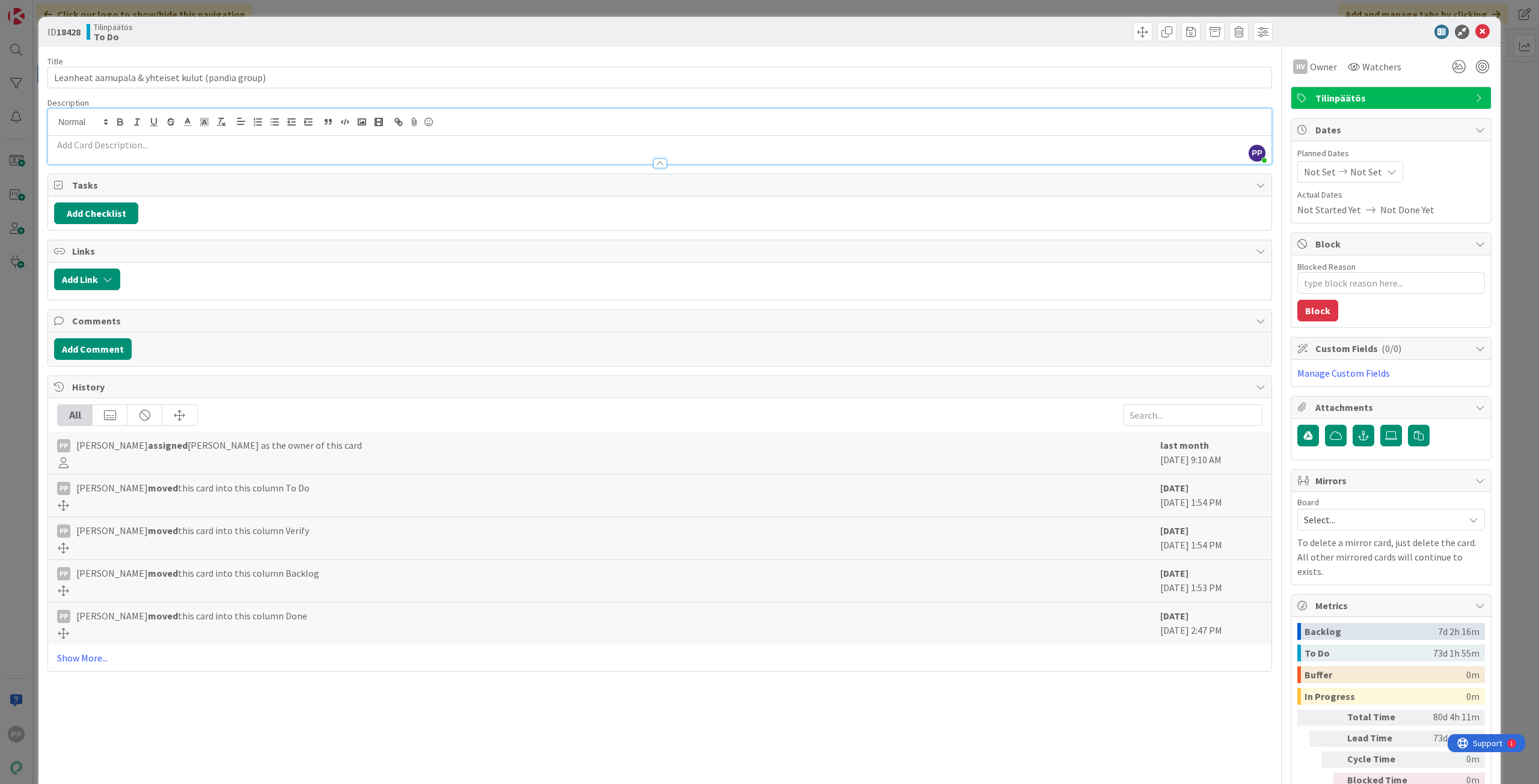
click at [269, 150] on p at bounding box center [660, 145] width 1211 height 14
click at [243, 146] on p at bounding box center [660, 145] width 1211 height 14
click at [223, 149] on p at bounding box center [660, 145] width 1211 height 14
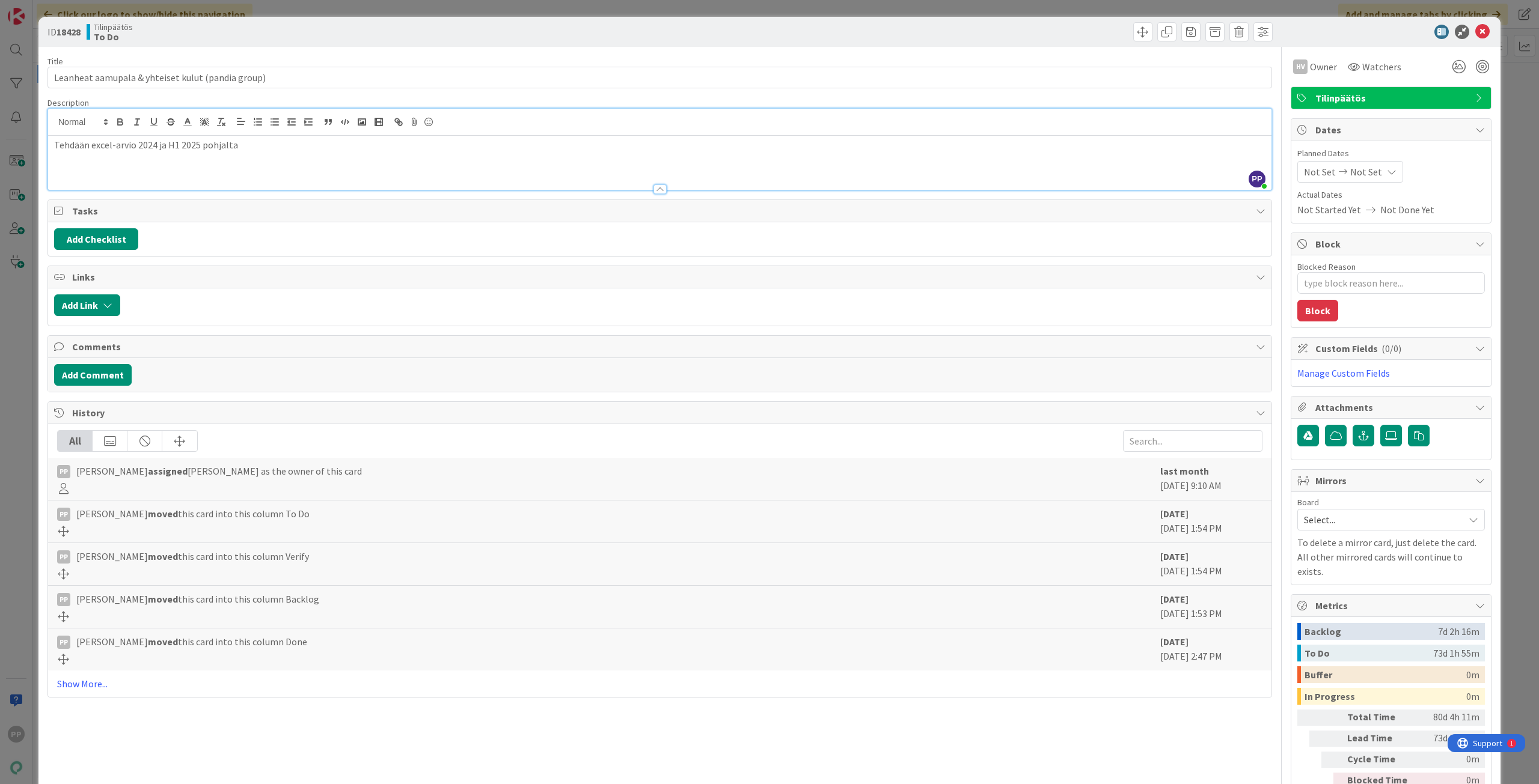
click at [260, 100] on div "Description" at bounding box center [660, 103] width 1224 height 11
click at [275, 51] on div "Title 49 / 128 Leanheat [PERSON_NAME] & yhteiset kulut (pandia group) Descripti…" at bounding box center [660, 434] width 1224 height 775
click at [299, 8] on div "ID 18428 Tilinpäätös To Do Title 49 / 128 Leanheat aamupala & yhteiset kulut (p…" at bounding box center [769, 392] width 1539 height 784
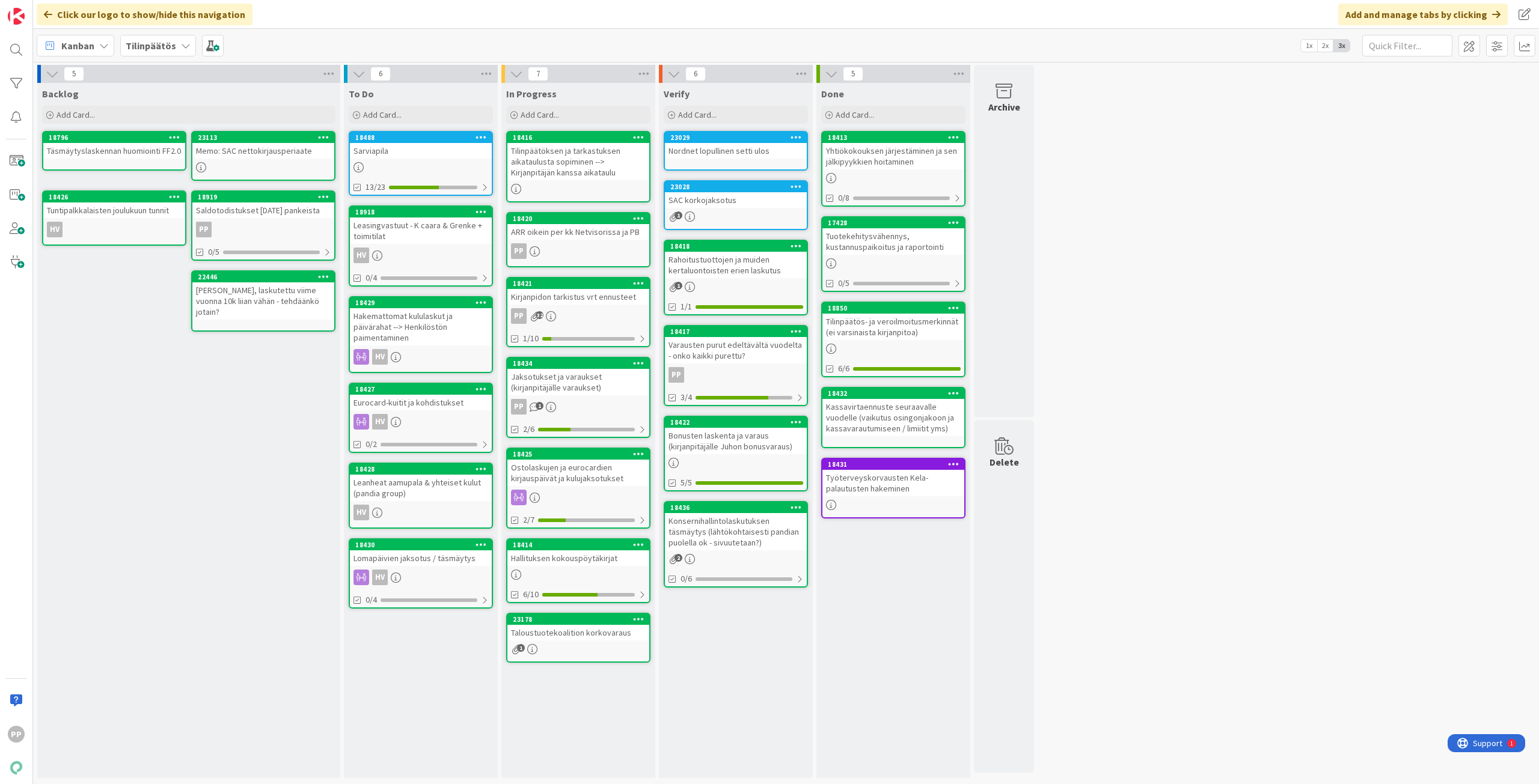
click at [419, 565] on div "Lomapäivien jaksotus / täsmäytys" at bounding box center [421, 558] width 142 height 16
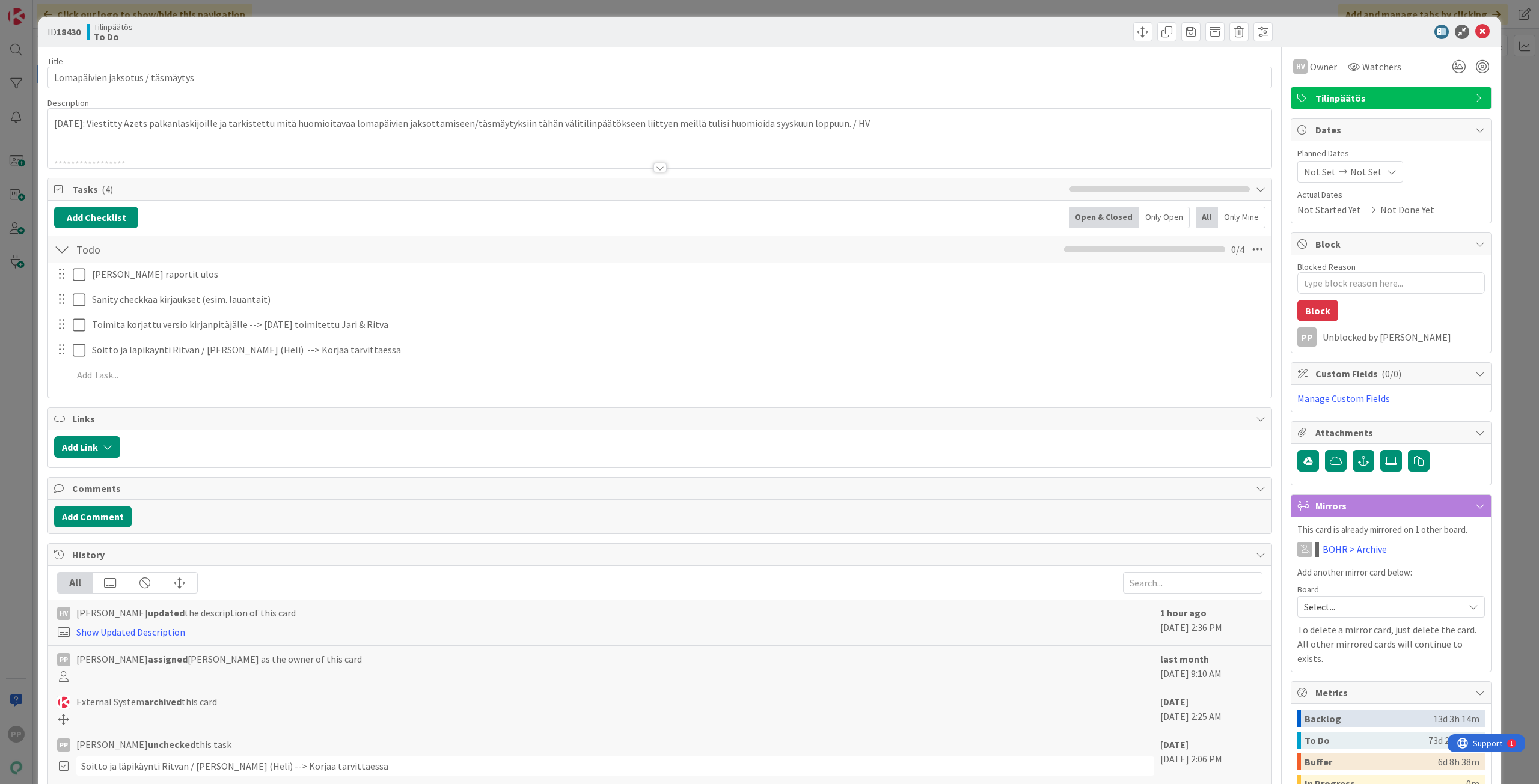
click at [386, 140] on div at bounding box center [660, 153] width 1223 height 31
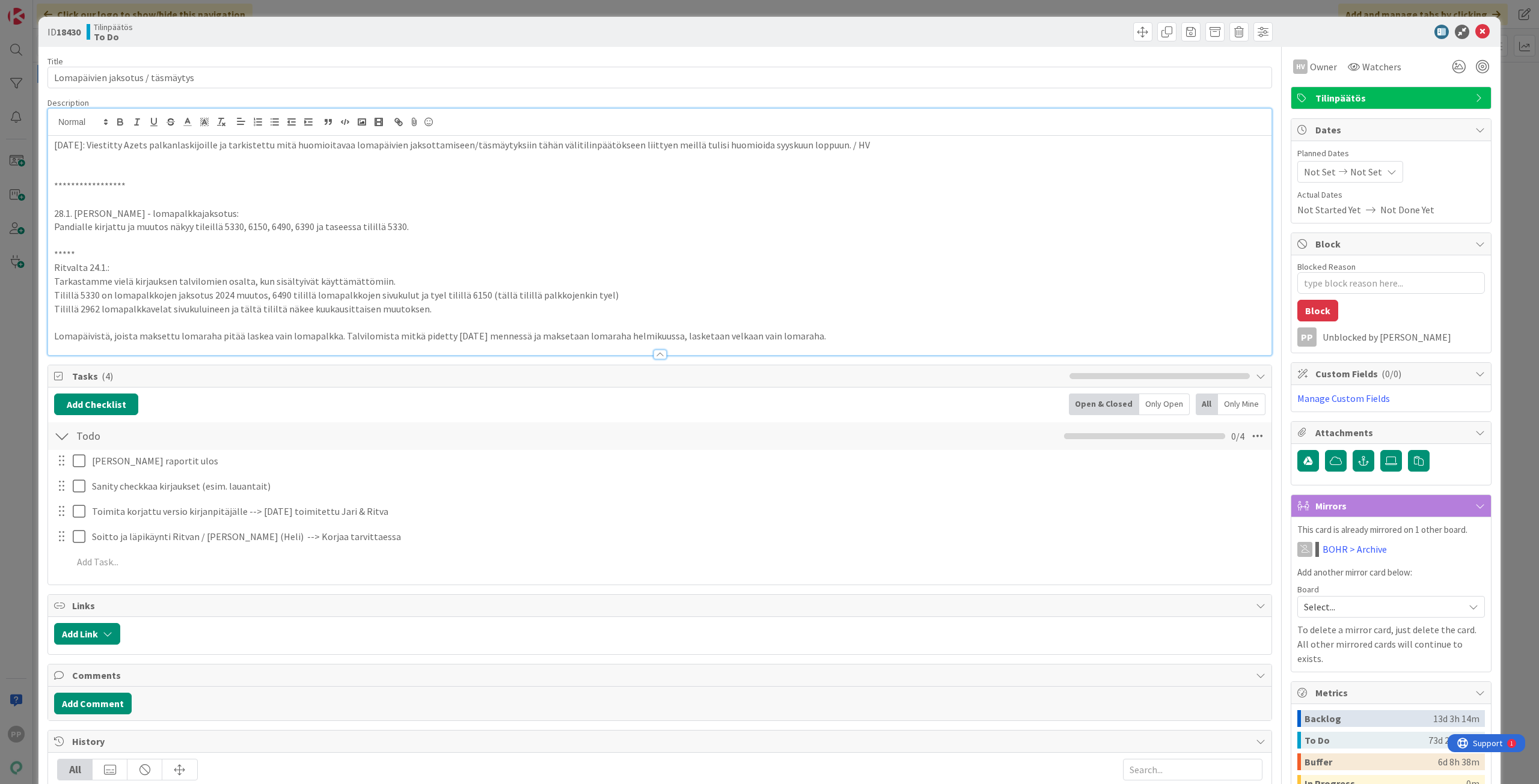
click at [105, 168] on p at bounding box center [660, 172] width 1211 height 14
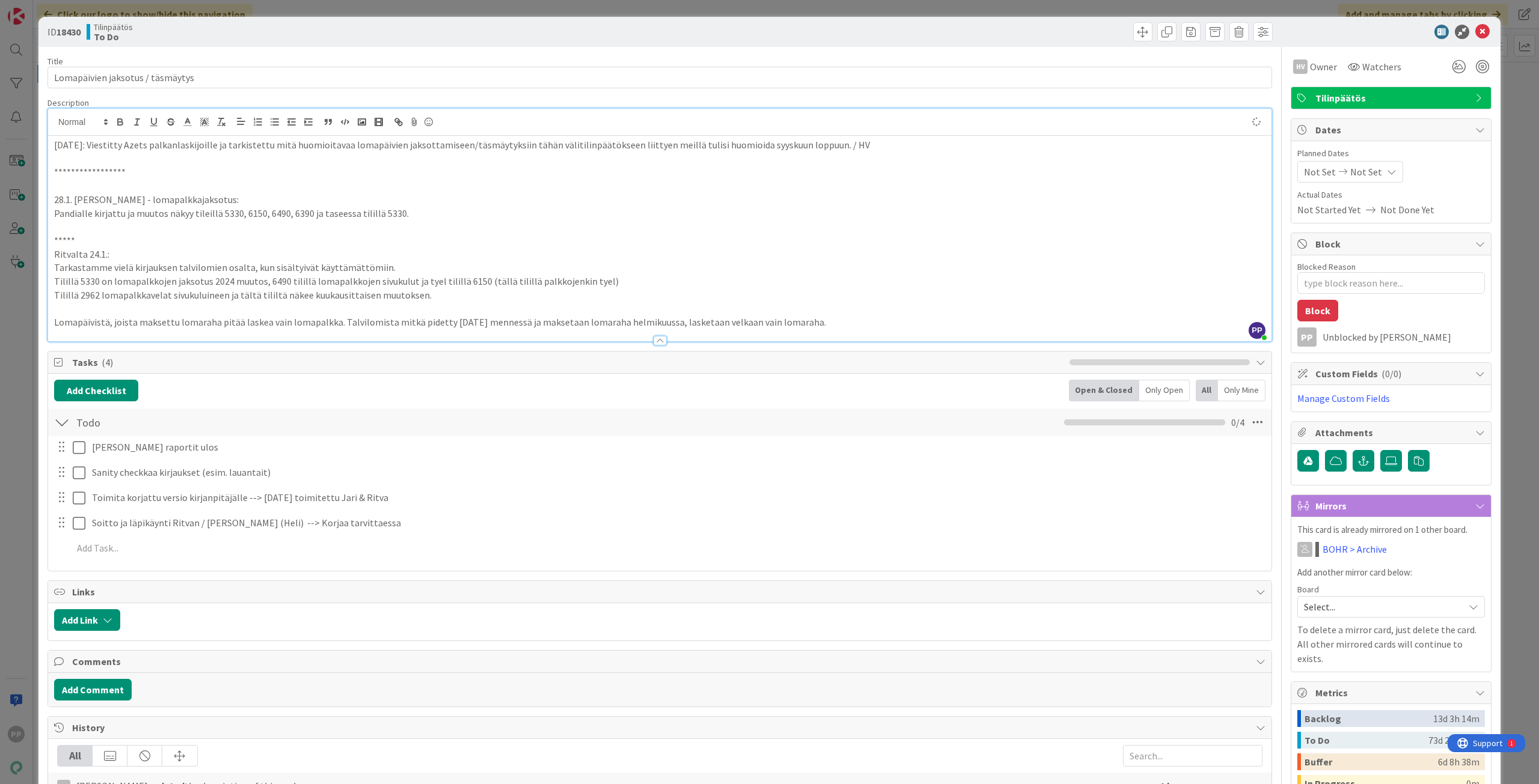
click at [54, 142] on p "[DATE]: Viestitty Azets palkanlaskijoille ja tarkistettu mitä huomioitavaa loma…" at bounding box center [660, 145] width 1211 height 14
click at [883, 325] on p "Lomapäivistä, joista maksettu lomaraha pitää laskea vain lomapalkka. Talvilomis…" at bounding box center [660, 323] width 1211 height 14
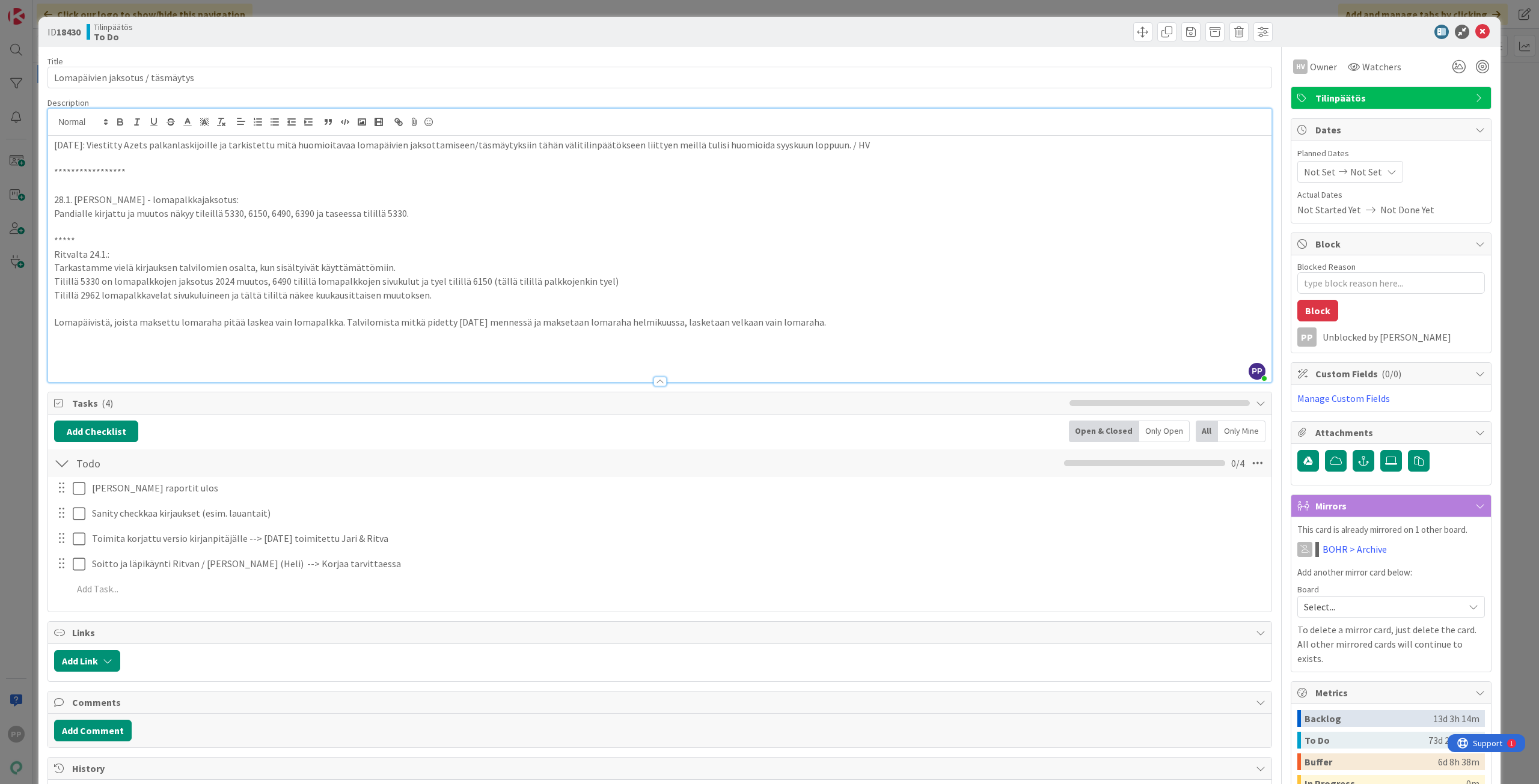
type textarea "x"
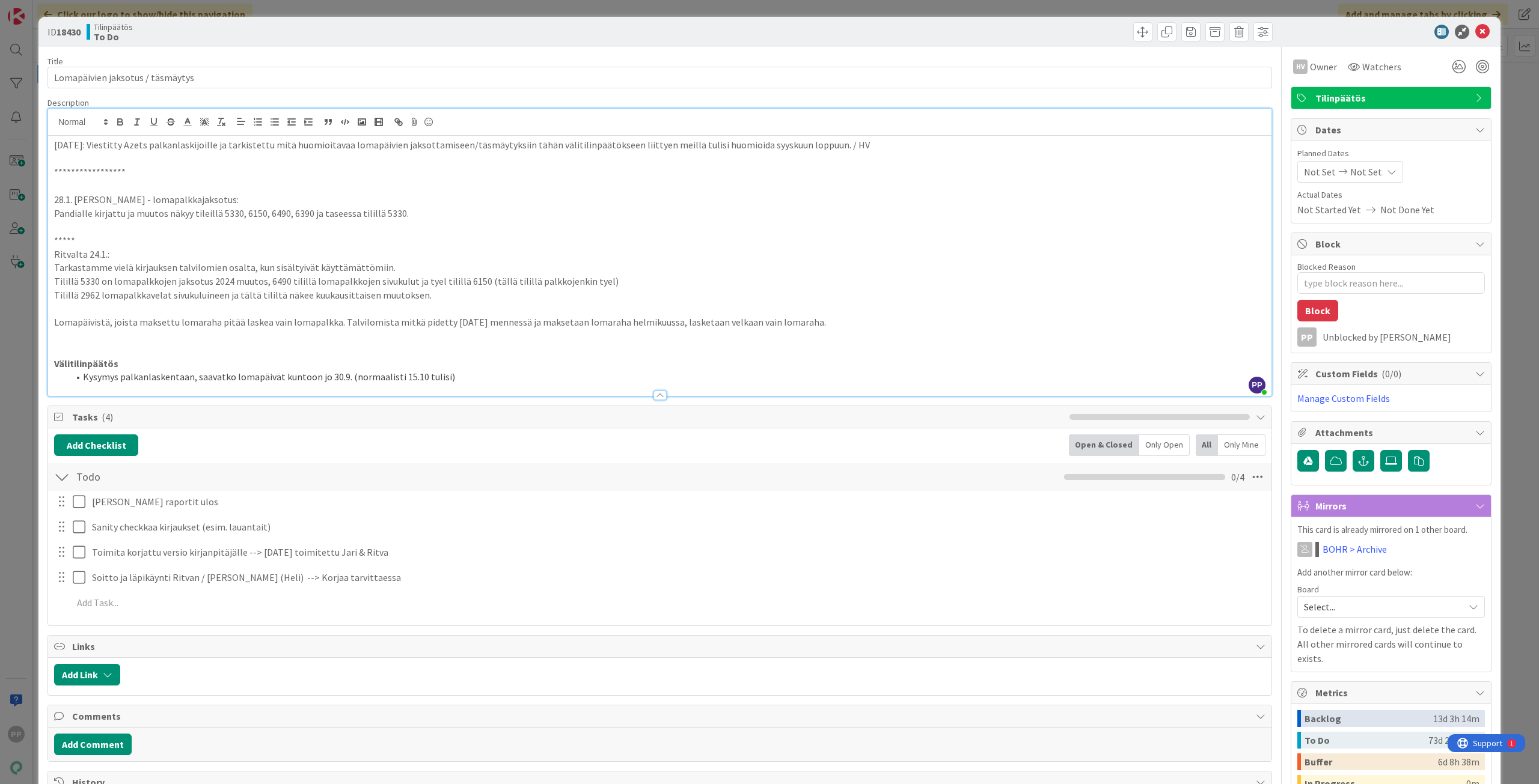
click at [45, 239] on div "**********" at bounding box center [769, 557] width 1462 height 1080
click at [26, 259] on div "**********" at bounding box center [769, 392] width 1539 height 784
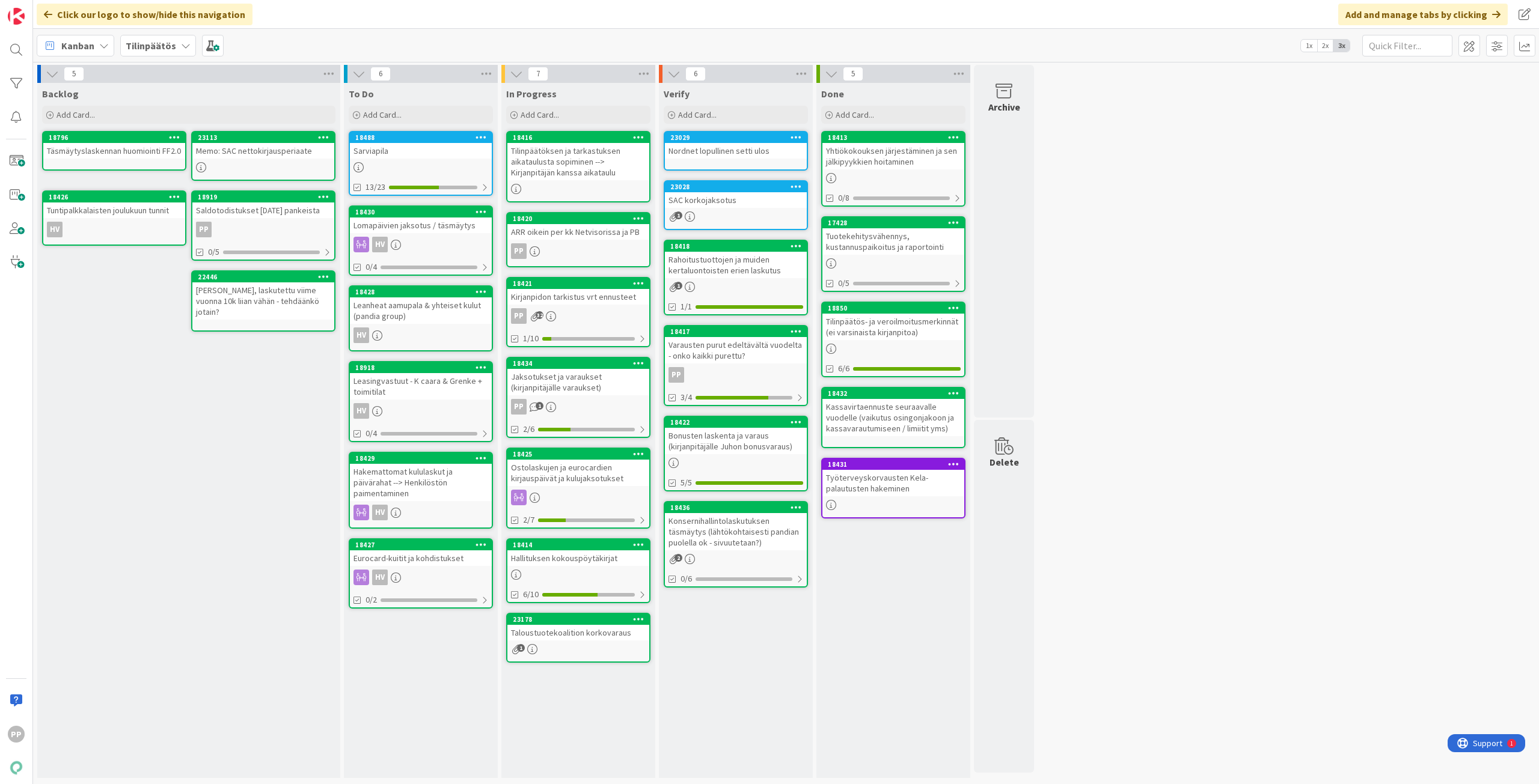
click at [602, 469] on div "Ostolaskujen ja eurocardien kirjauspäivät ja kulujaksotukset" at bounding box center [578, 473] width 142 height 26
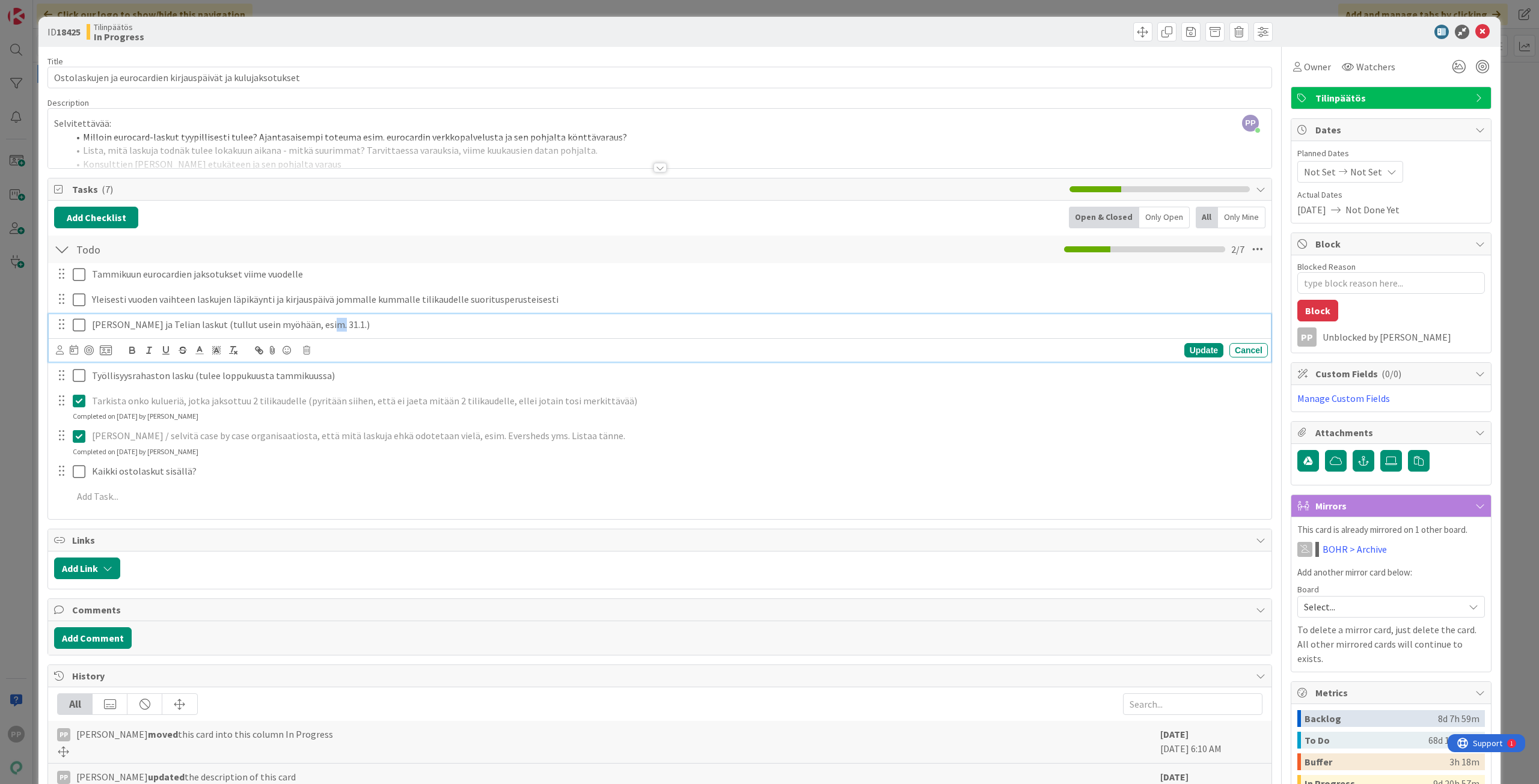
drag, startPoint x: 310, startPoint y: 327, endPoint x: 318, endPoint y: 327, distance: 8.0
click at [318, 327] on p "[PERSON_NAME] ja Telian laskut (tullut usein myöhään, esim. 31.1.)" at bounding box center [678, 325] width 1171 height 14
click at [321, 327] on p "[PERSON_NAME] ja Telian laskut (tullut usein myöhään, esim. 31.1.)" at bounding box center [678, 325] width 1171 height 14
drag, startPoint x: 321, startPoint y: 327, endPoint x: 95, endPoint y: 331, distance: 226.0
click at [95, 331] on p "[PERSON_NAME] ja Telian laskut (tullut usein myöhään, esim. 31.1.)" at bounding box center [678, 325] width 1171 height 14
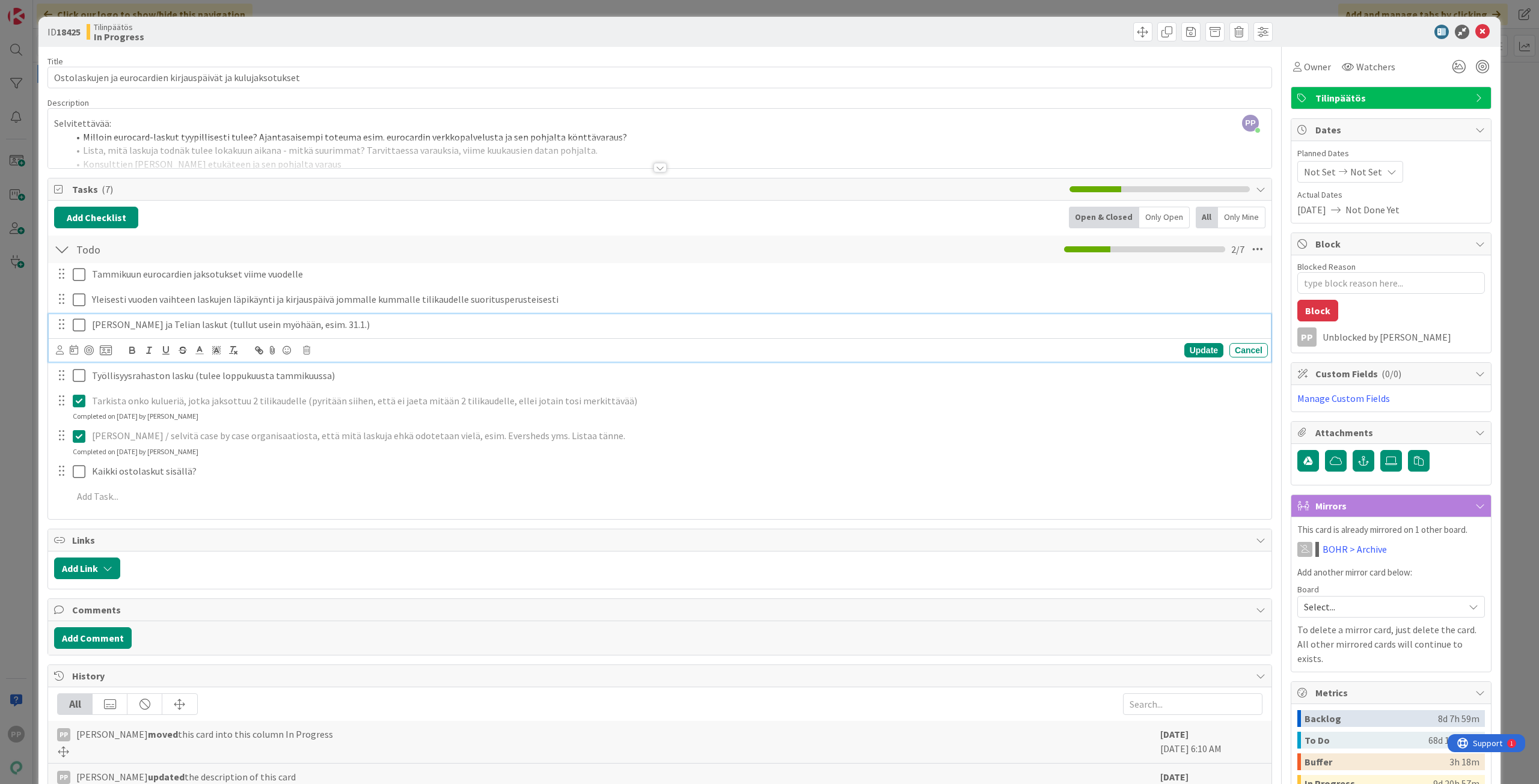
click at [427, 522] on div "Title 60 / 128 Ostolaskujen ja eurocardien kirjauspäivät ja kulujaksotukset Des…" at bounding box center [660, 516] width 1224 height 938
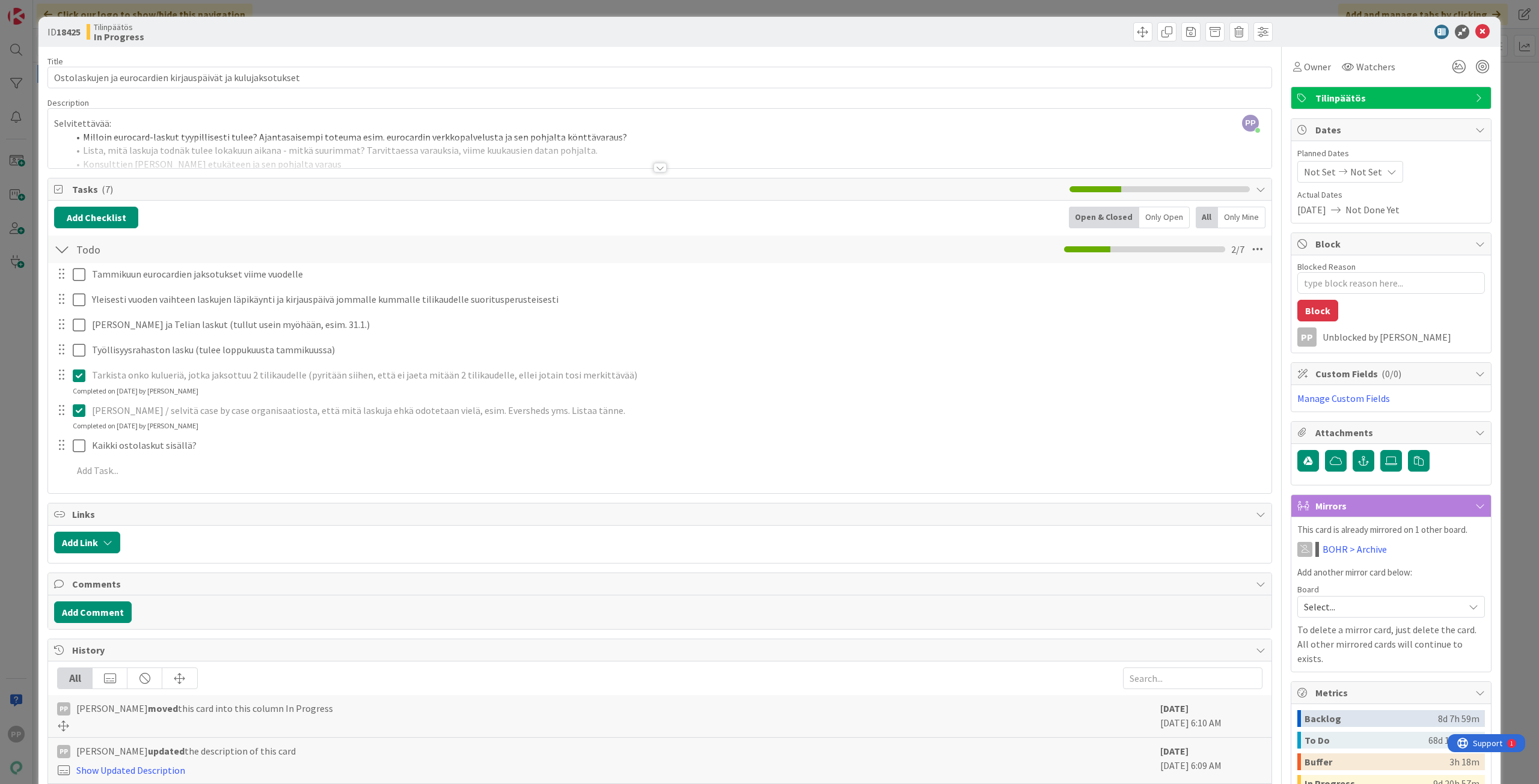
click at [199, 216] on div "Add Checklist Open & Closed Only Open All Only Mine" at bounding box center [660, 218] width 1211 height 22
click at [238, 100] on div "Description" at bounding box center [660, 103] width 1224 height 11
click at [261, 54] on div "Title 60 / 128 Ostolaskujen ja eurocardien kirjauspäivät ja kulujaksotukset Des…" at bounding box center [660, 503] width 1224 height 912
click at [283, 24] on div "Tilinpäätös In Progress" at bounding box center [372, 31] width 570 height 19
click at [295, 8] on div "ID 18425 Tilinpäätös In Progress Title 60 / 128 Ostolaskujen ja eurocardien kir…" at bounding box center [769, 392] width 1539 height 784
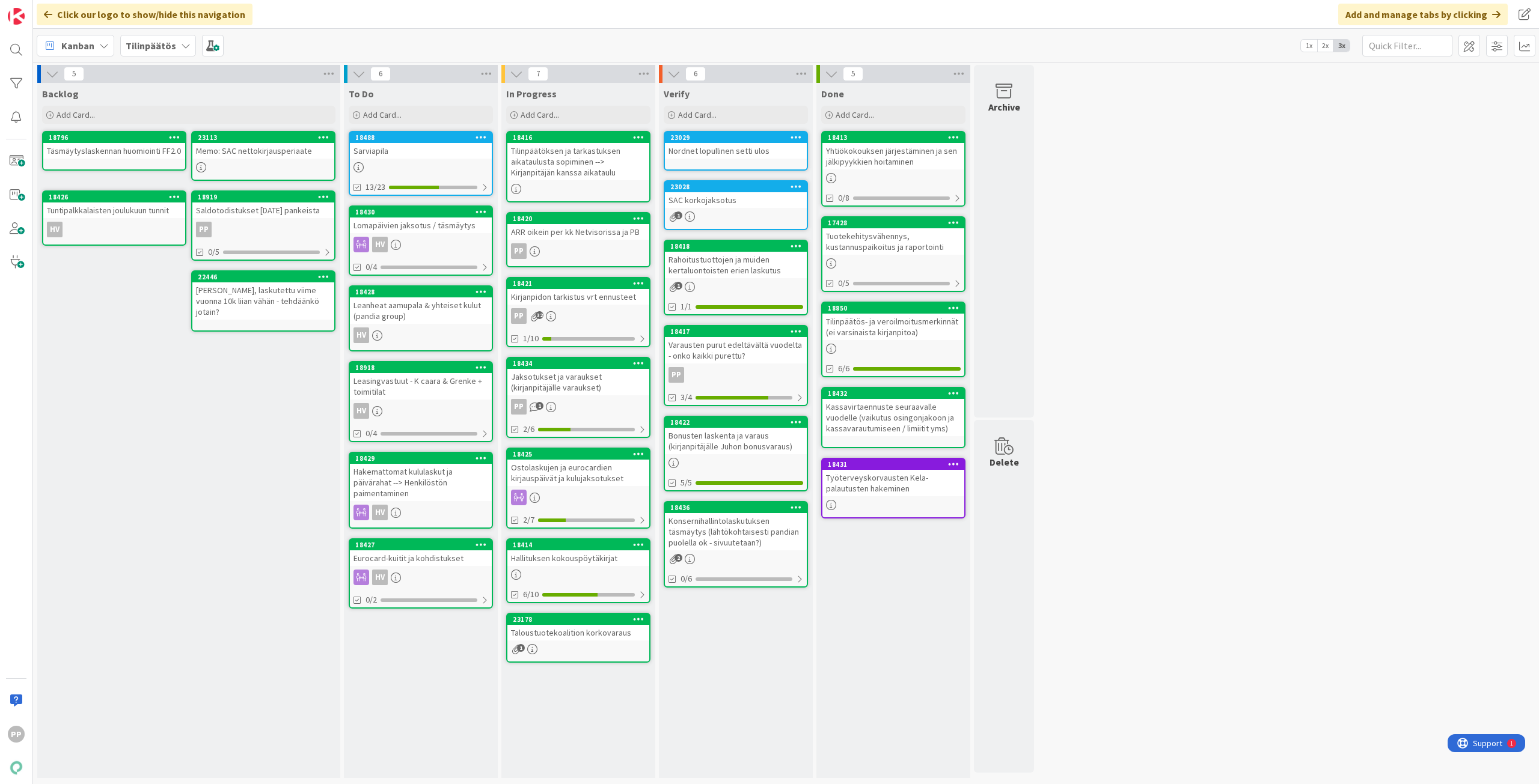
click at [375, 15] on div "Click our logo to show/hide this navigation Add and manage tabs by clicking" at bounding box center [786, 14] width 1506 height 29
click at [431, 19] on div "Click our logo to show/hide this navigation Add and manage tabs by clicking" at bounding box center [786, 14] width 1506 height 29
drag, startPoint x: 1352, startPoint y: 392, endPoint x: 1249, endPoint y: 569, distance: 204.8
click at [1321, 576] on div "5 Backlog Add Card... 23113 Memo: SAC nettokirjausperiaate 18796 Täsmäytyslaske…" at bounding box center [786, 424] width 1500 height 719
click at [1218, 469] on div "5 Backlog Add Card... 23113 Memo: SAC nettokirjausperiaate 18796 Täsmäytyslaske…" at bounding box center [786, 424] width 1500 height 719
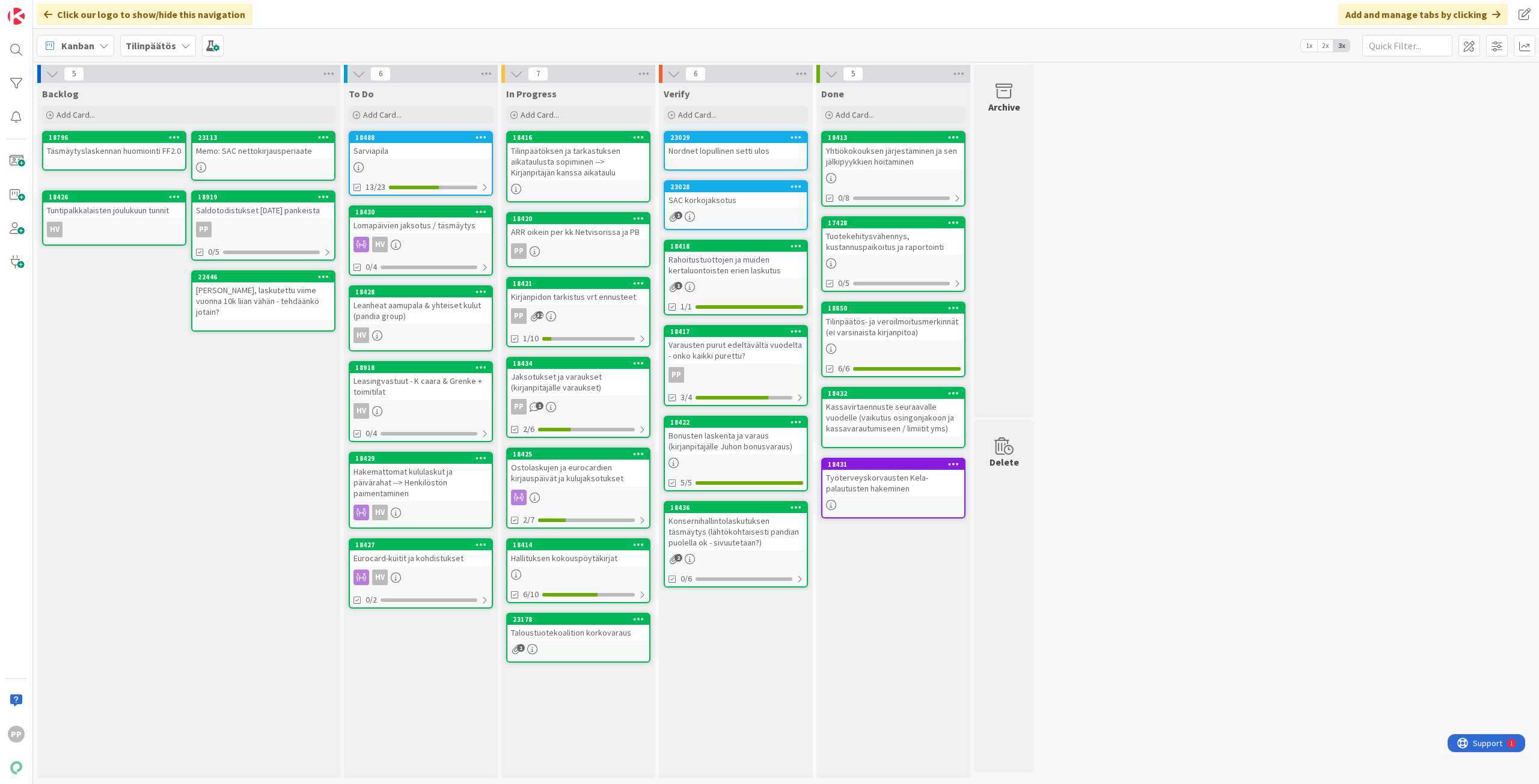
click at [1222, 504] on div "5 Backlog Add Card... 23113 Memo: SAC nettokirjausperiaate 18796 Täsmäytyslaske…" at bounding box center [786, 424] width 1500 height 719
drag, startPoint x: 1226, startPoint y: 448, endPoint x: 1226, endPoint y: 418, distance: 30.0
click at [1226, 418] on div "5 Backlog Add Card... 23113 Memo: SAC nettokirjausperiaate 18796 Täsmäytyslaske…" at bounding box center [786, 424] width 1500 height 719
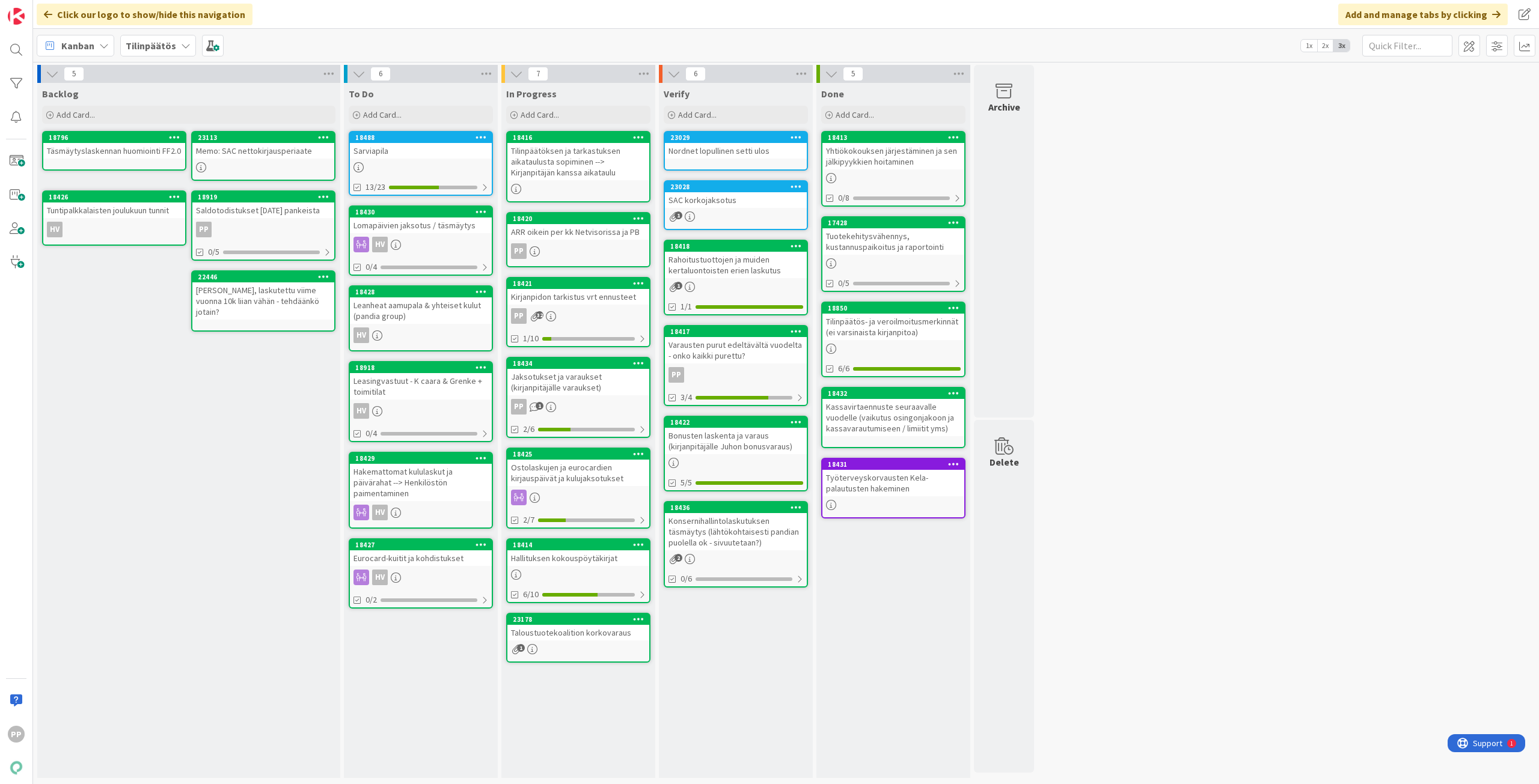
click at [1226, 418] on div "5 Backlog Add Card... 23113 Memo: SAC nettokirjausperiaate 18796 Täsmäytyslaske…" at bounding box center [786, 424] width 1500 height 719
click at [560, 377] on div "Jaksotukset ja varaukset (kirjanpitäjälle varaukset)" at bounding box center [578, 381] width 142 height 26
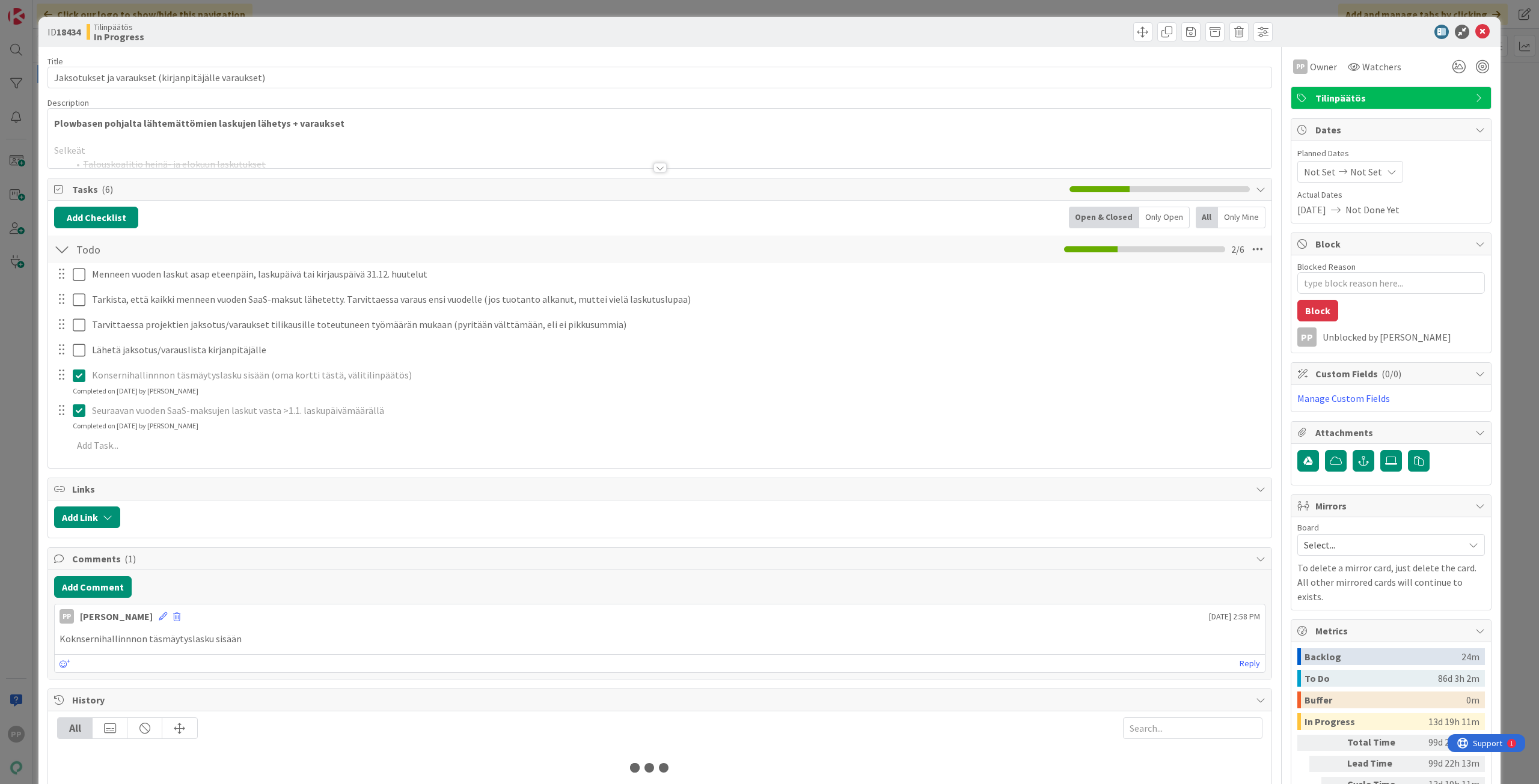
type textarea "x"
click at [334, 140] on div at bounding box center [660, 153] width 1223 height 31
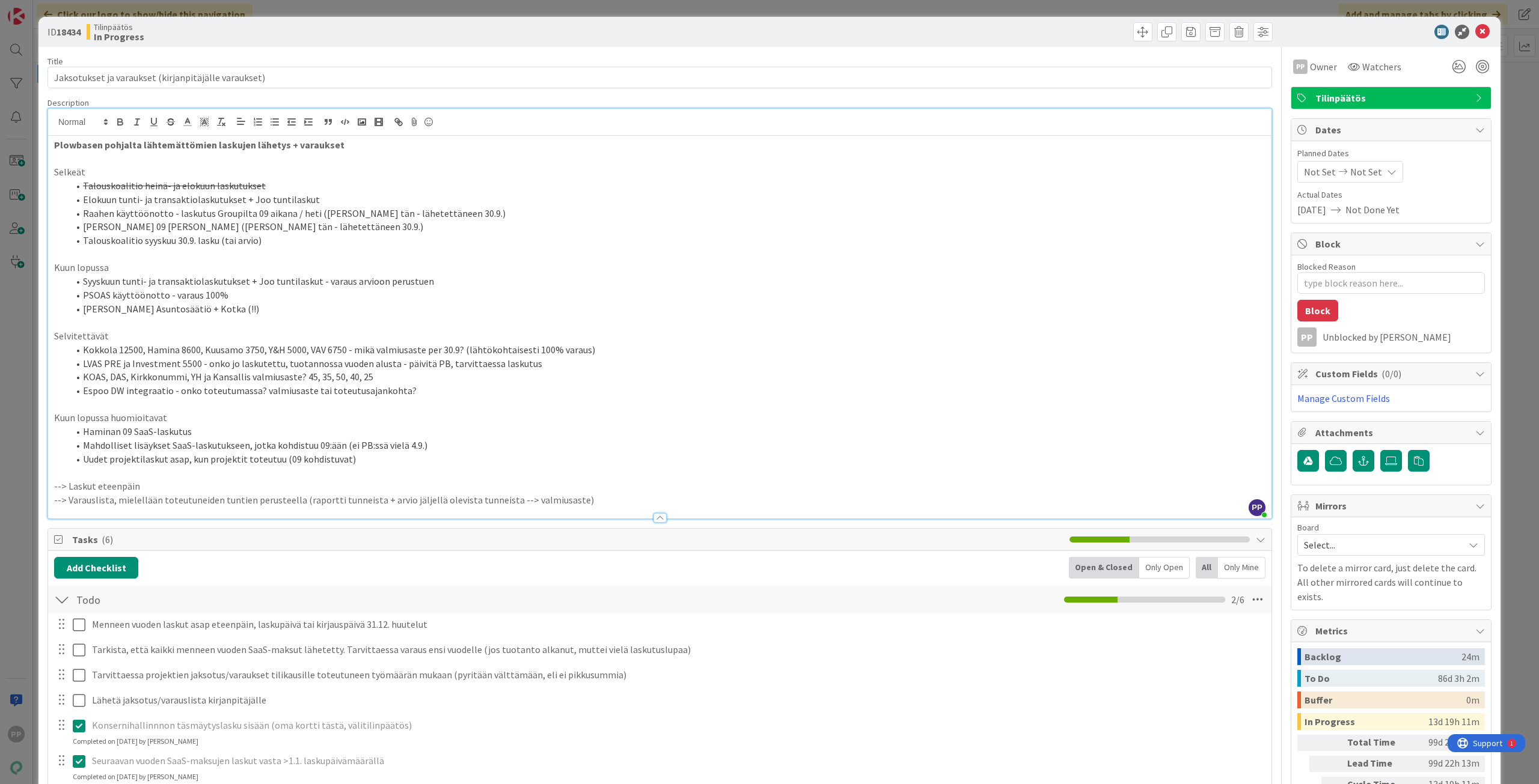
click at [28, 421] on div "ID 18434 Tilinpäätös In Progress Title 52 / 128 Jaksotukset ja varaukset (kirja…" at bounding box center [769, 392] width 1539 height 784
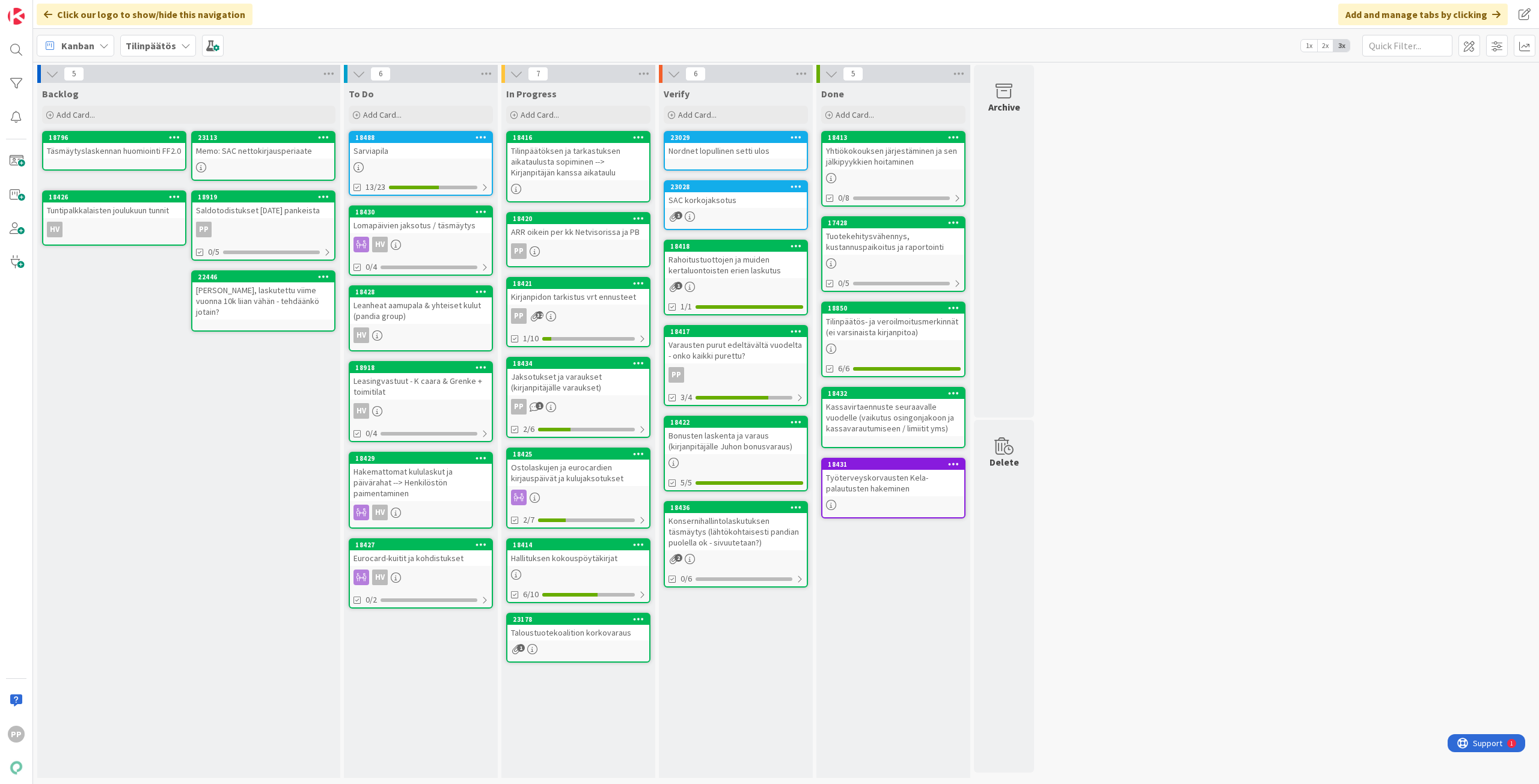
click at [724, 705] on div "Verify Add Card... 23029 Nordnet lopullinen setti ulos 23028 SAC korkojaksotus …" at bounding box center [736, 431] width 154 height 695
click at [737, 657] on div "Verify Add Card... 23029 Nordnet lopullinen setti ulos 23028 SAC korkojaksotus …" at bounding box center [736, 431] width 154 height 695
click at [735, 675] on div "Verify Add Card... 23029 Nordnet lopullinen setti ulos 23028 SAC korkojaksotus …" at bounding box center [736, 431] width 154 height 695
click at [723, 635] on div "Verify Add Card... 23029 Nordnet lopullinen setti ulos 23028 SAC korkojaksotus …" at bounding box center [736, 431] width 154 height 695
click at [1119, 651] on div "5 Backlog Add Card... 23113 Memo: SAC nettokirjausperiaate 18796 Täsmäytyslaske…" at bounding box center [786, 424] width 1500 height 719
